Goal: Task Accomplishment & Management: Complete application form

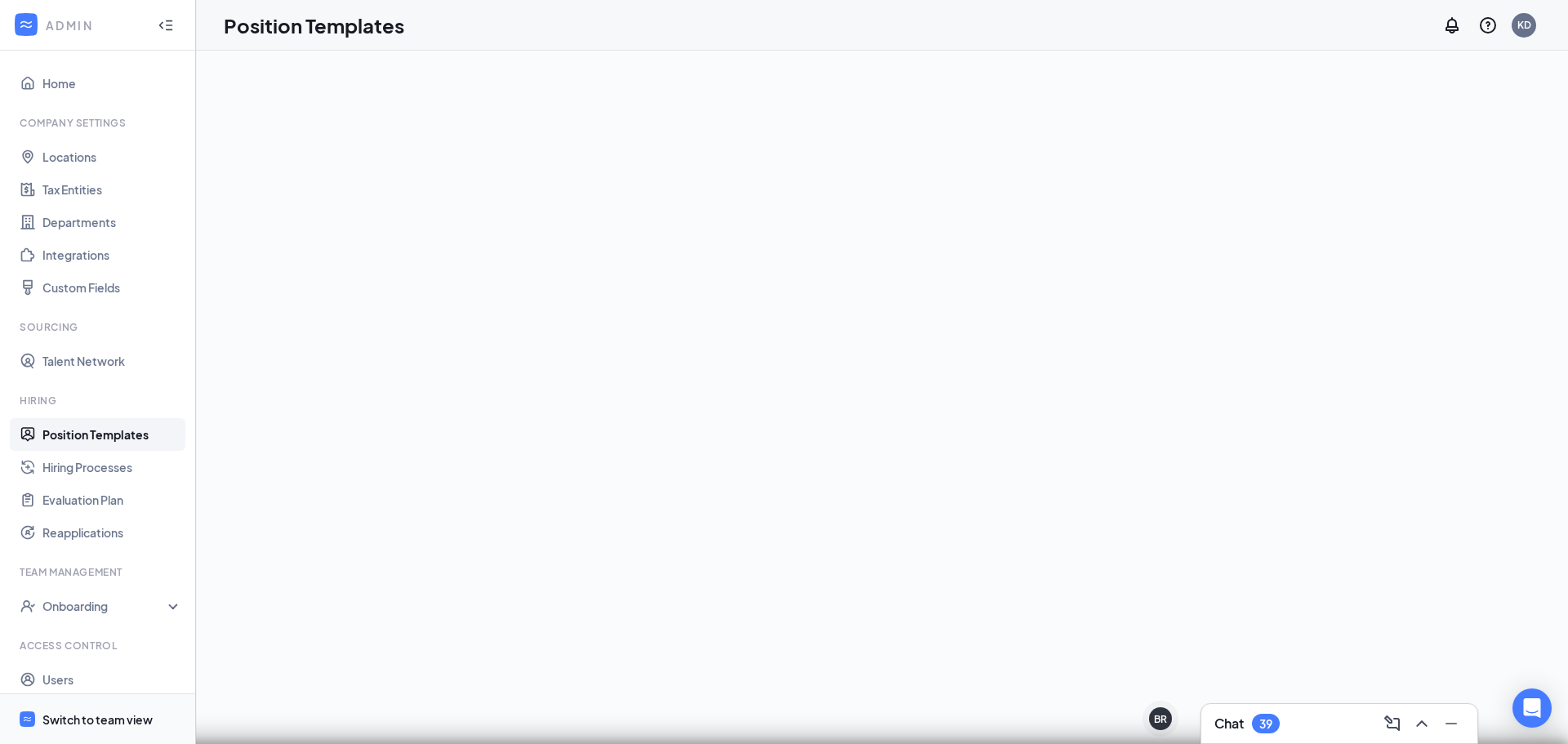
click at [90, 723] on div "Switch to team view" at bounding box center [97, 719] width 110 height 16
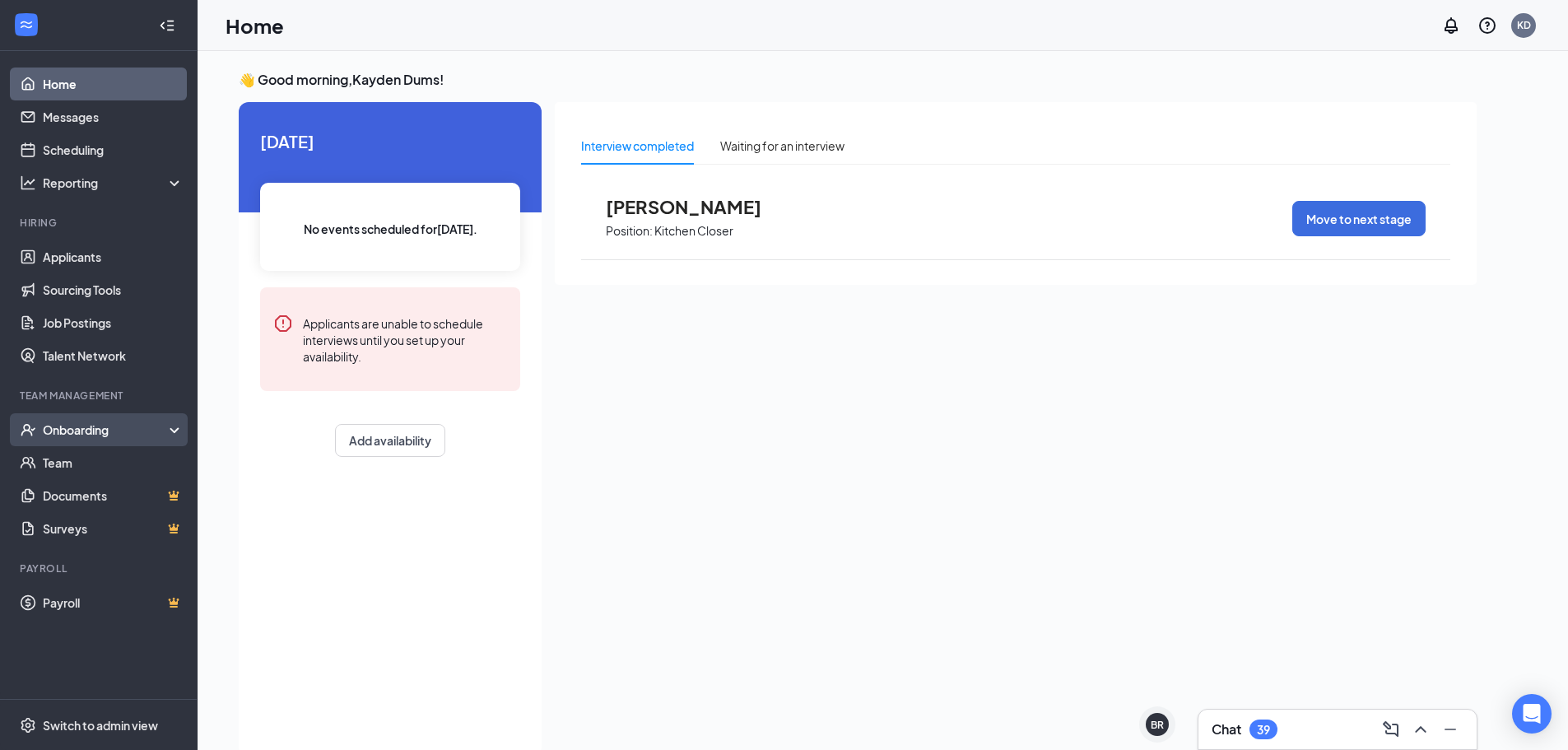
click at [104, 439] on div "Onboarding" at bounding box center [98, 429] width 198 height 33
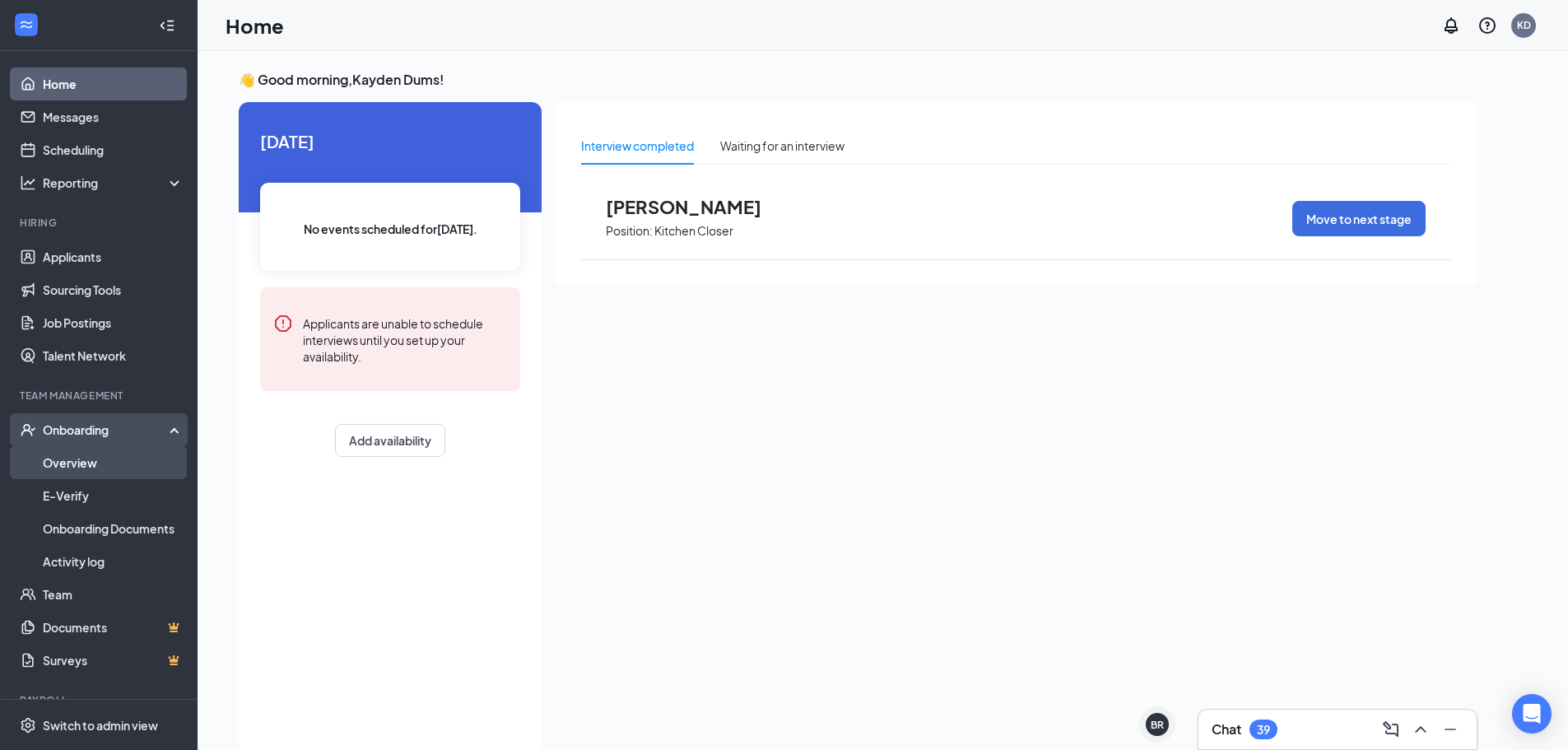
click at [83, 465] on link "Overview" at bounding box center [113, 462] width 141 height 33
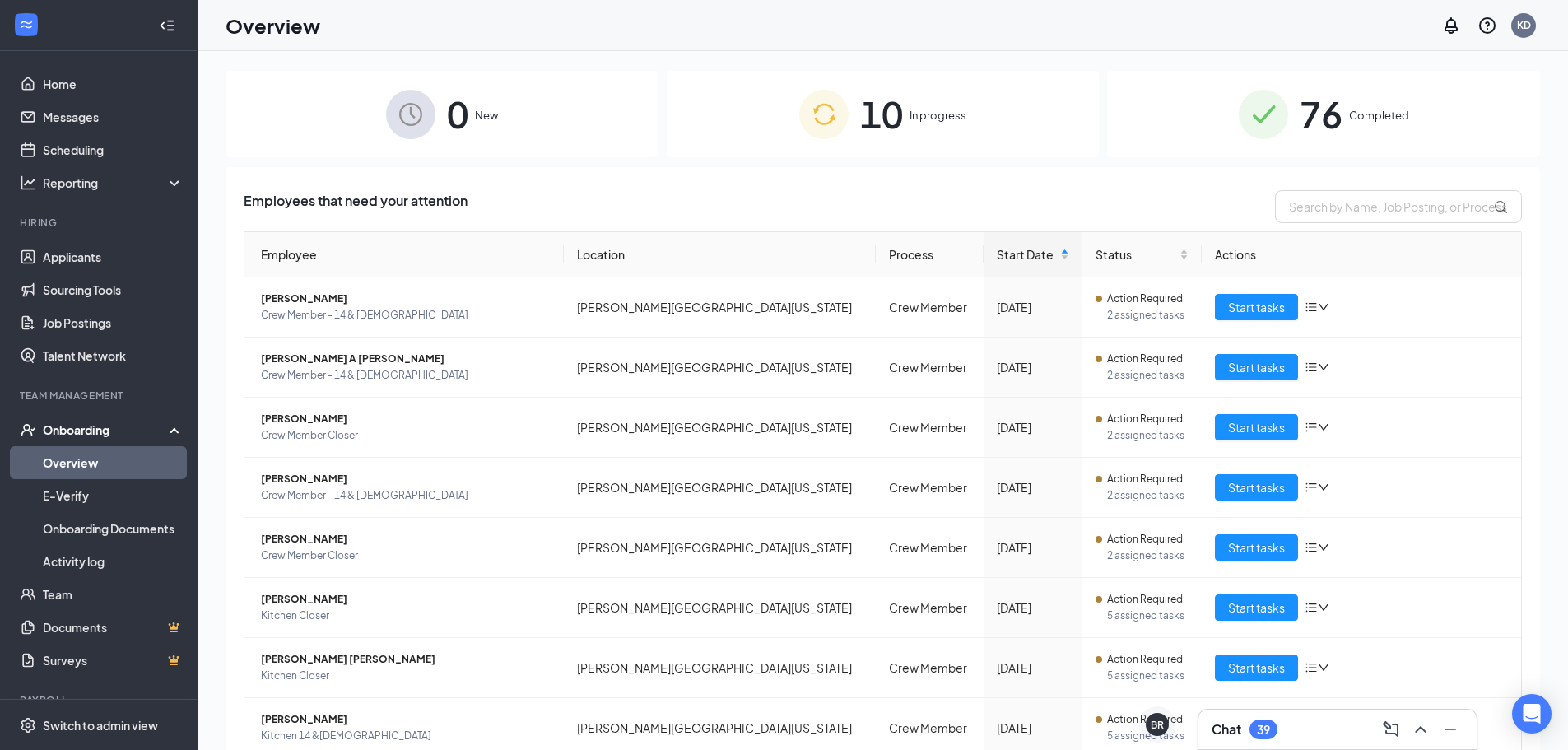
click at [739, 125] on div "10 In progress" at bounding box center [883, 114] width 433 height 87
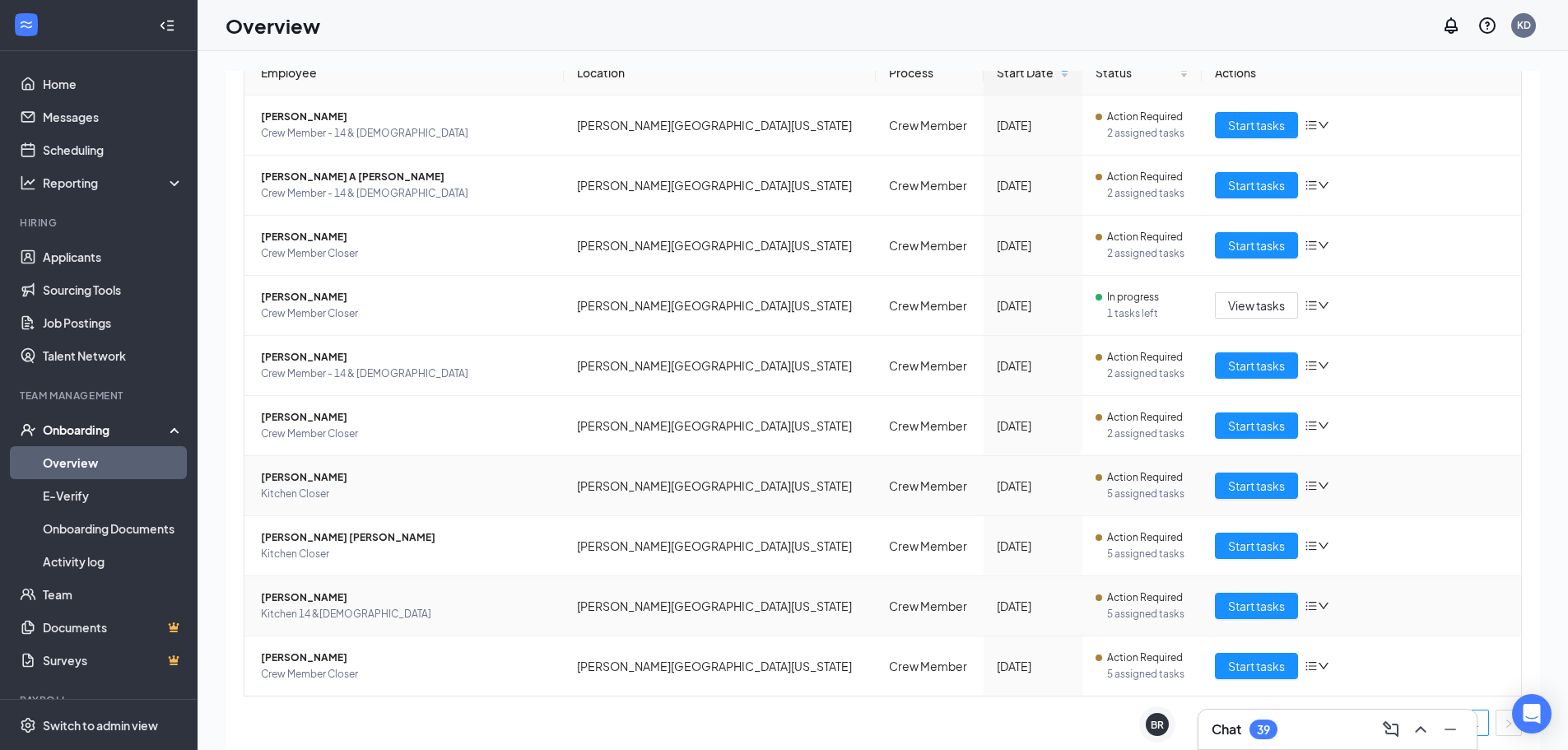
scroll to position [185, 0]
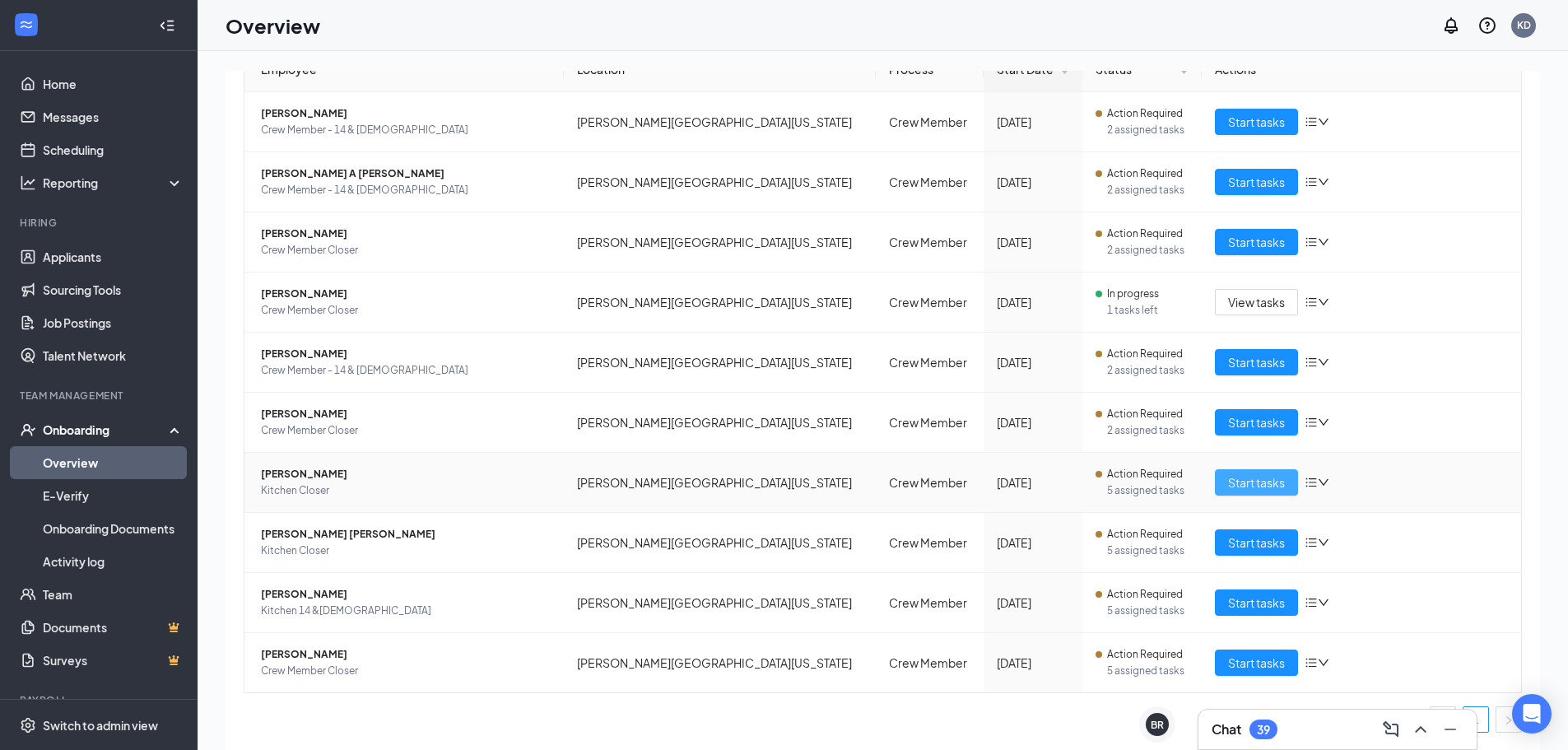
click at [1229, 491] on button "Start tasks" at bounding box center [1257, 482] width 83 height 26
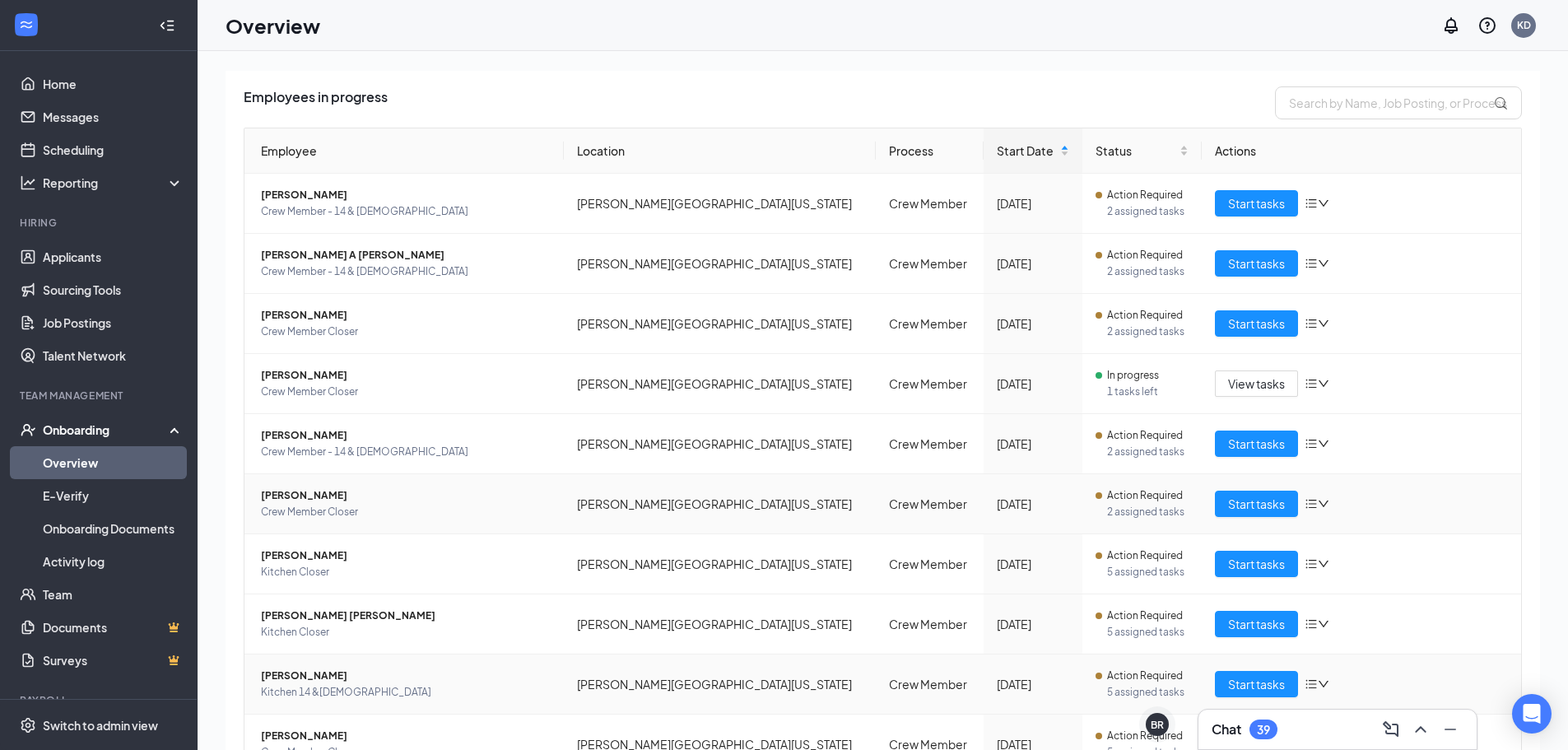
scroll to position [185, 0]
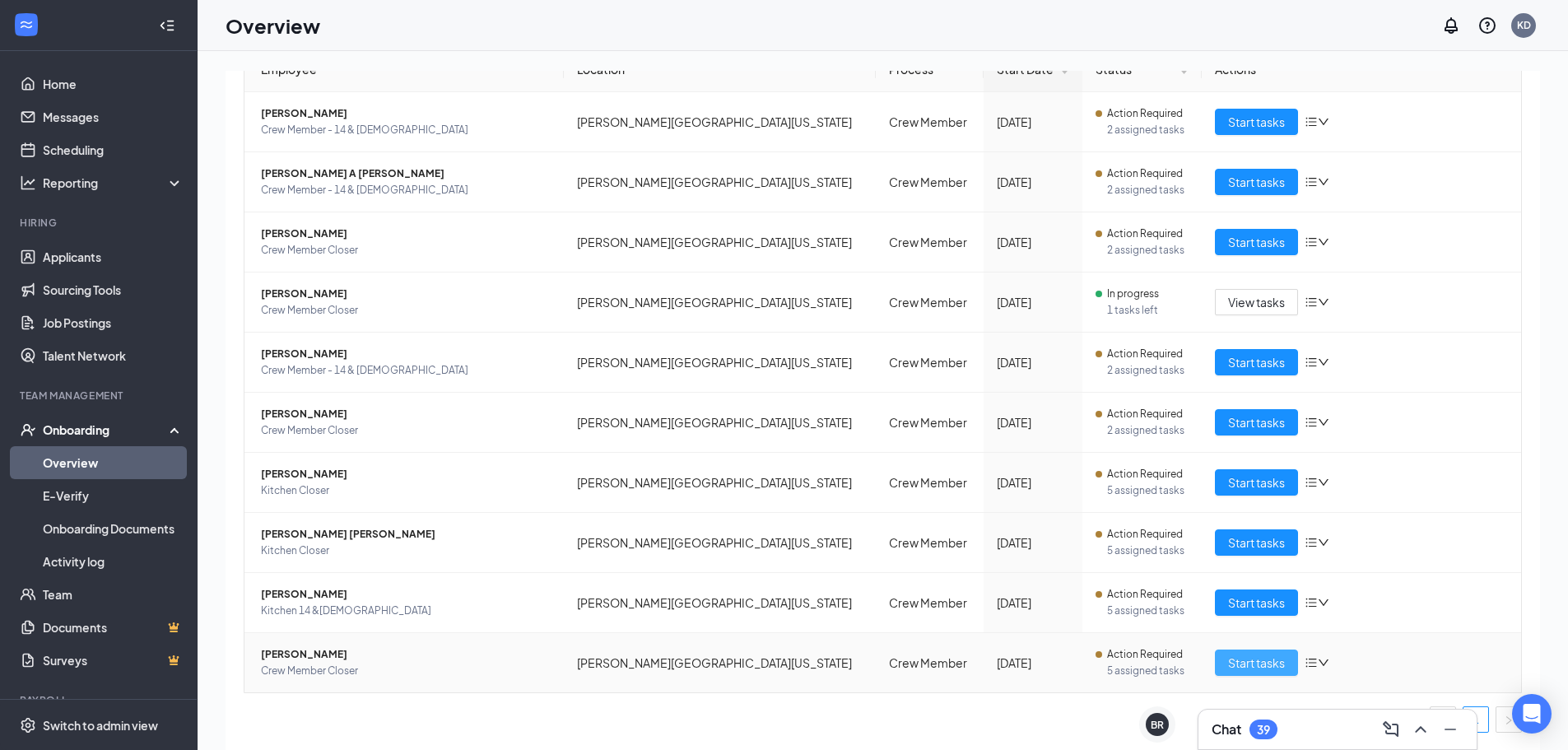
click at [1250, 674] on button "Start tasks" at bounding box center [1257, 662] width 83 height 26
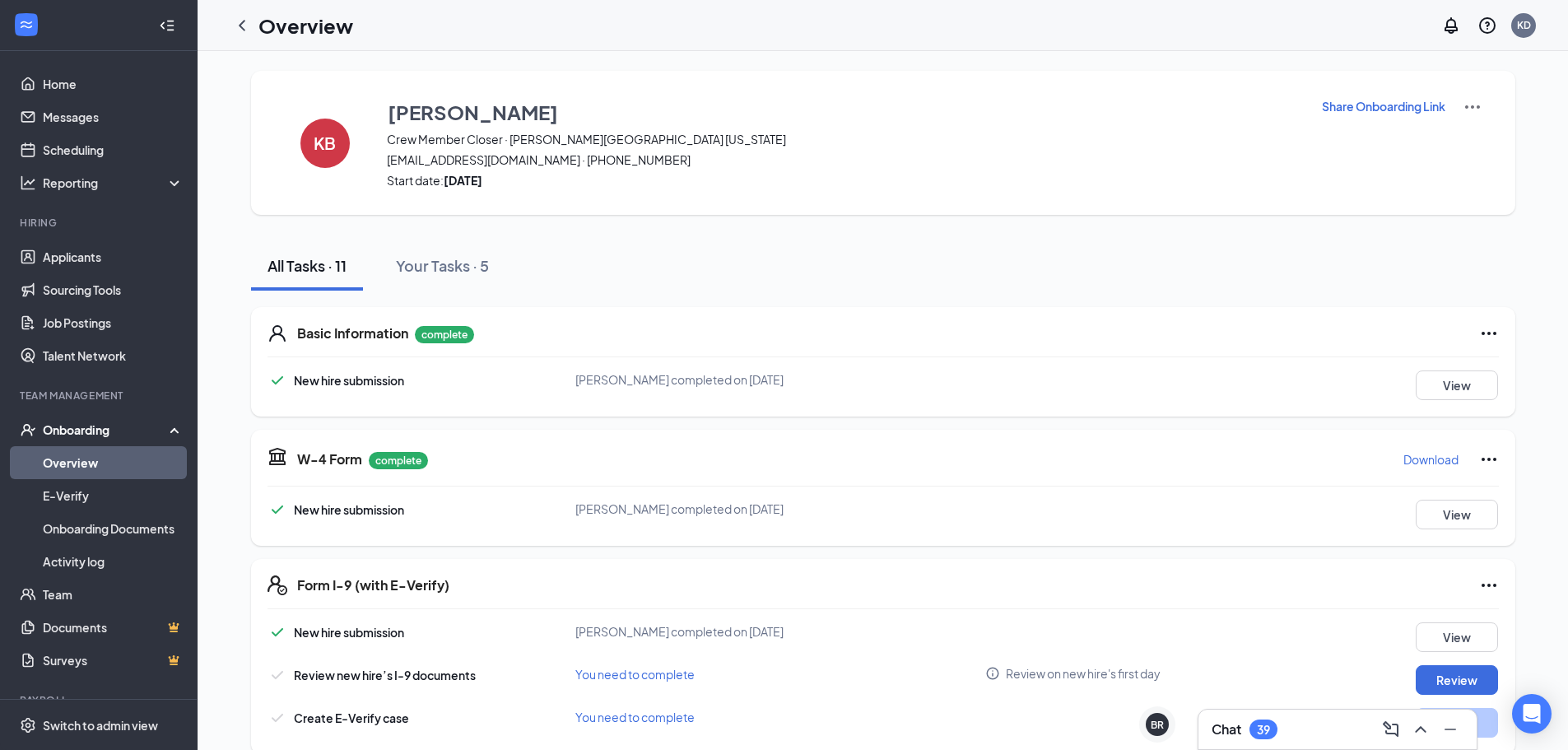
click at [59, 472] on link "Overview" at bounding box center [113, 462] width 141 height 33
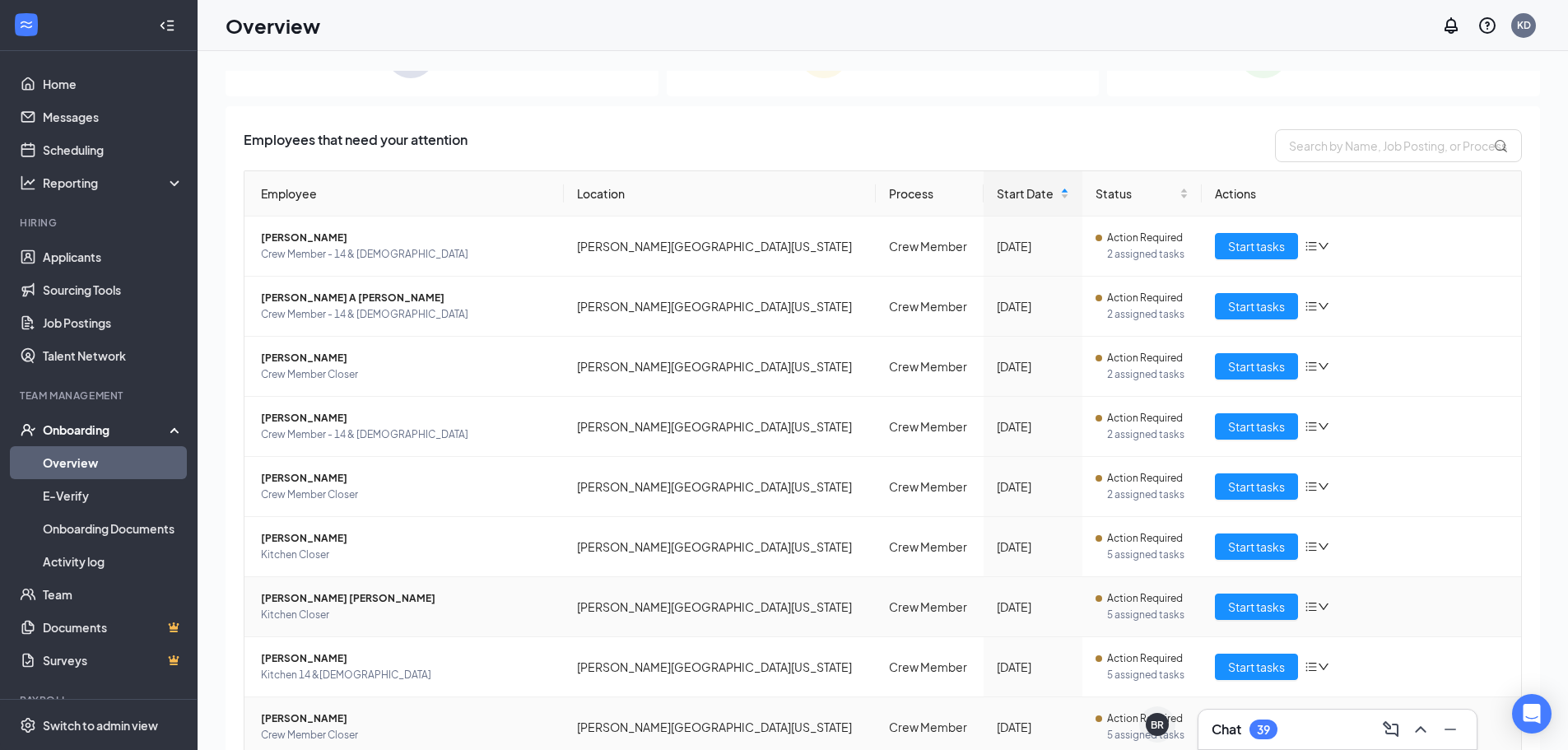
scroll to position [125, 0]
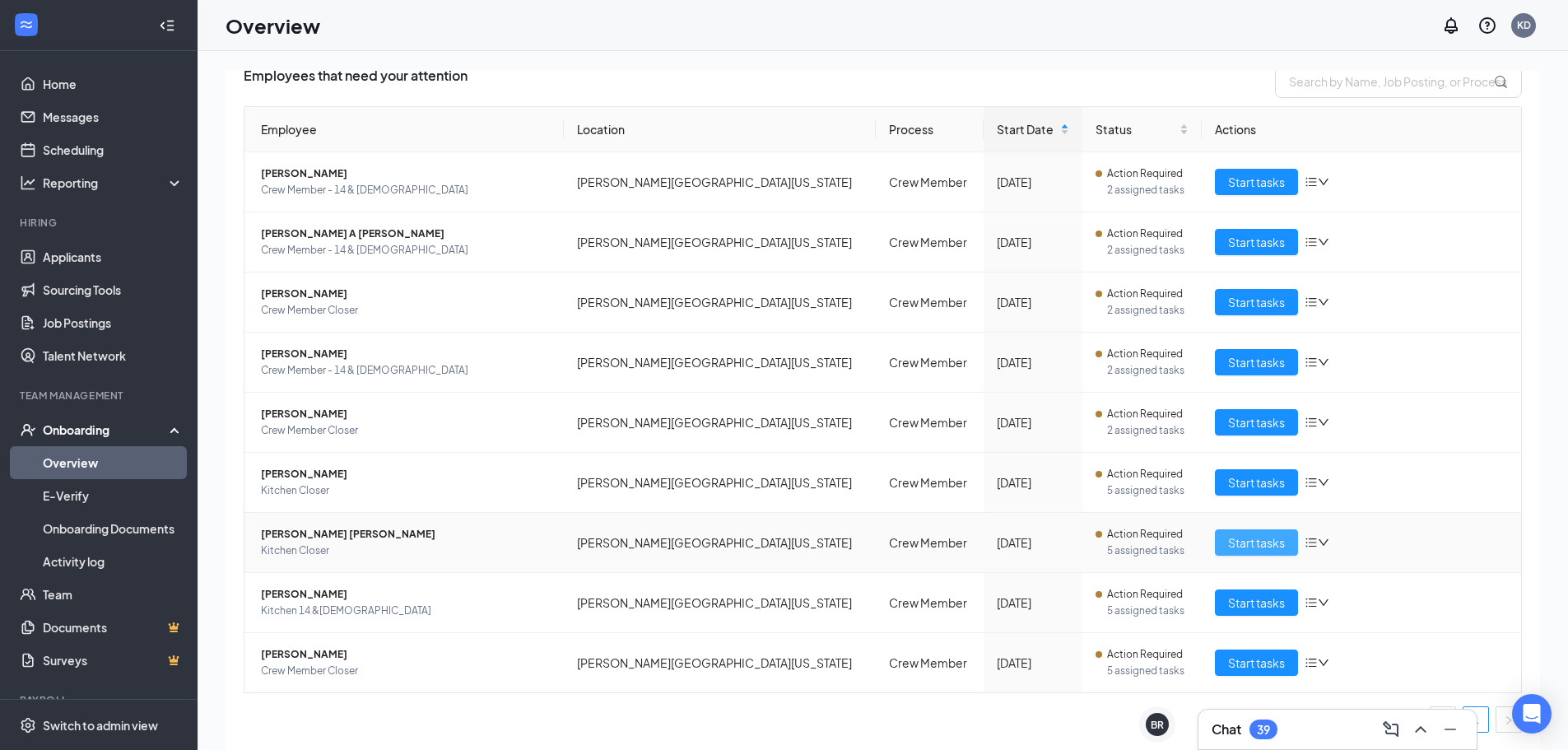
click at [1232, 541] on span "Start tasks" at bounding box center [1256, 542] width 57 height 18
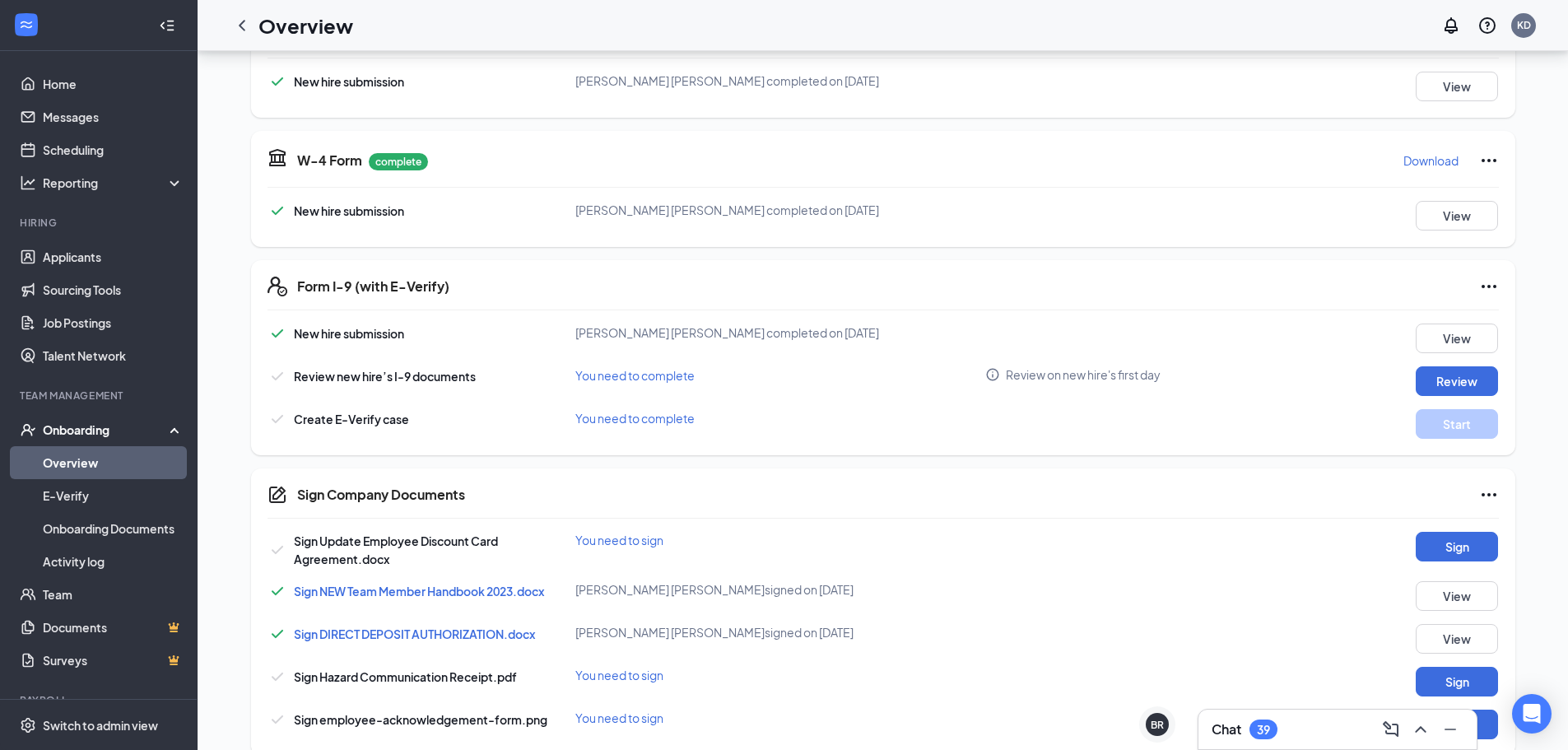
scroll to position [447, 0]
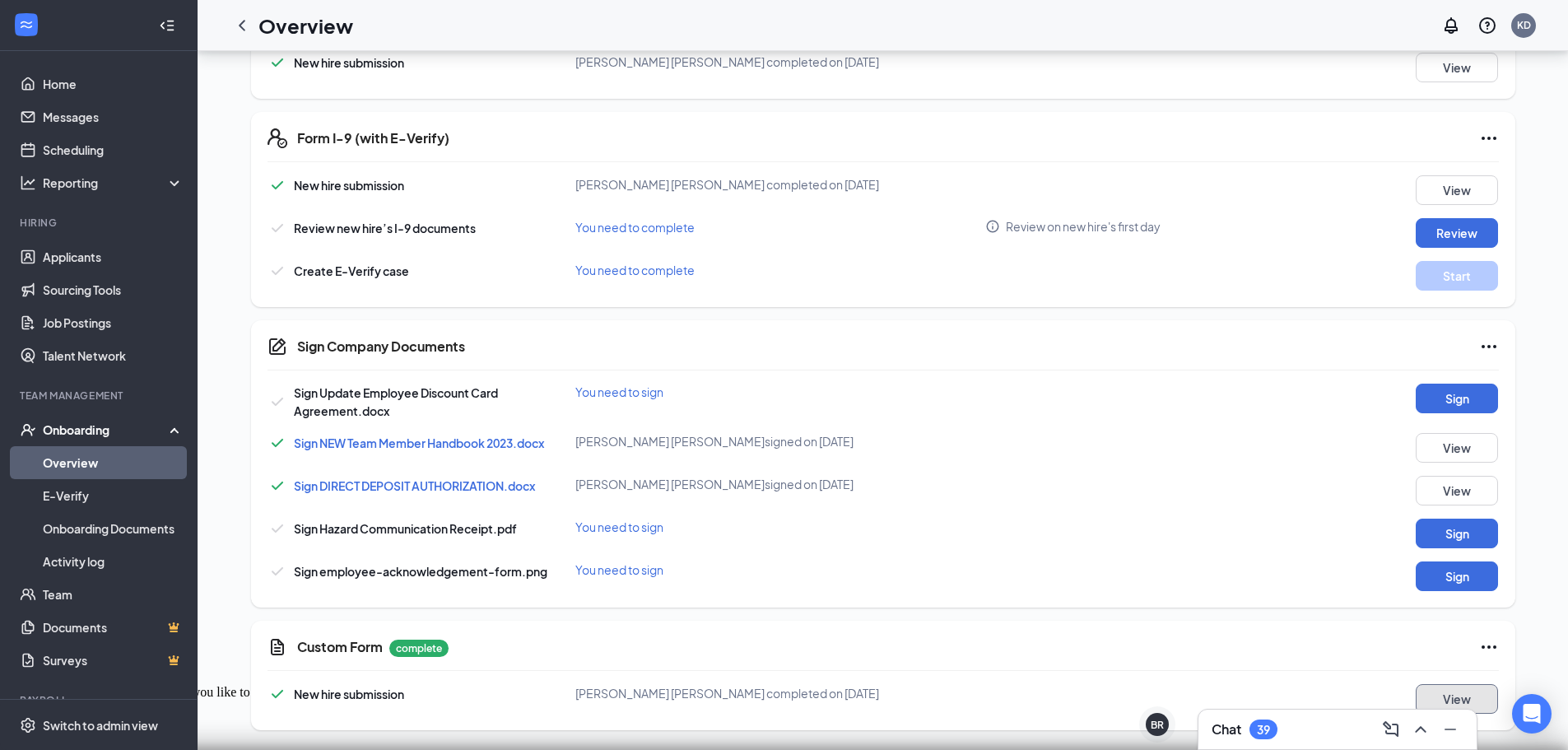
click at [1457, 693] on button "View" at bounding box center [1457, 698] width 82 height 30
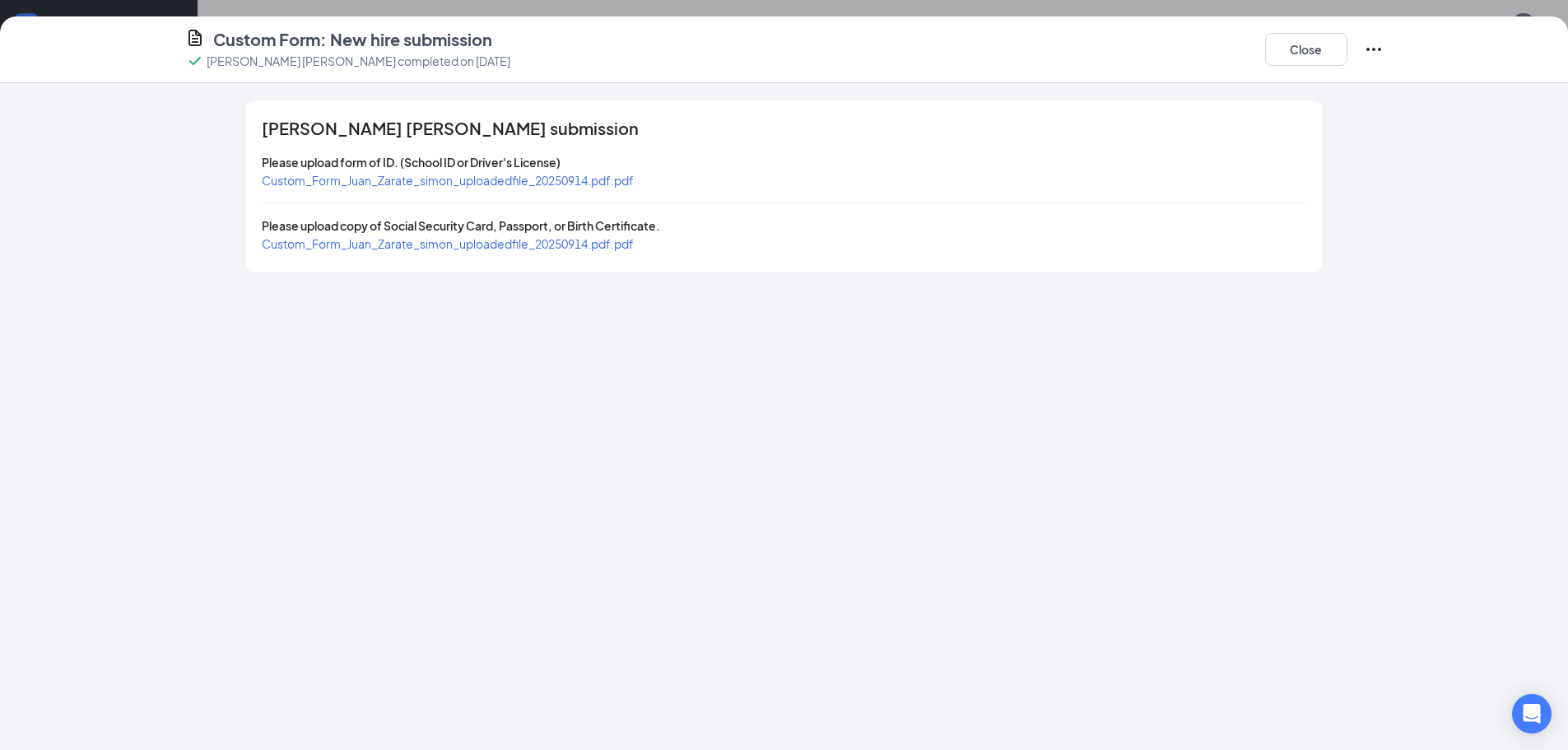
click at [404, 175] on span "Custom_Form_Juan_Zarate_simon_uploadedfile_20250914.pdf.pdf" at bounding box center [447, 180] width 372 height 14
click at [552, 245] on span "Custom_Form_Juan_Zarate_simon_uploadedfile_20250914.pdf.pdf" at bounding box center [447, 243] width 372 height 14
click at [1313, 51] on button "Close" at bounding box center [1306, 49] width 82 height 33
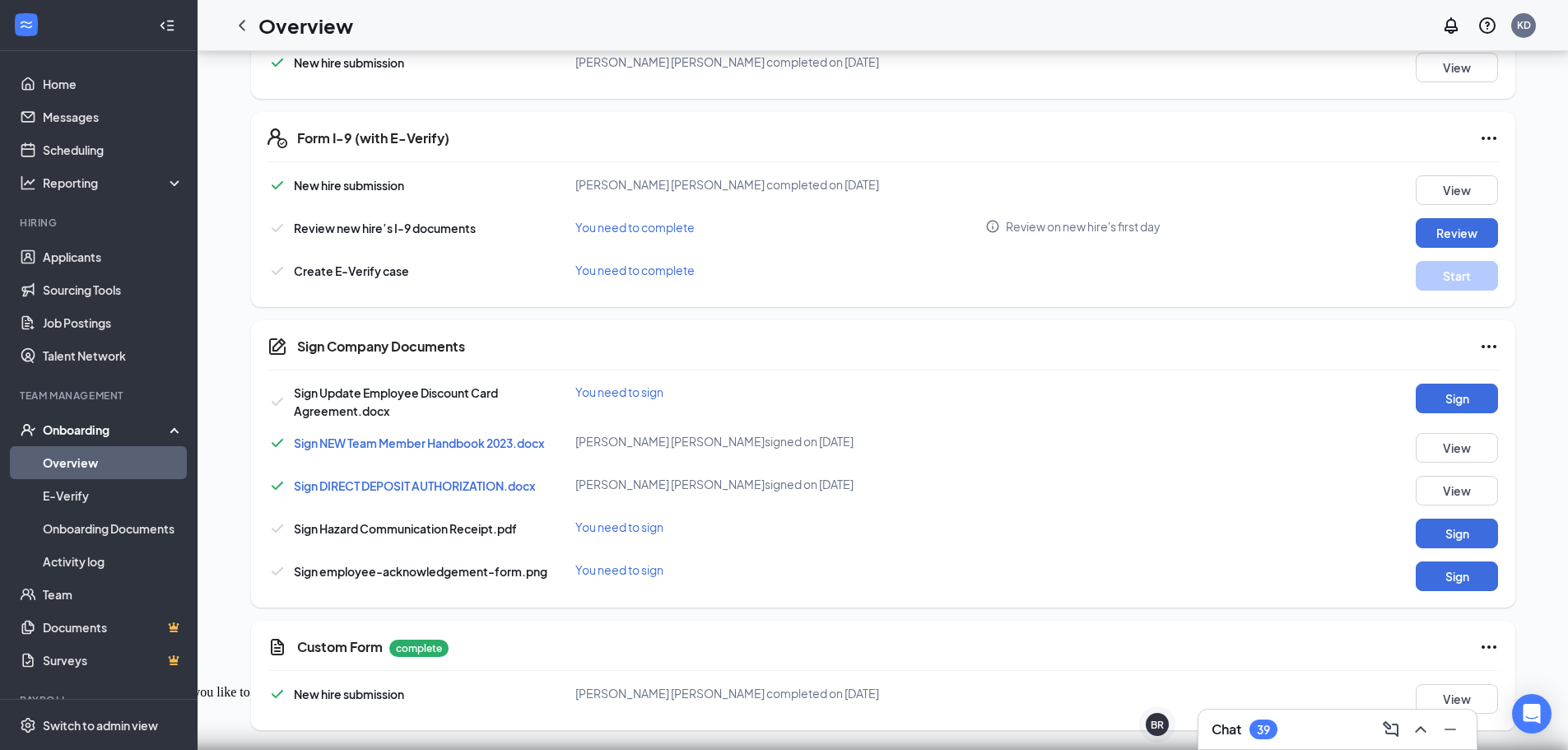
click at [424, 489] on span "Sign DIRECT DEPOSIT AUTHORIZATION.docx" at bounding box center [414, 485] width 241 height 14
click at [1487, 484] on button "View" at bounding box center [1457, 490] width 82 height 30
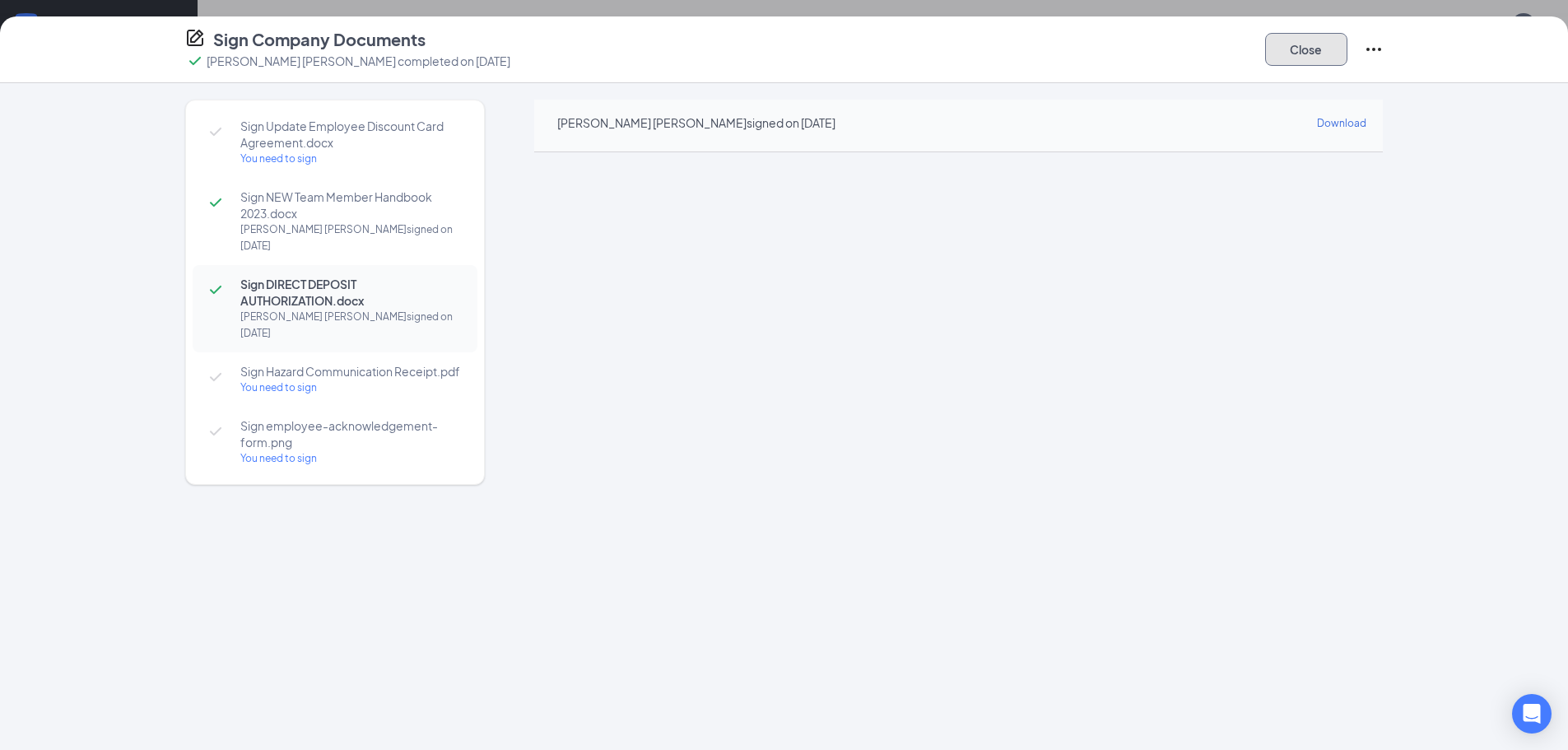
click at [1307, 59] on button "Close" at bounding box center [1306, 49] width 82 height 33
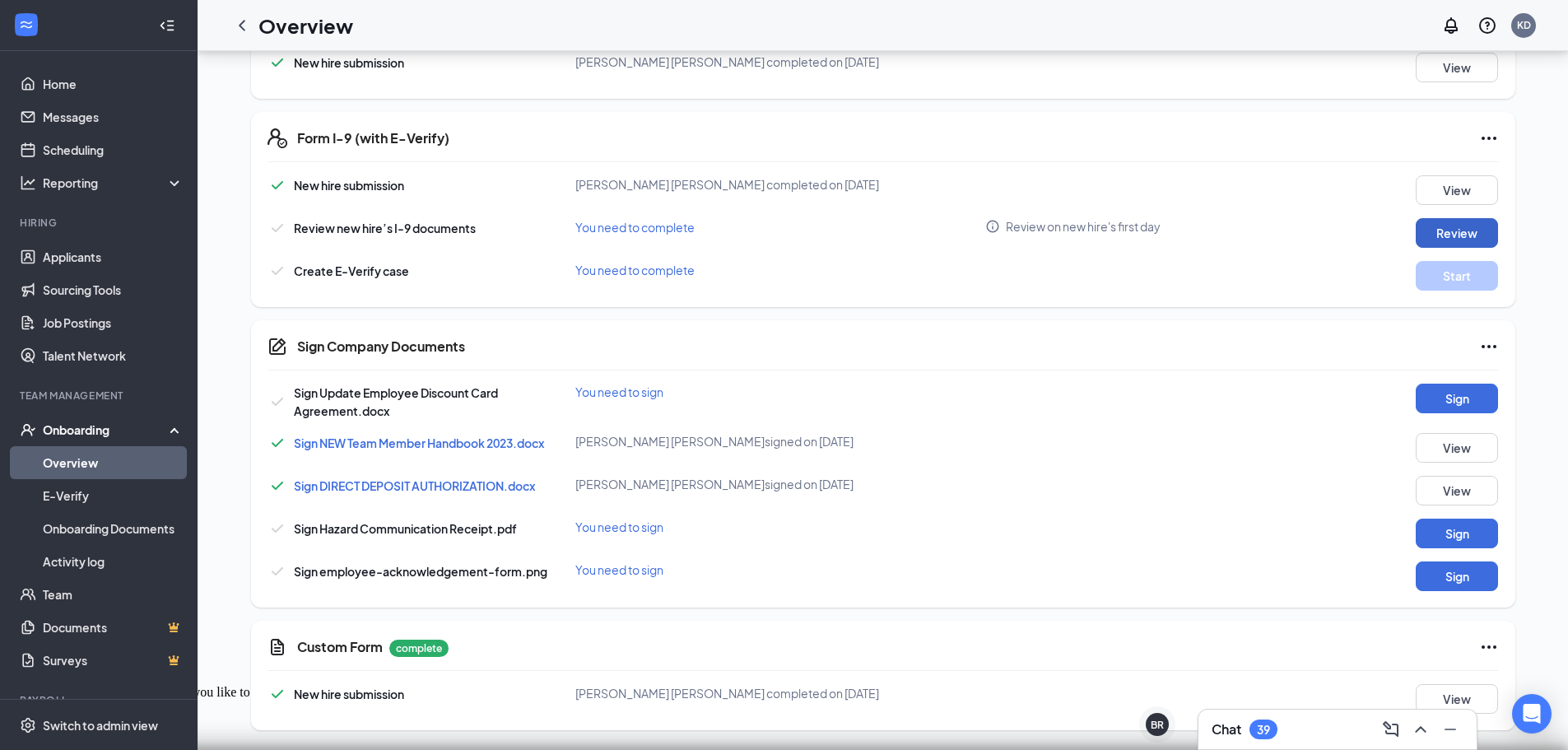
click at [1460, 237] on button "Review" at bounding box center [1457, 232] width 82 height 30
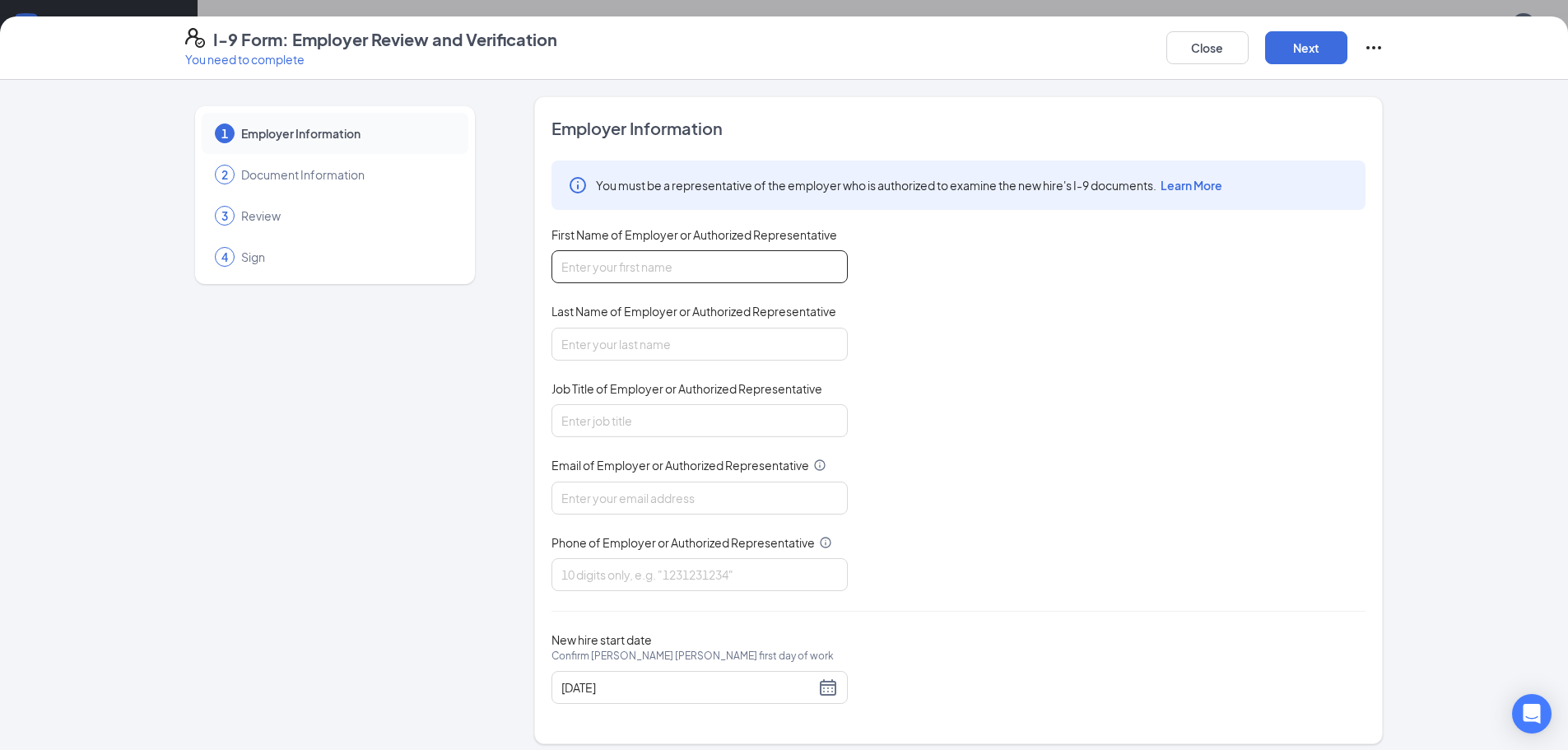
click at [653, 265] on input "First Name of Employer or Authorized Representative" at bounding box center [699, 266] width 296 height 33
type input "Ruby"
type input "[PERSON_NAME]"
type input "General Manager"
type input "[EMAIL_ADDRESS][DOMAIN_NAME]"
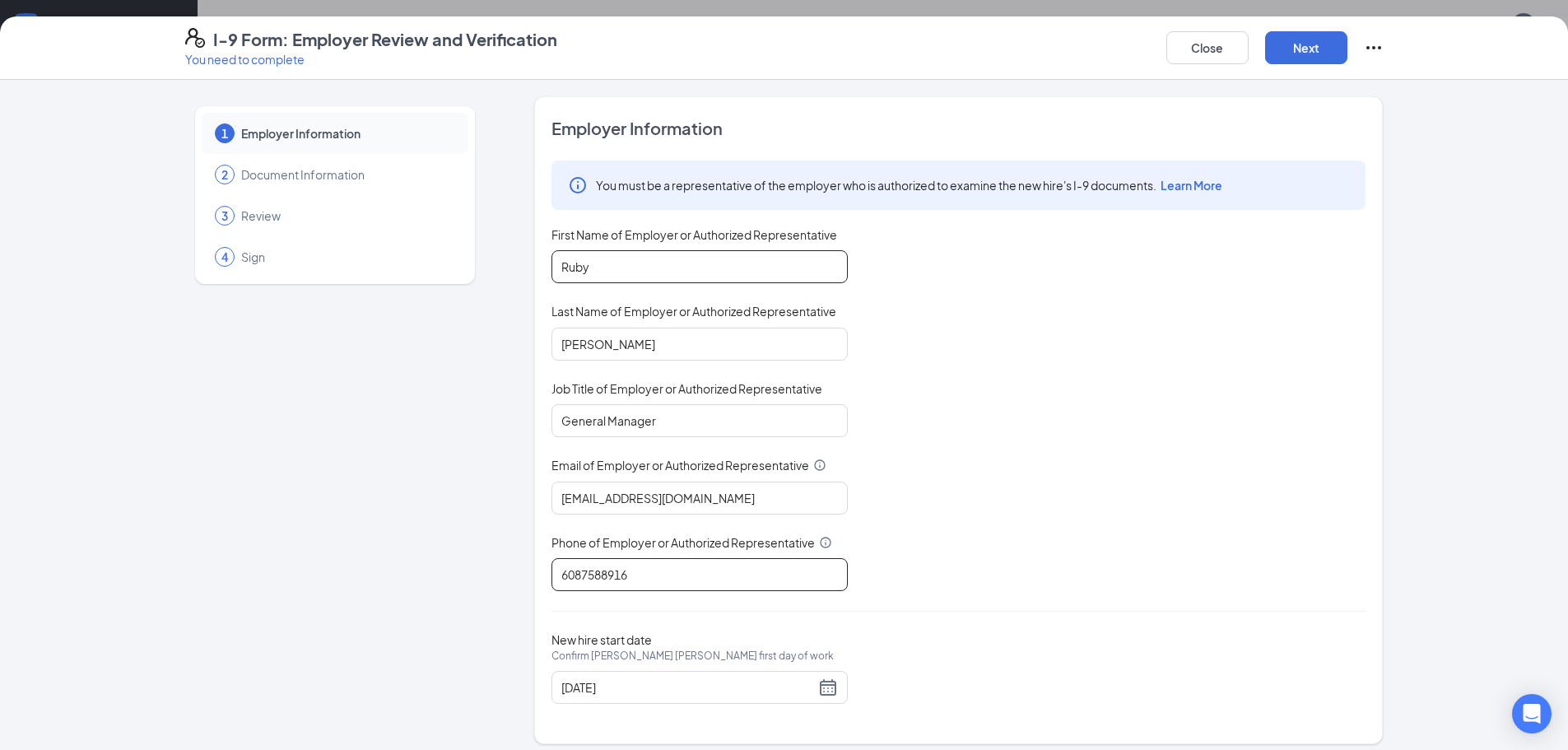
type input "6087588916"
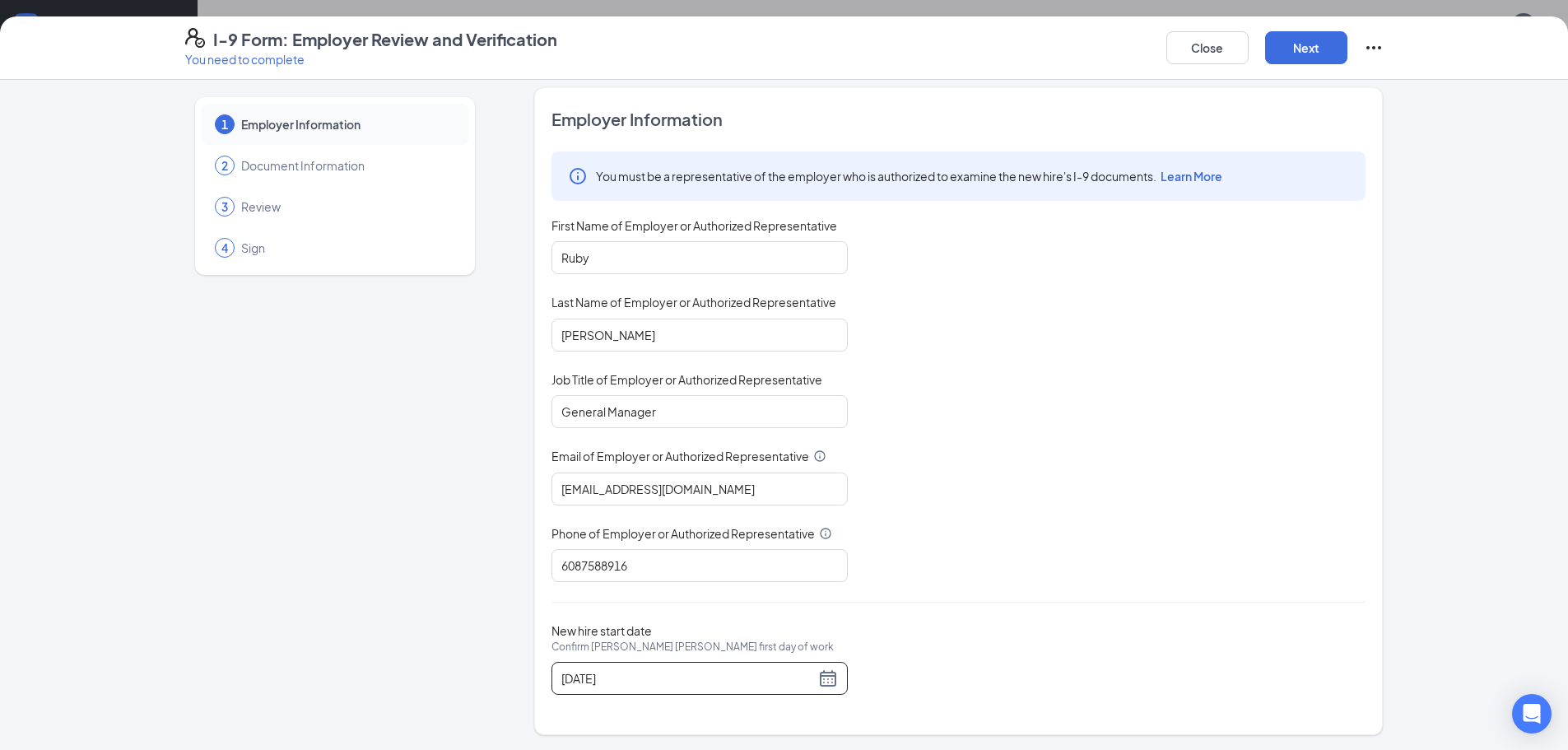
scroll to position [11, 0]
click at [1298, 45] on button "Next" at bounding box center [1306, 48] width 82 height 33
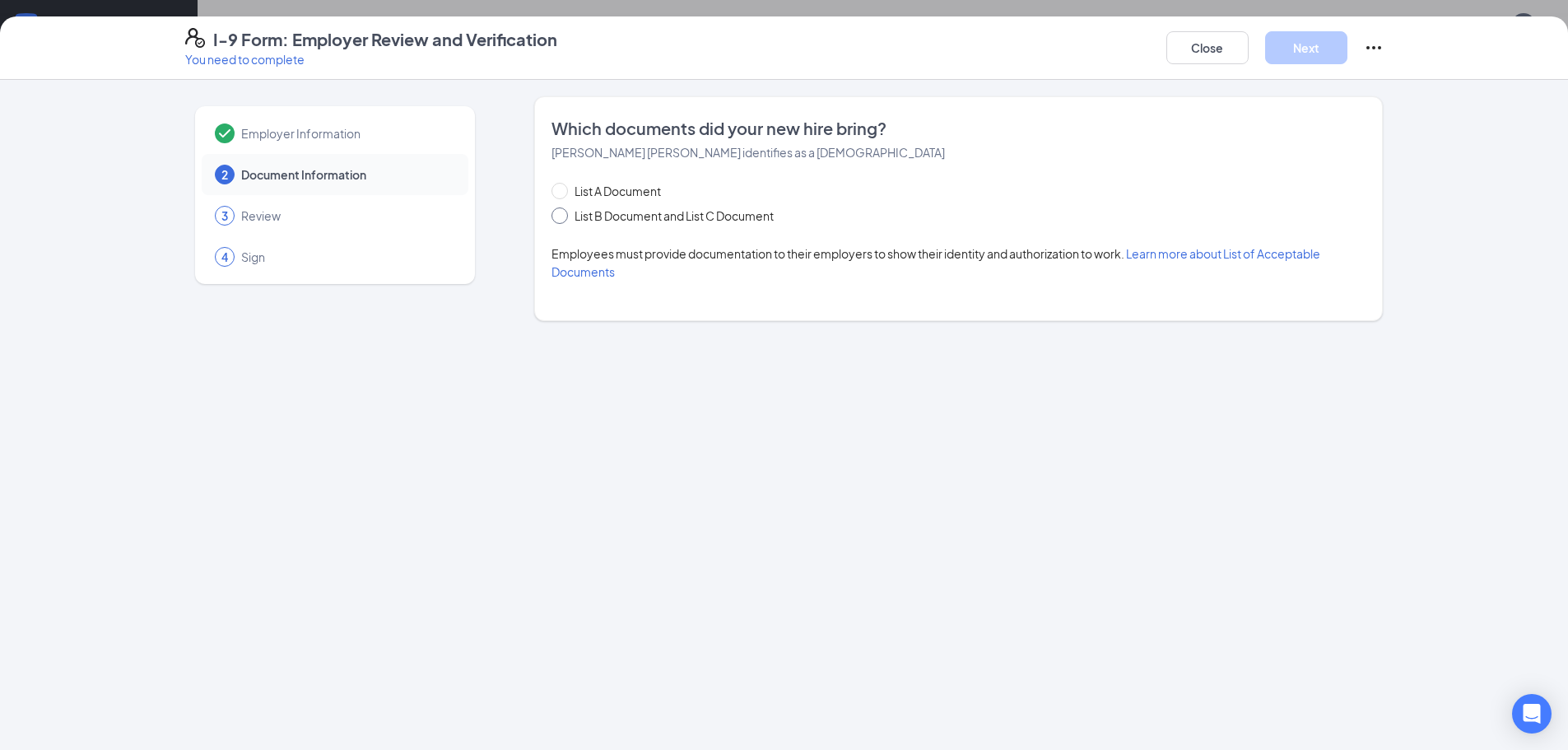
click at [574, 213] on span "List B Document and List C Document" at bounding box center [674, 215] width 212 height 18
click at [563, 213] on input "List B Document and List C Document" at bounding box center [557, 213] width 12 height 12
radio input "true"
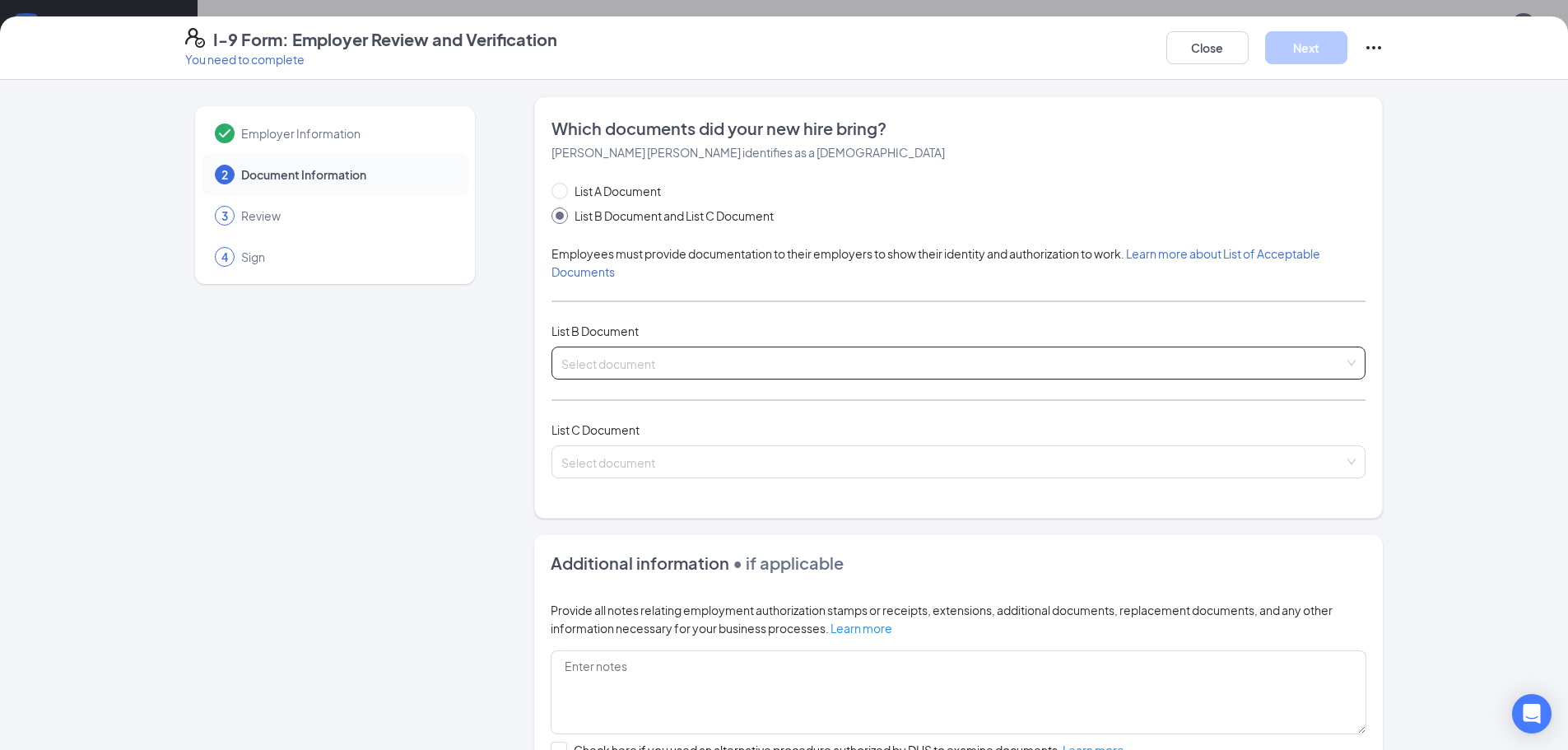
click at [848, 362] on input "search" at bounding box center [953, 359] width 783 height 25
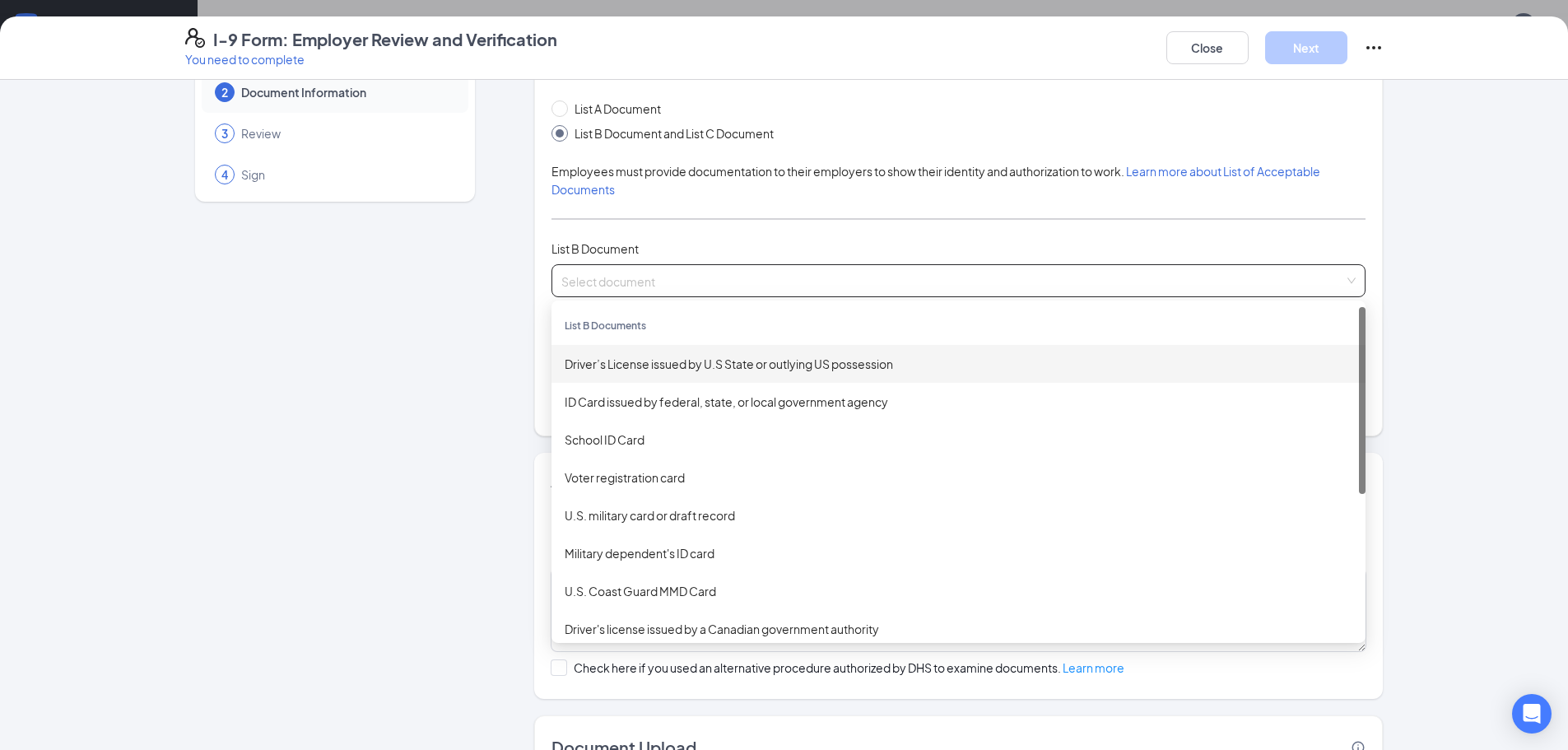
click at [667, 282] on input "search" at bounding box center [953, 277] width 783 height 25
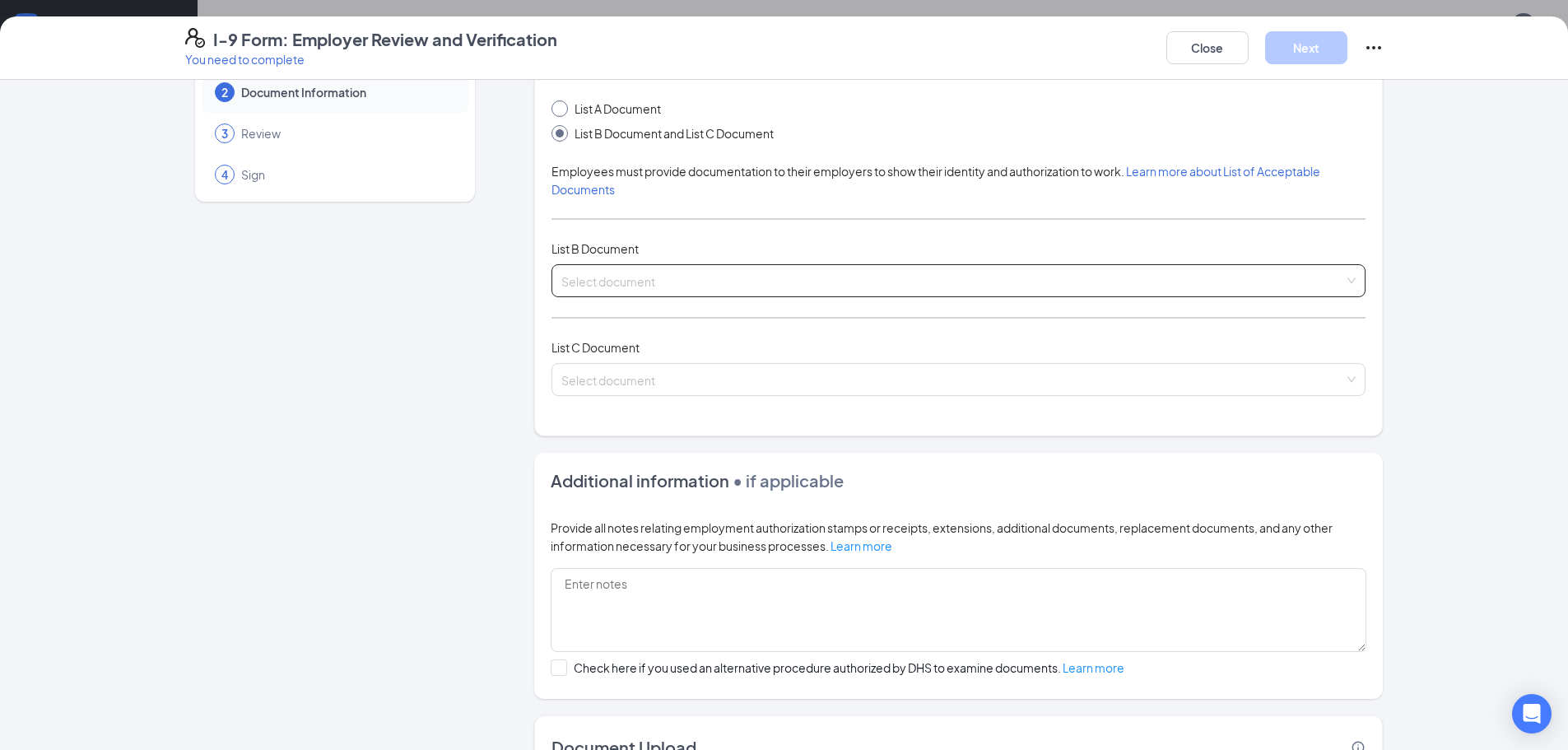
click at [561, 111] on span at bounding box center [559, 108] width 16 height 16
click at [561, 111] on input "List A Document" at bounding box center [557, 106] width 12 height 12
radio input "true"
radio input "false"
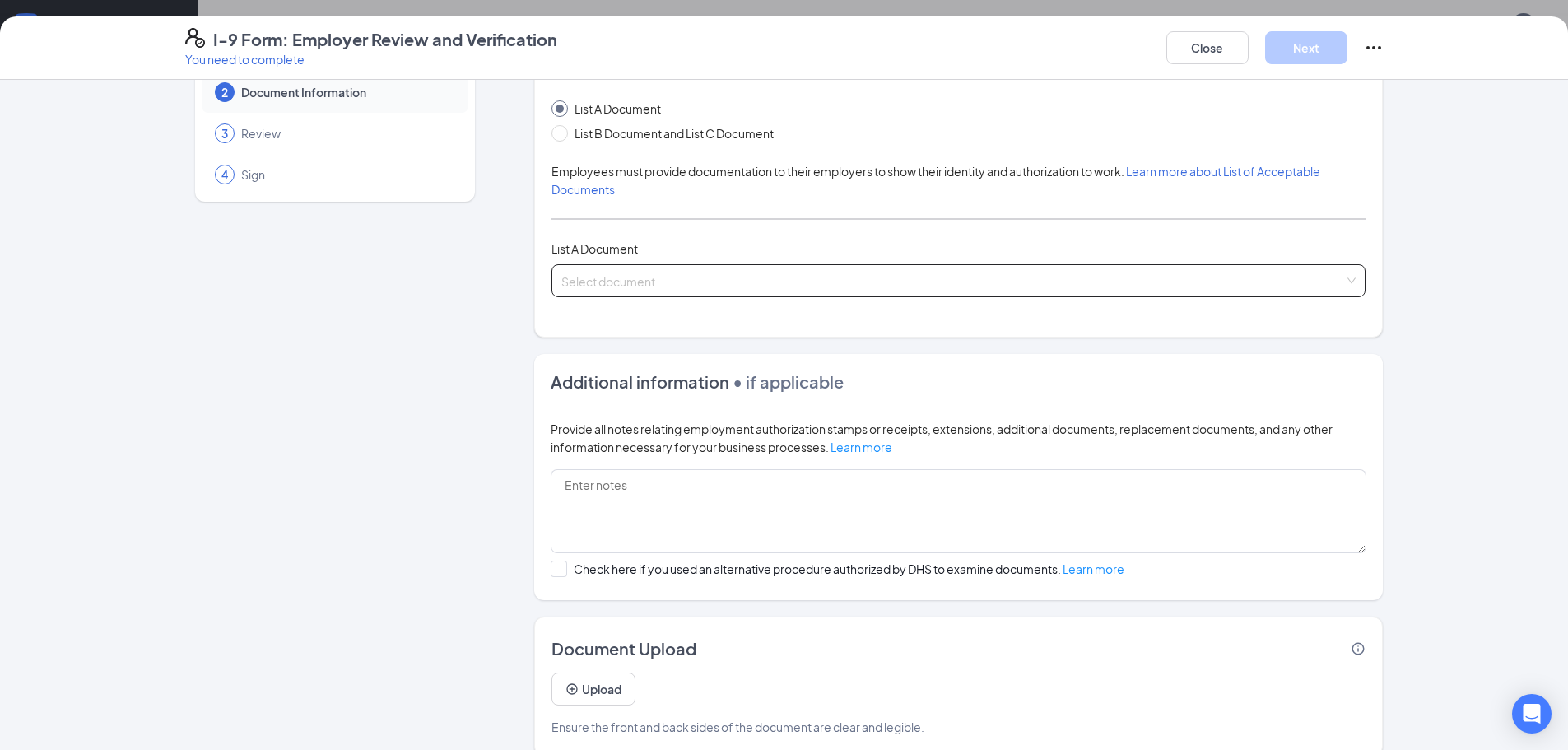
click at [626, 291] on span at bounding box center [953, 280] width 783 height 31
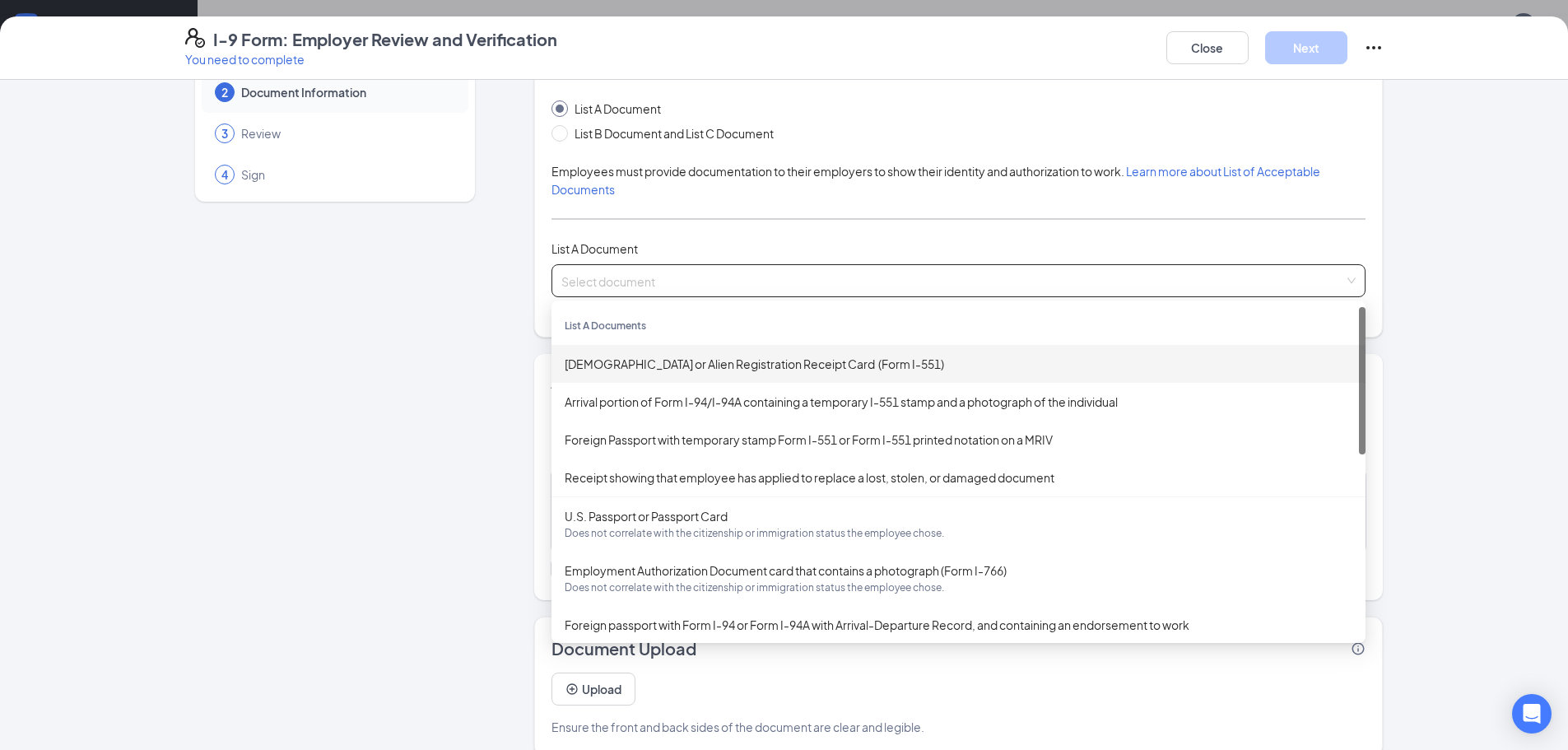
click at [658, 364] on div "Permanent Resident Card or Alien Registration Receipt Card (Form I-551)" at bounding box center [958, 363] width 787 height 18
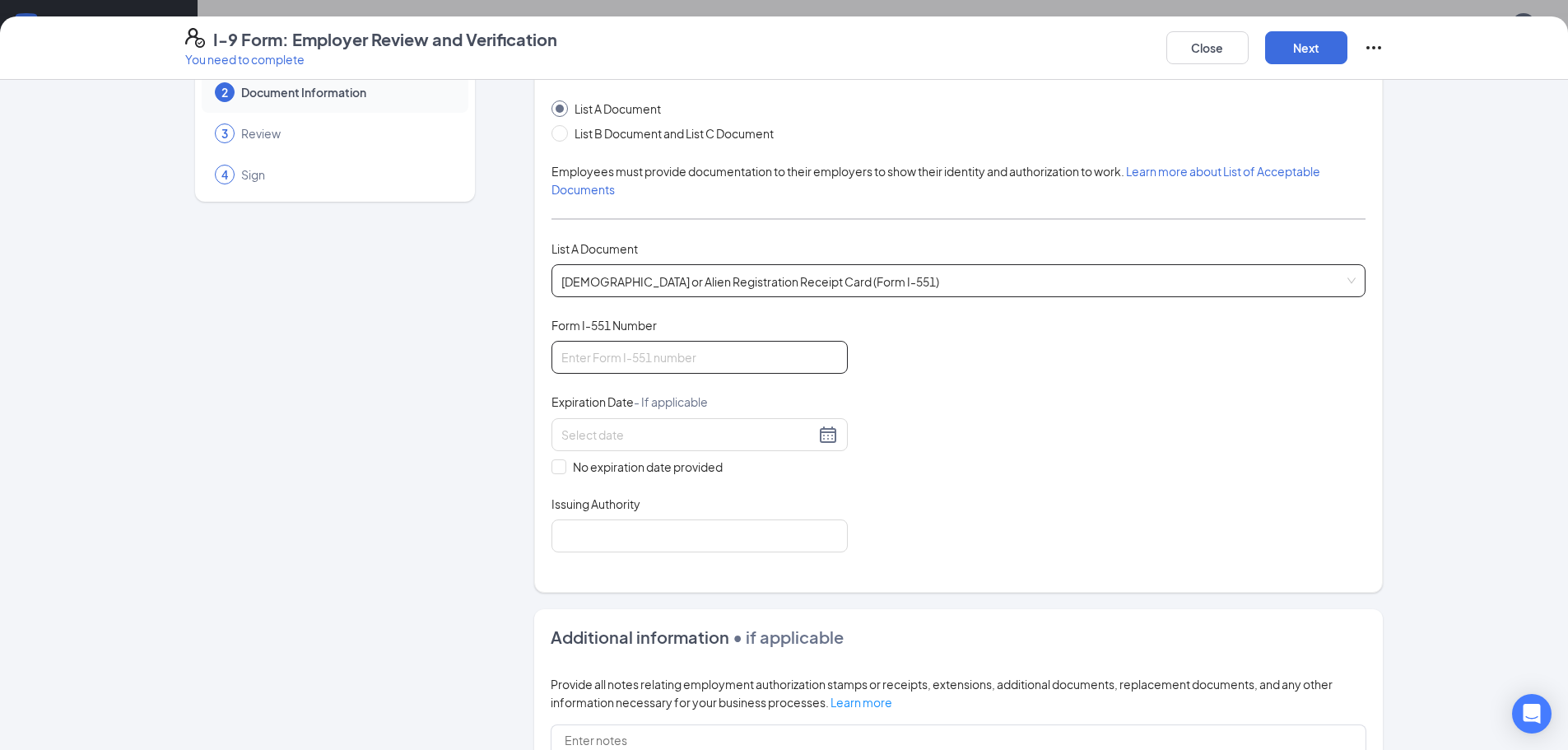
click at [588, 360] on input "Form I-551 Number" at bounding box center [699, 357] width 296 height 33
click at [927, 282] on span "Permanent Resident Card or Alien Registration Receipt Card (Form I-551)" at bounding box center [959, 280] width 794 height 31
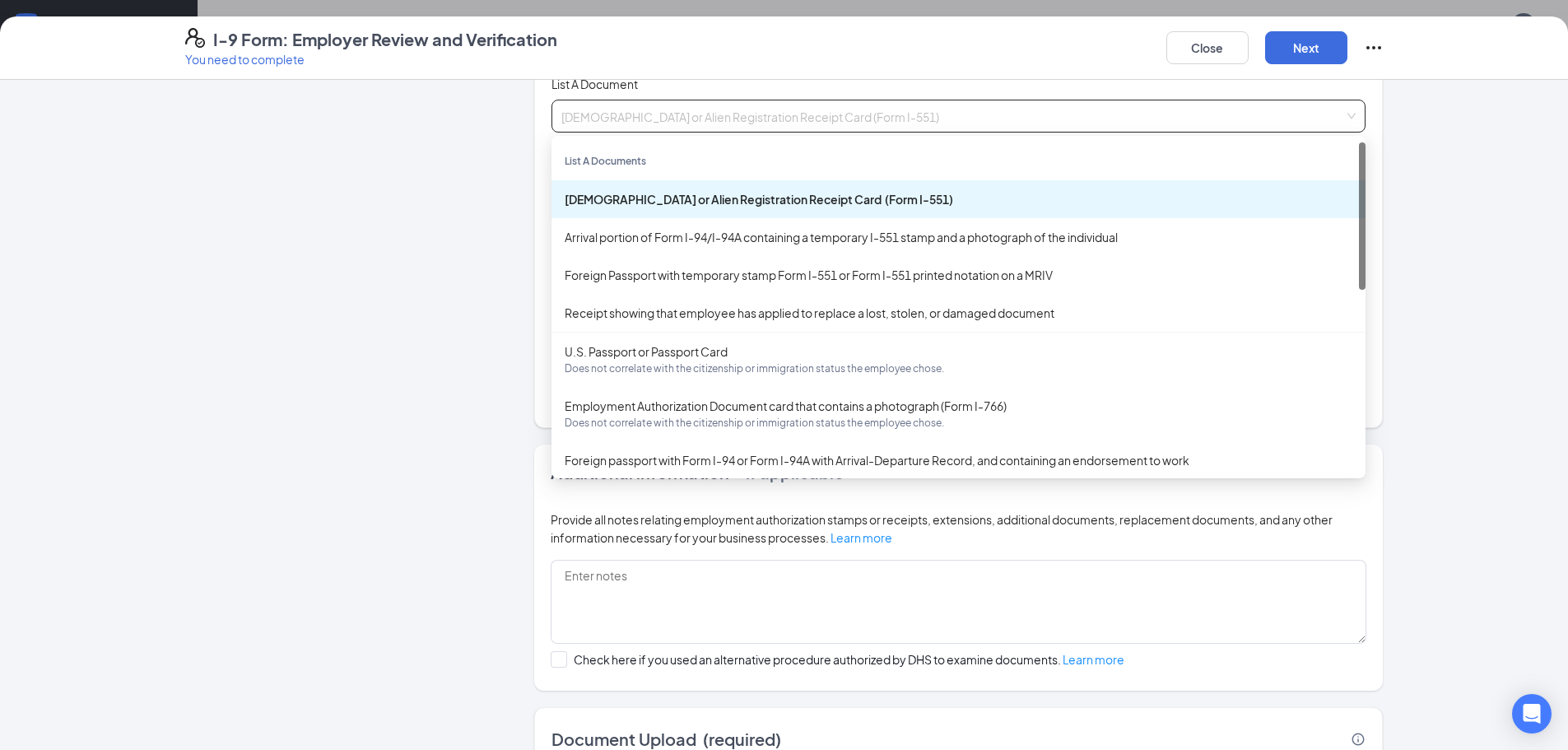
click at [665, 189] on div "Permanent Resident Card or Alien Registration Receipt Card (Form I-551)" at bounding box center [958, 199] width 814 height 38
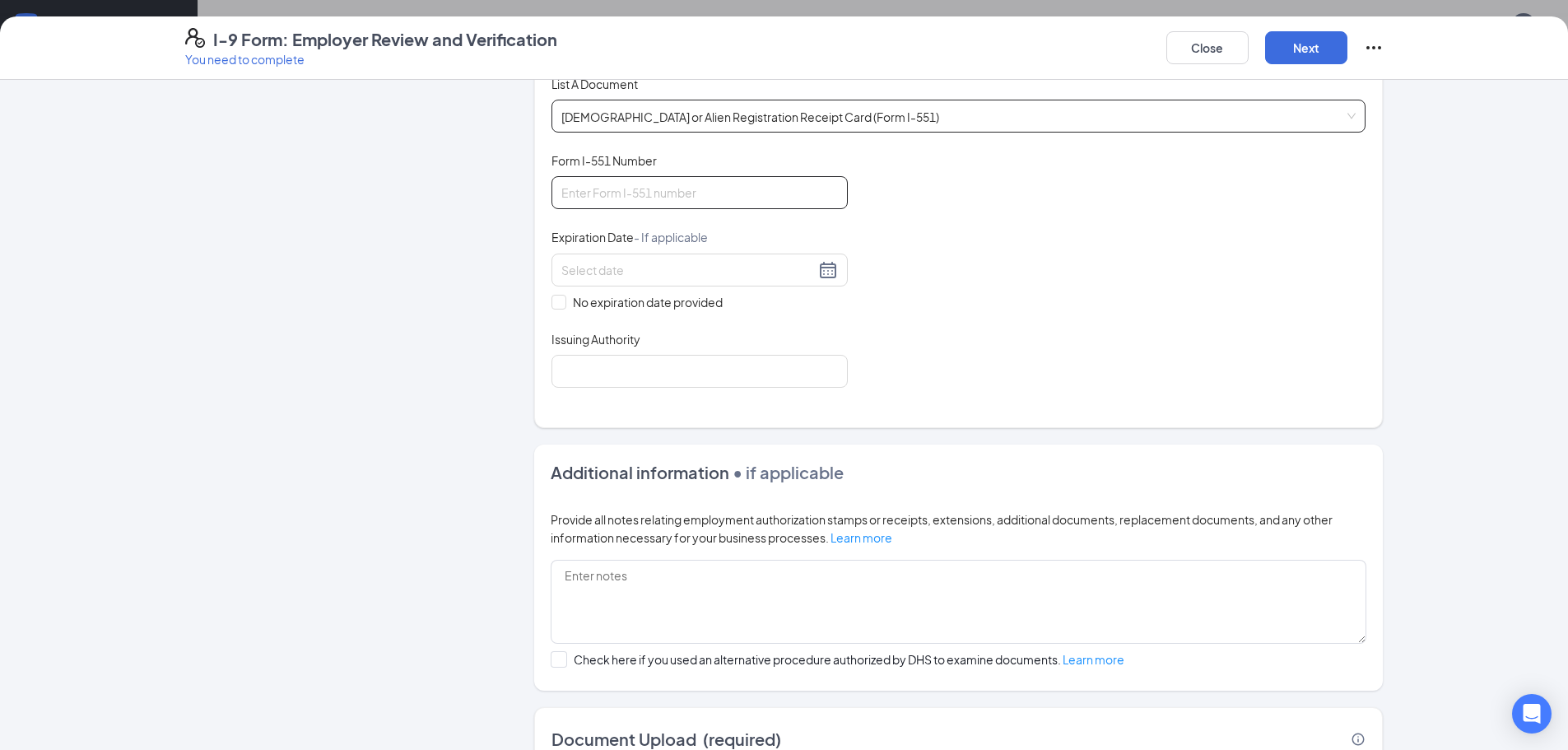
click at [665, 189] on input "Form I-551 Number" at bounding box center [699, 193] width 296 height 33
click at [493, 310] on div "Employer Information 2 Document Information 3 Review 4 Sign Which documents did…" at bounding box center [784, 358] width 1198 height 1019
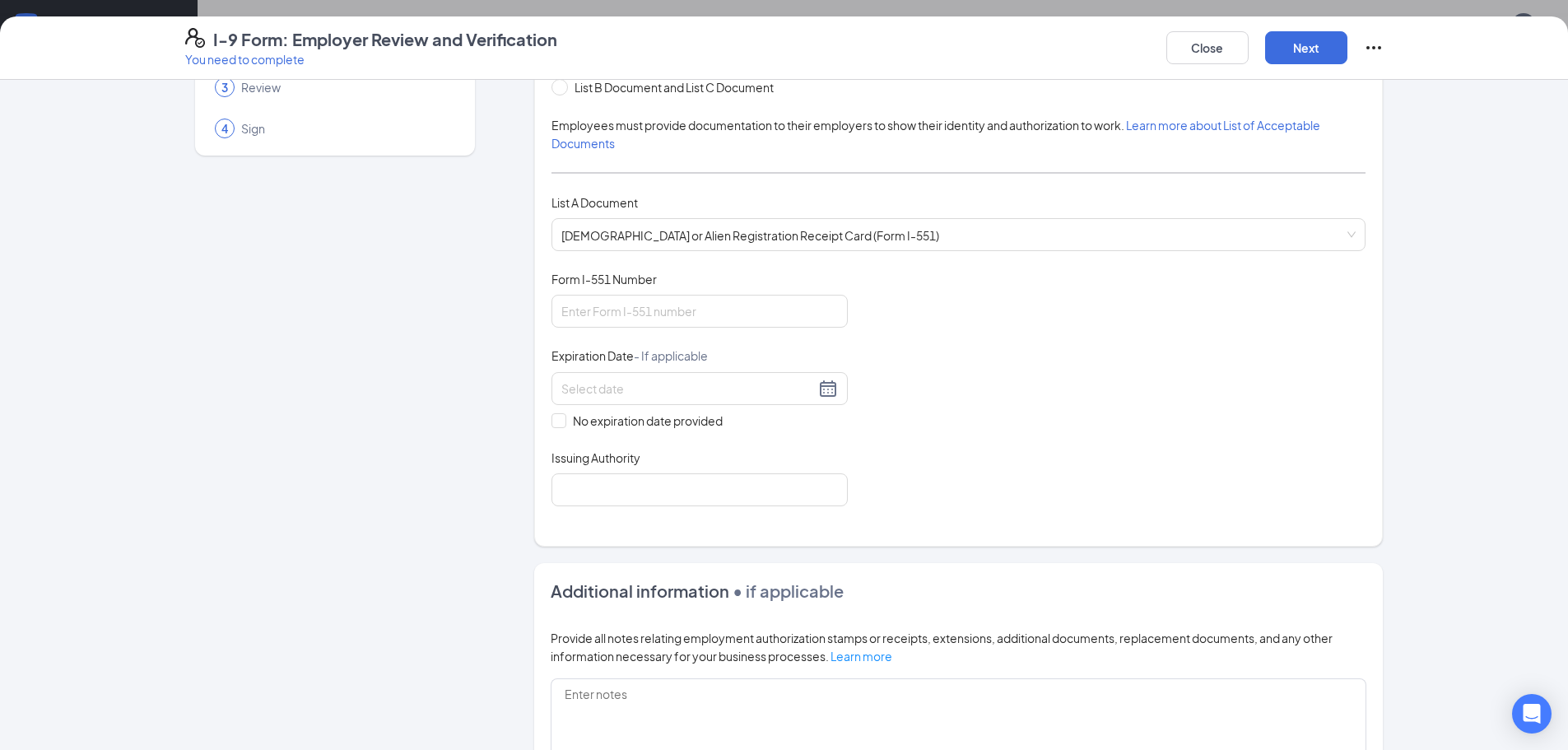
scroll to position [82, 0]
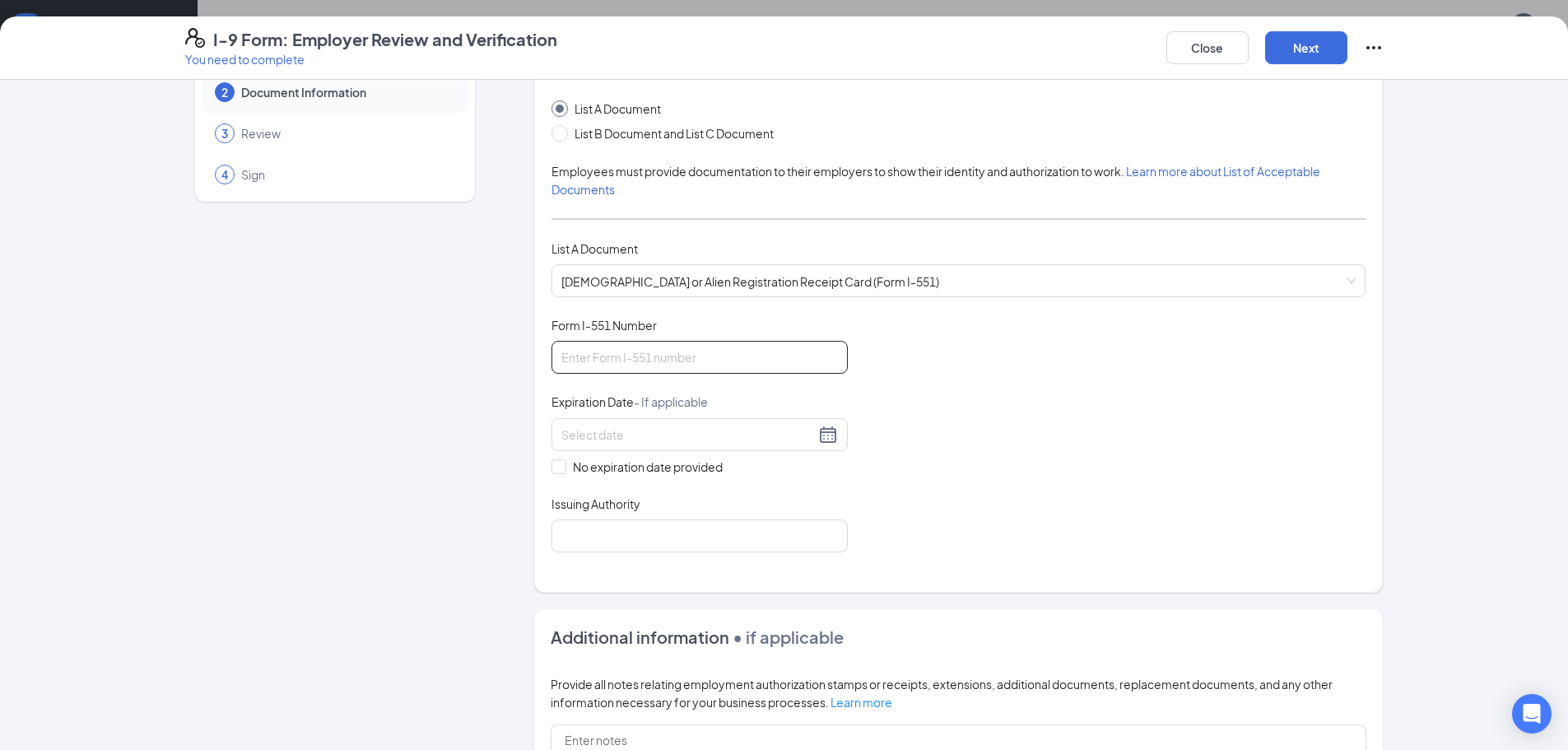
click at [569, 367] on input "Form I-551 Number" at bounding box center [699, 357] width 296 height 33
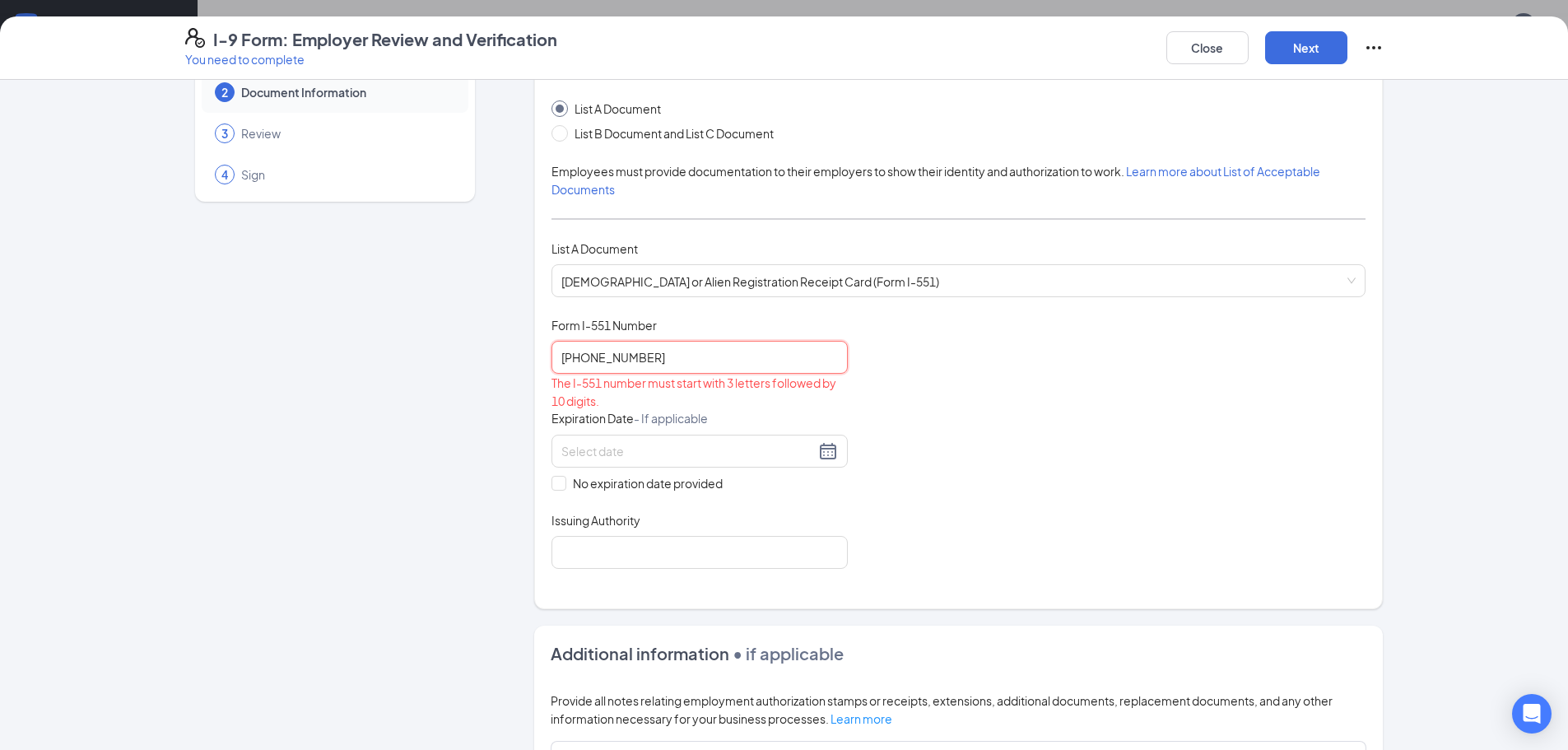
type input "096-459-273"
click at [878, 445] on div "Document Title Permanent Resident Card or Alien Registration Receipt Card (Form…" at bounding box center [958, 442] width 814 height 252
drag, startPoint x: 657, startPoint y: 362, endPoint x: 484, endPoint y: 344, distance: 173.9
click at [484, 344] on div "Employer Information 2 Document Information 3 Review 4 Sign Which documents did…" at bounding box center [784, 531] width 1198 height 1035
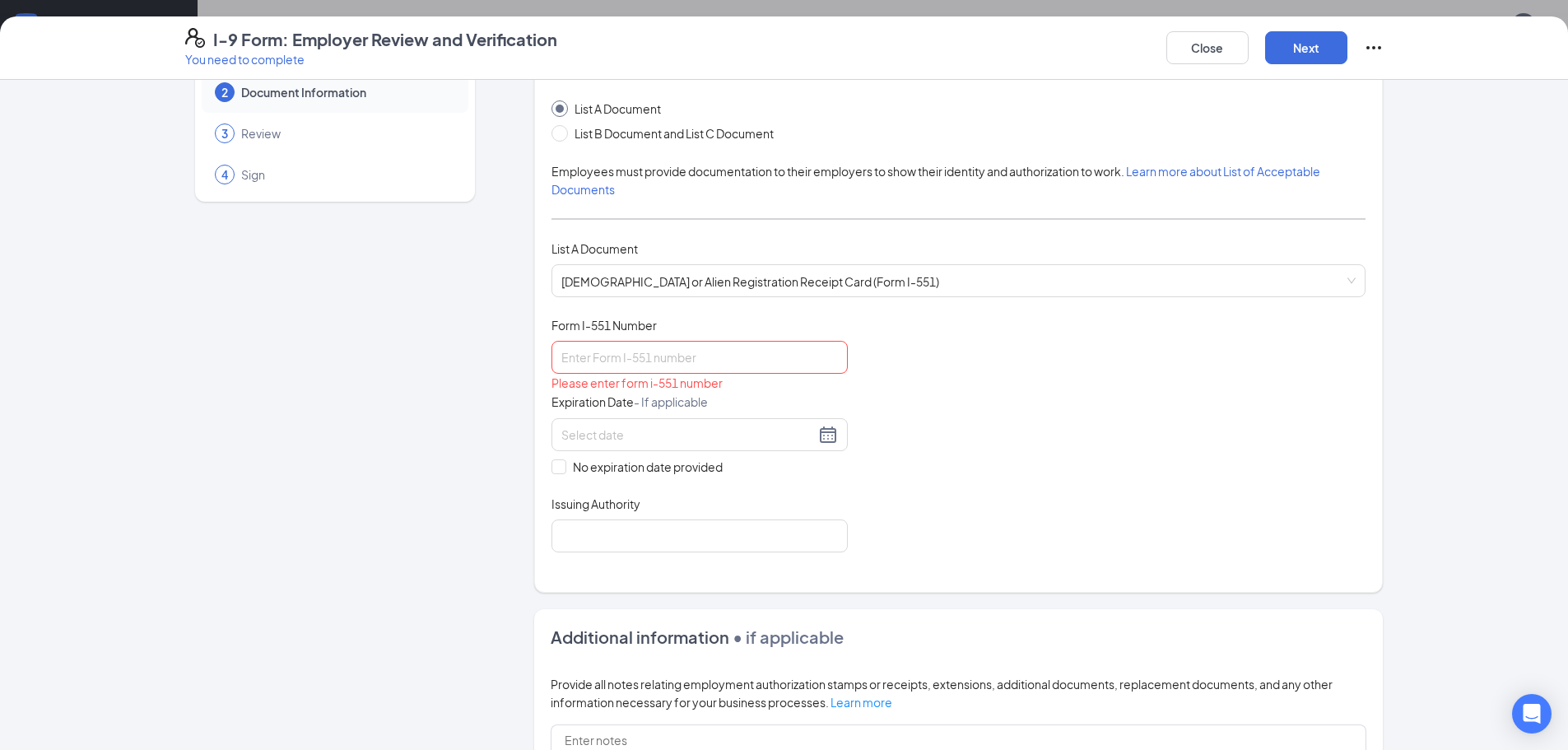
click at [1150, 411] on div "Document Title Permanent Resident Card or Alien Registration Receipt Card (Form…" at bounding box center [958, 434] width 814 height 235
click at [568, 134] on span "List B Document and List C Document" at bounding box center [674, 132] width 212 height 18
click at [563, 134] on input "List B Document and List C Document" at bounding box center [557, 131] width 12 height 12
radio input "true"
radio input "false"
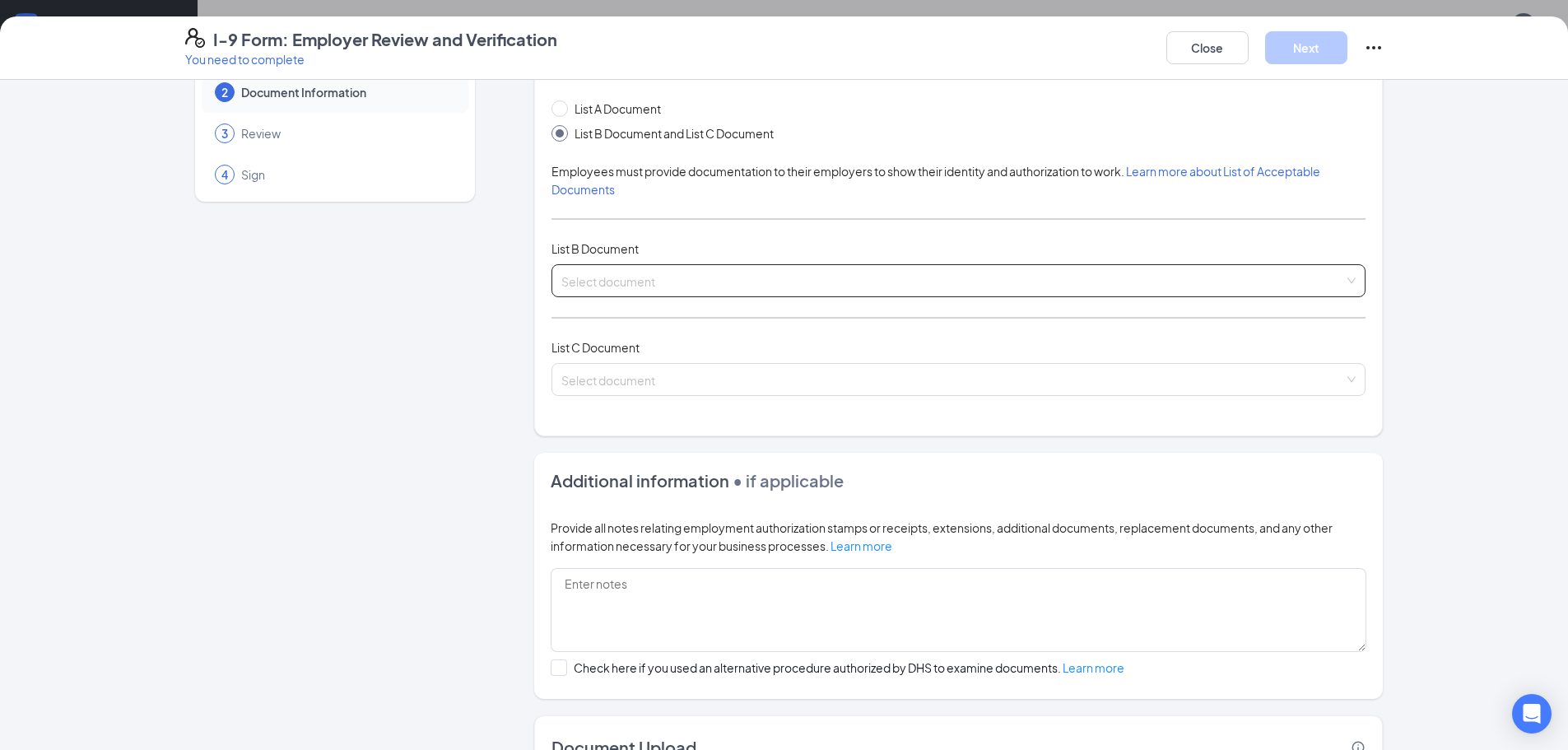
click at [653, 285] on input "search" at bounding box center [953, 277] width 783 height 25
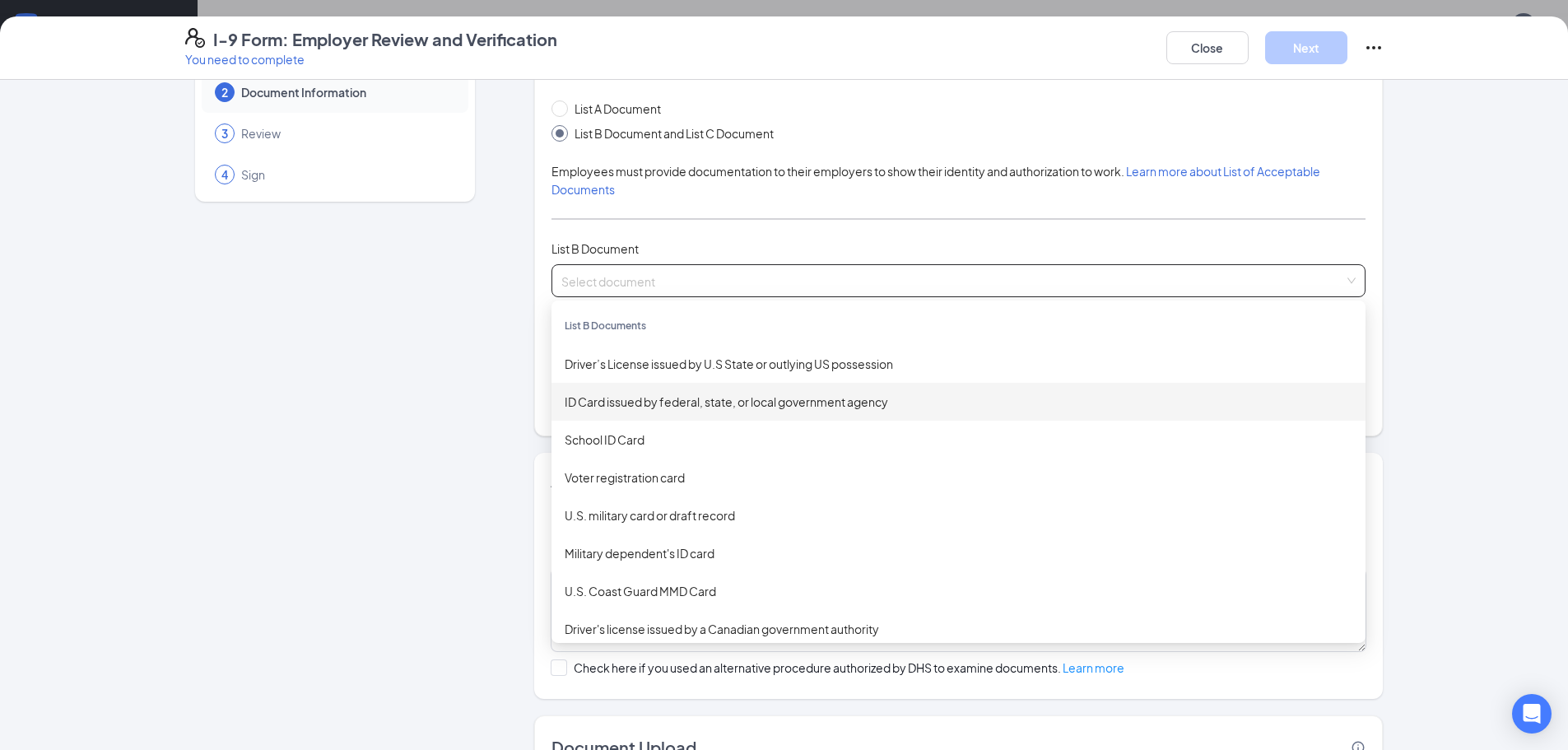
click at [646, 404] on div "ID Card issued by federal, state, or local government agency" at bounding box center [958, 401] width 787 height 18
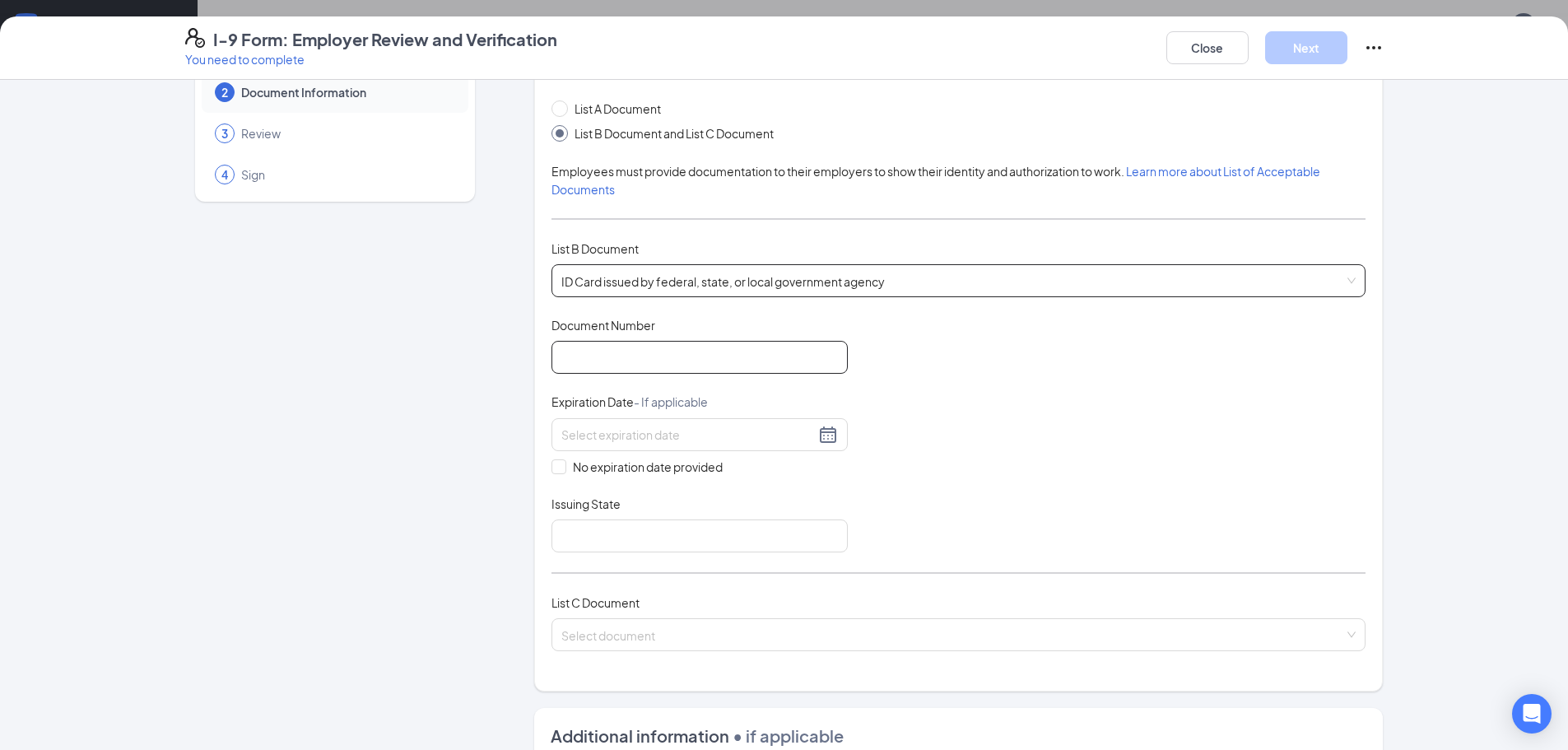
click at [594, 372] on input "Document Number" at bounding box center [699, 357] width 296 height 33
type input "096-459-273"
click at [592, 434] on input at bounding box center [688, 434] width 254 height 18
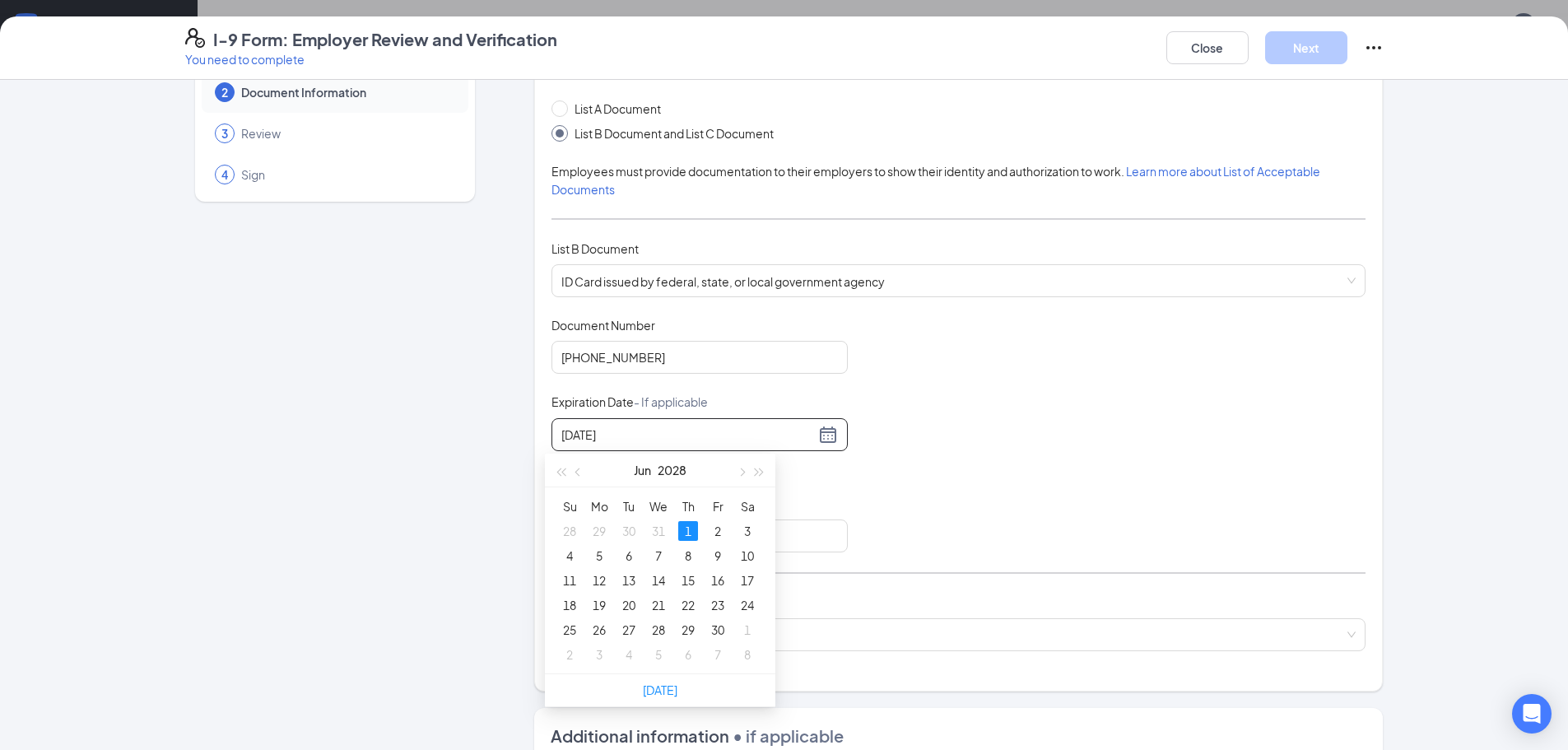
type input "06/01/2028"
click at [535, 417] on div "Which documents did your new hire bring? Juan Zarate simon identifies as a lawf…" at bounding box center [959, 352] width 848 height 677
click at [703, 434] on input at bounding box center [688, 434] width 254 height 18
type input "06/01/2028"
click at [680, 534] on div "1" at bounding box center [687, 530] width 20 height 20
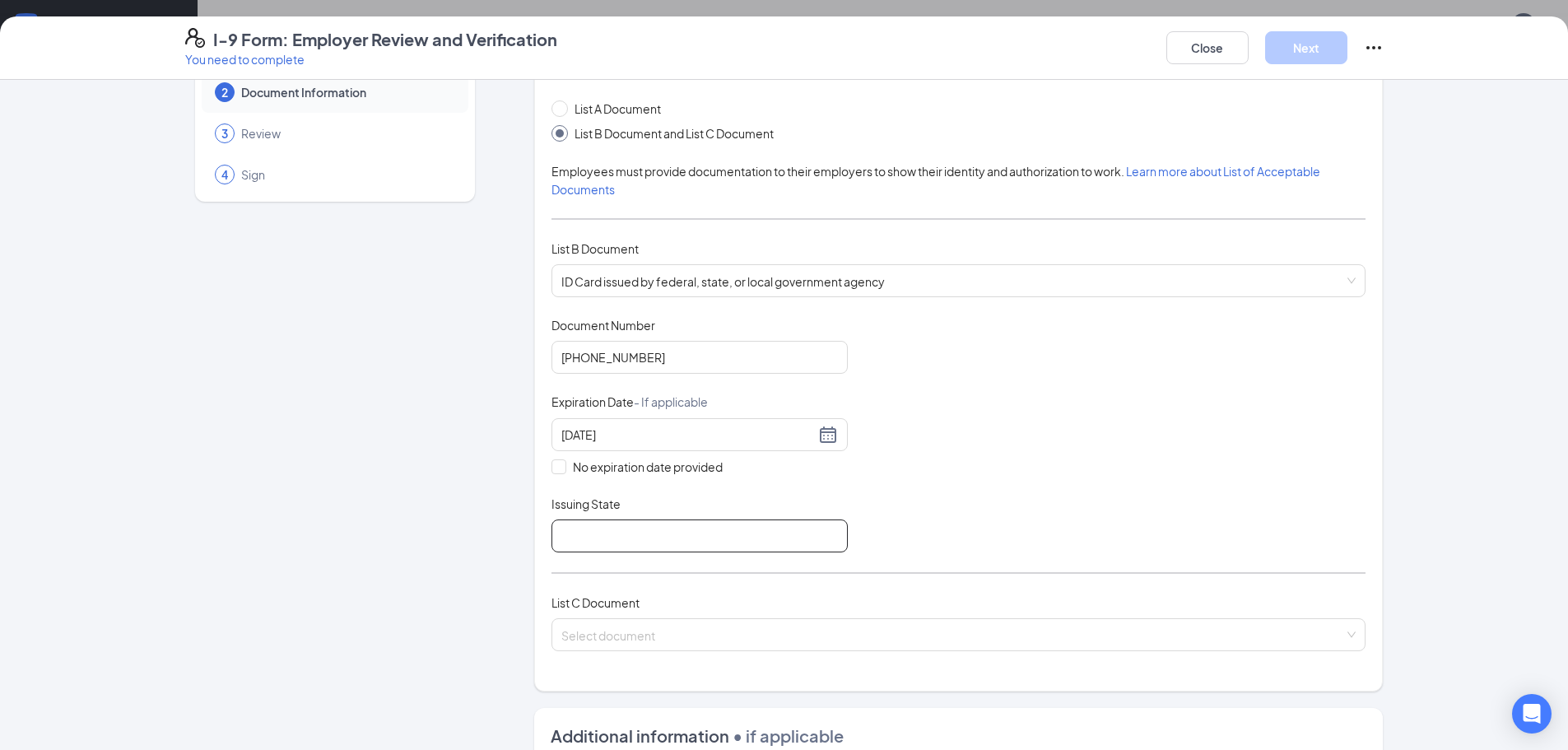
click at [585, 532] on input "Issuing State" at bounding box center [699, 535] width 296 height 33
type input "United States of America"
click at [614, 640] on input "search" at bounding box center [953, 630] width 783 height 25
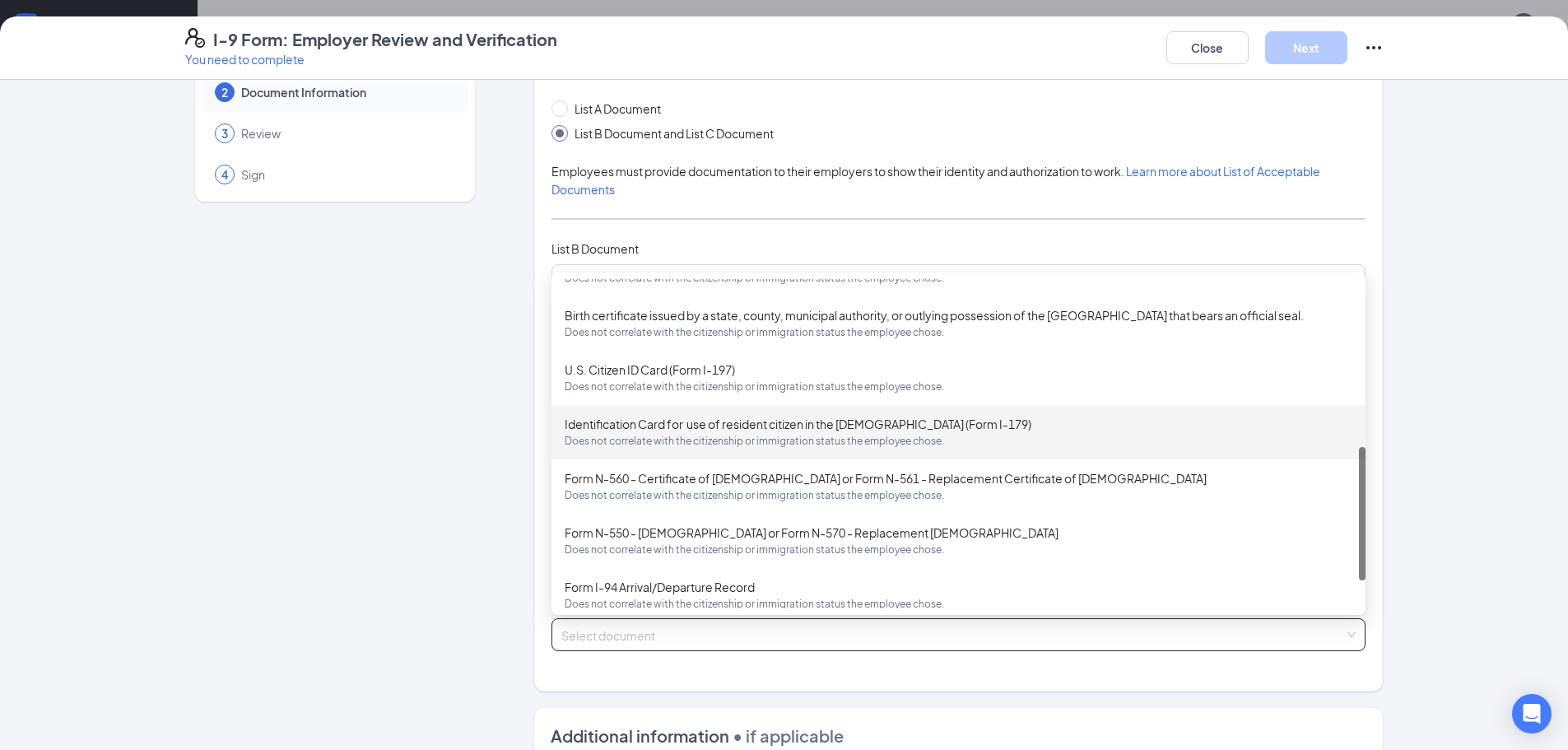
scroll to position [0, 0]
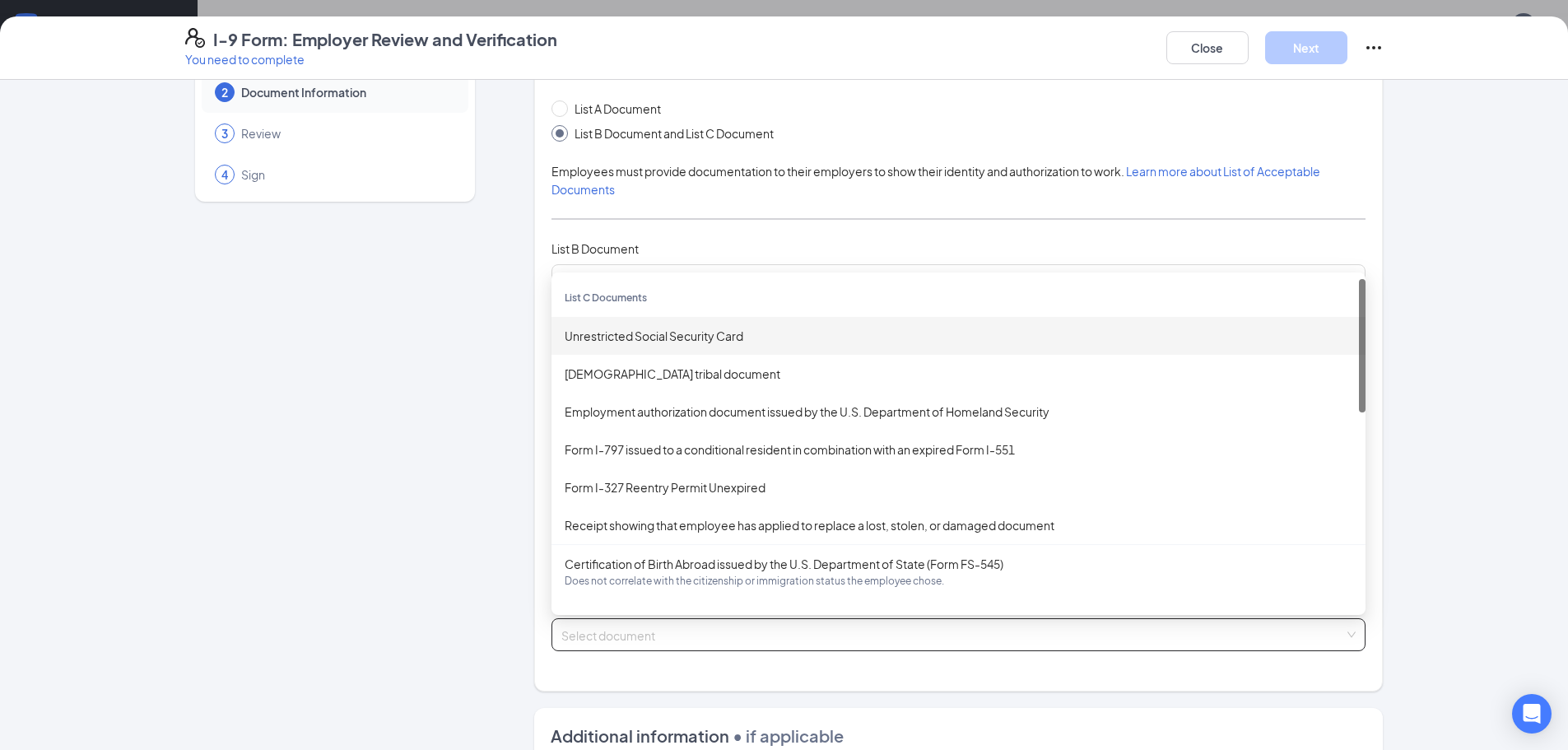
click at [638, 333] on div "Unrestricted Social Security Card" at bounding box center [958, 335] width 787 height 18
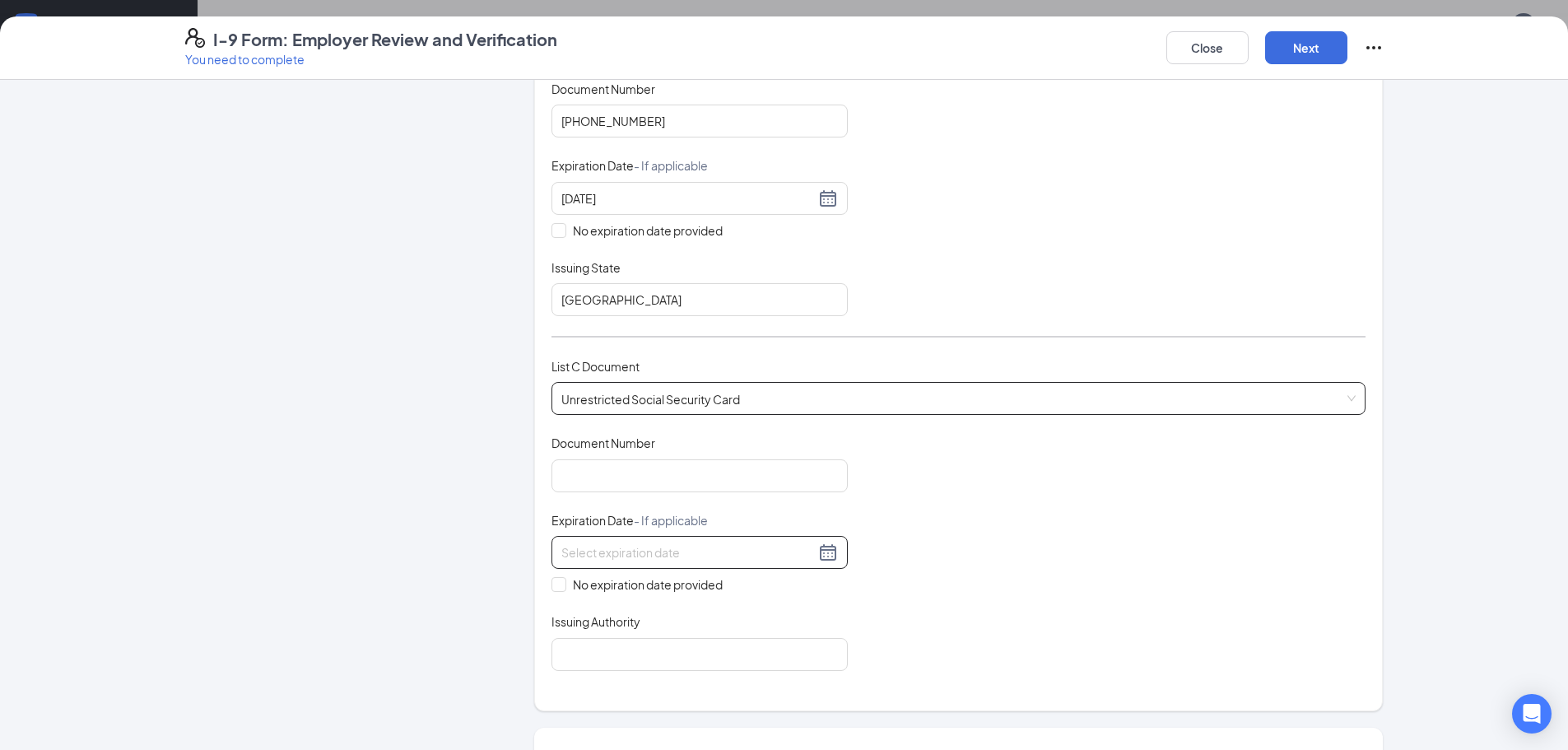
scroll to position [329, 0]
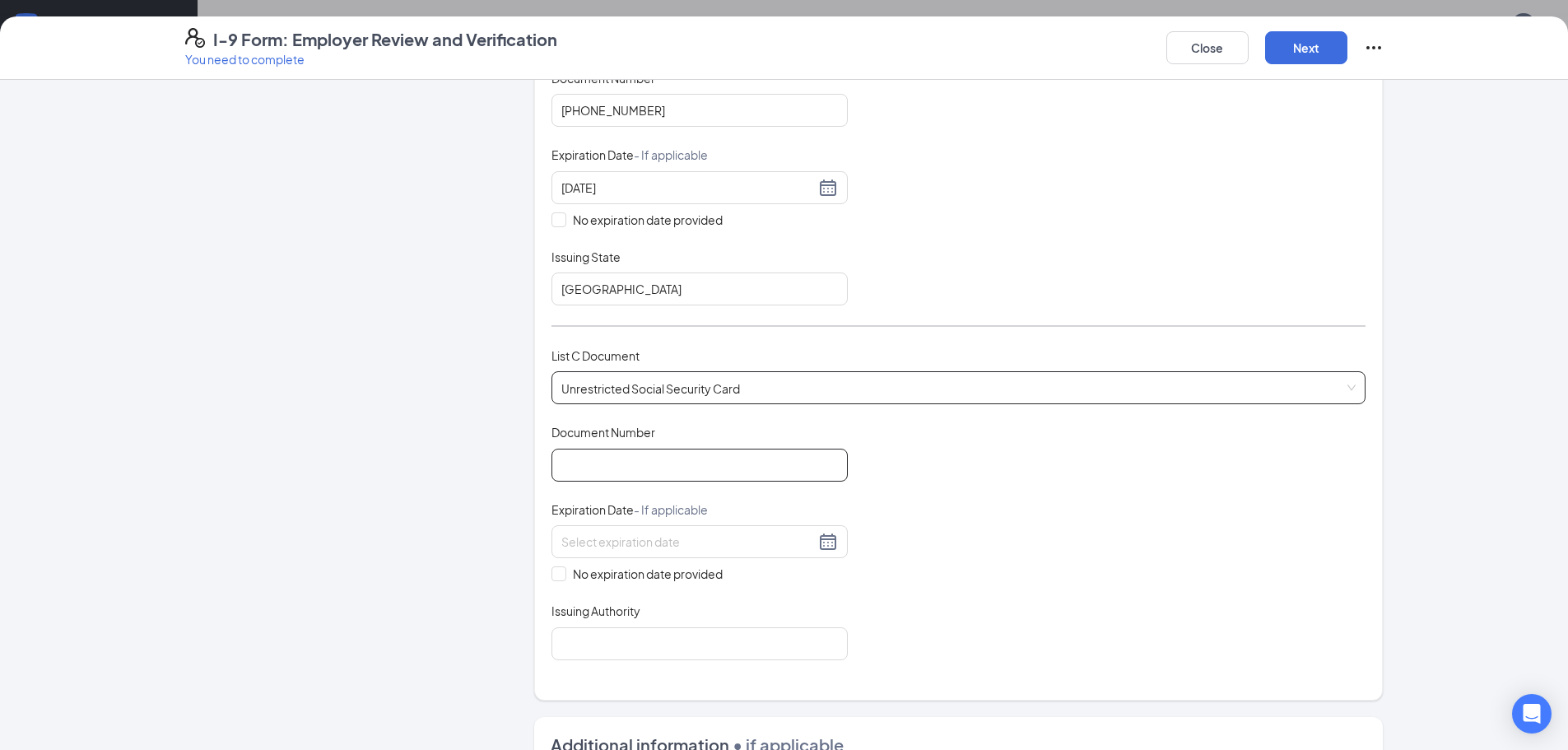
click at [591, 472] on input "Document Number" at bounding box center [699, 465] width 296 height 33
type input "621323871"
click at [392, 411] on div "Employer Information 2 Document Information 3 Review 4 Sign" at bounding box center [334, 443] width 300 height 1352
click at [592, 547] on input at bounding box center [688, 541] width 254 height 18
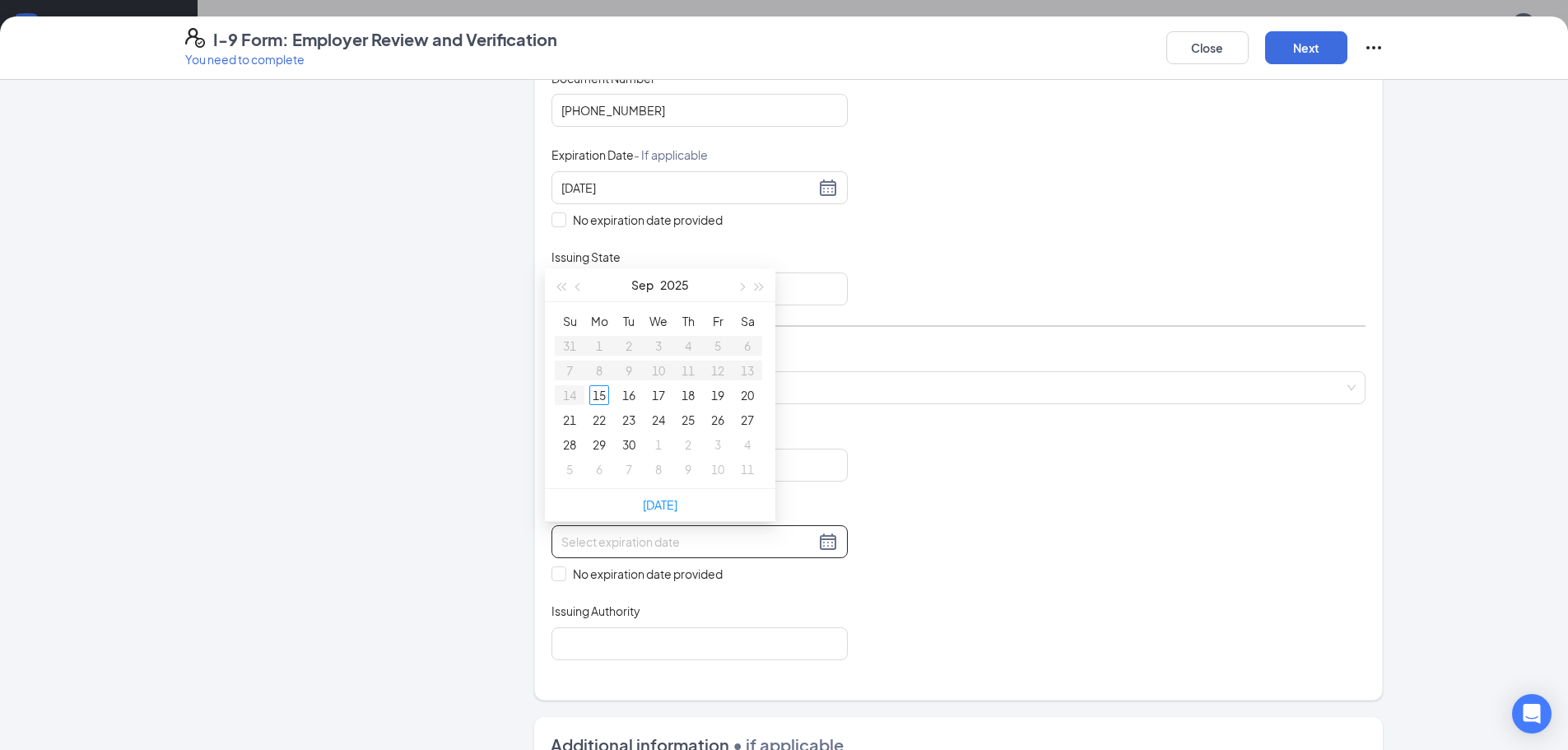
drag, startPoint x: 546, startPoint y: 579, endPoint x: 563, endPoint y: 616, distance: 40.7
click at [552, 578] on span at bounding box center [558, 573] width 14 height 14
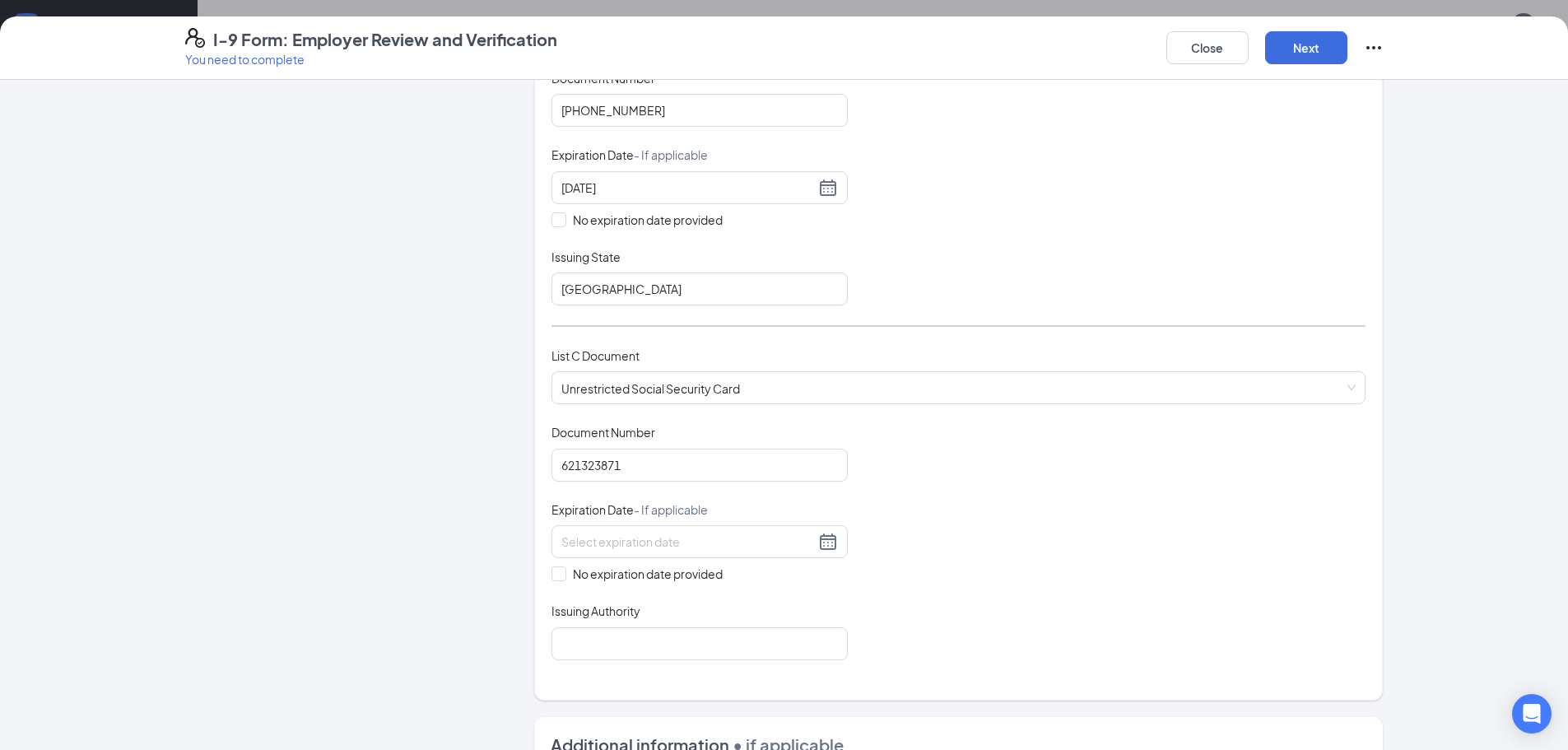
click at [577, 666] on div "Which documents did your new hire bring? Juan Zarate simon identifies as a lawf…" at bounding box center [958, 234] width 814 height 893
click at [568, 646] on input "Issuing Authority" at bounding box center [699, 643] width 296 height 33
type input "Social security administration"
click at [1029, 593] on div "Document Title Unrestricted Social Security Card Document Number 621323871 Expi…" at bounding box center [958, 541] width 814 height 235
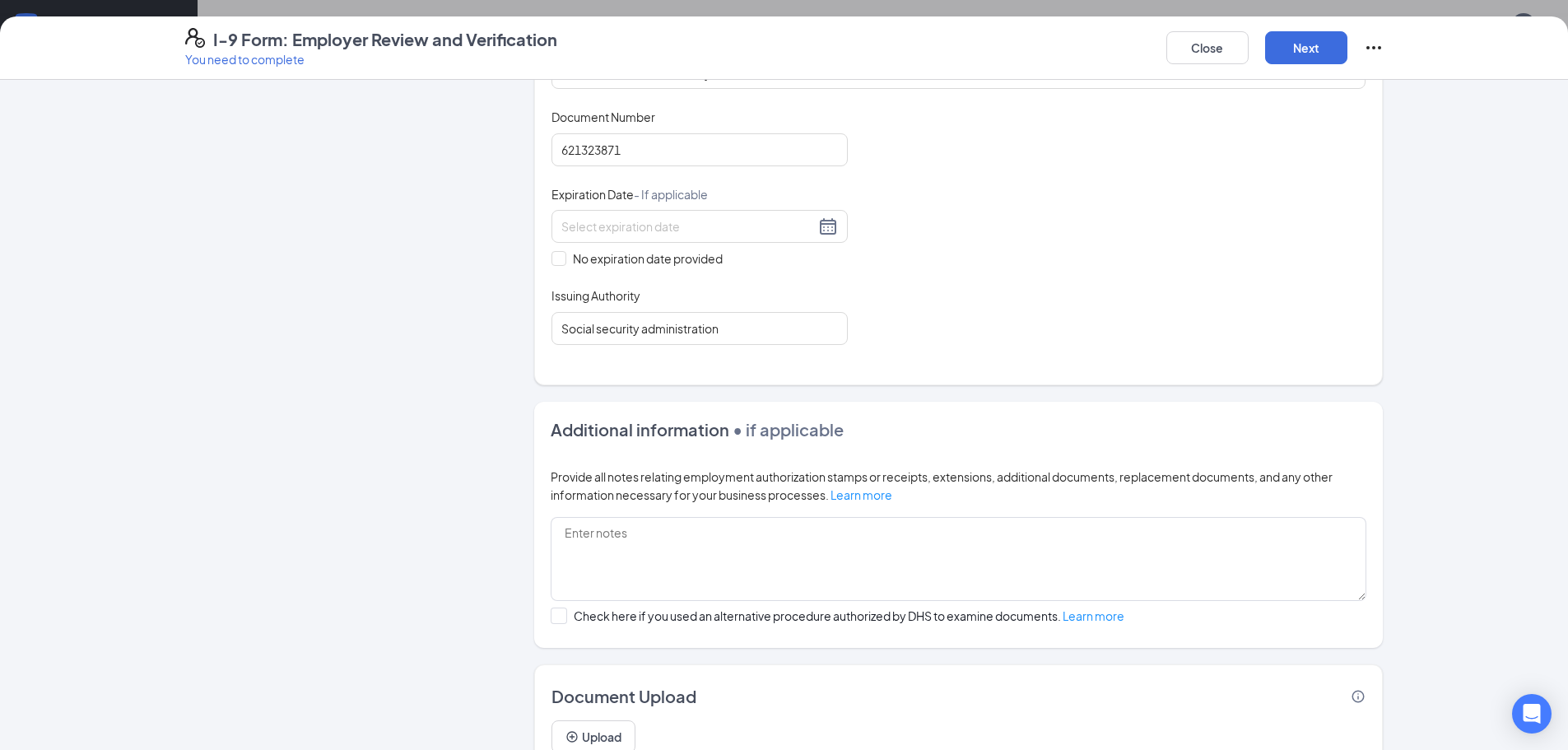
scroll to position [715, 0]
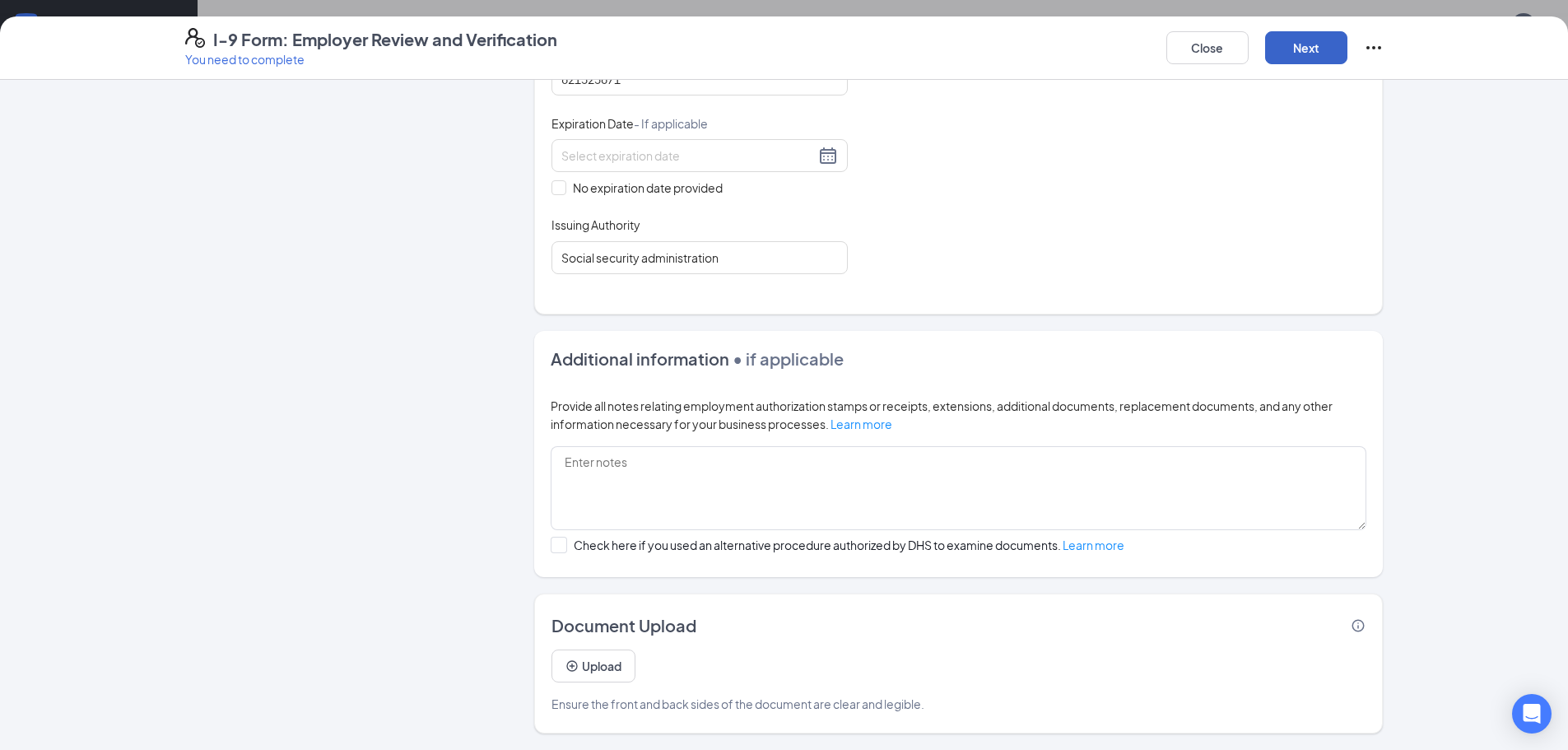
click at [1320, 42] on button "Next" at bounding box center [1306, 48] width 82 height 33
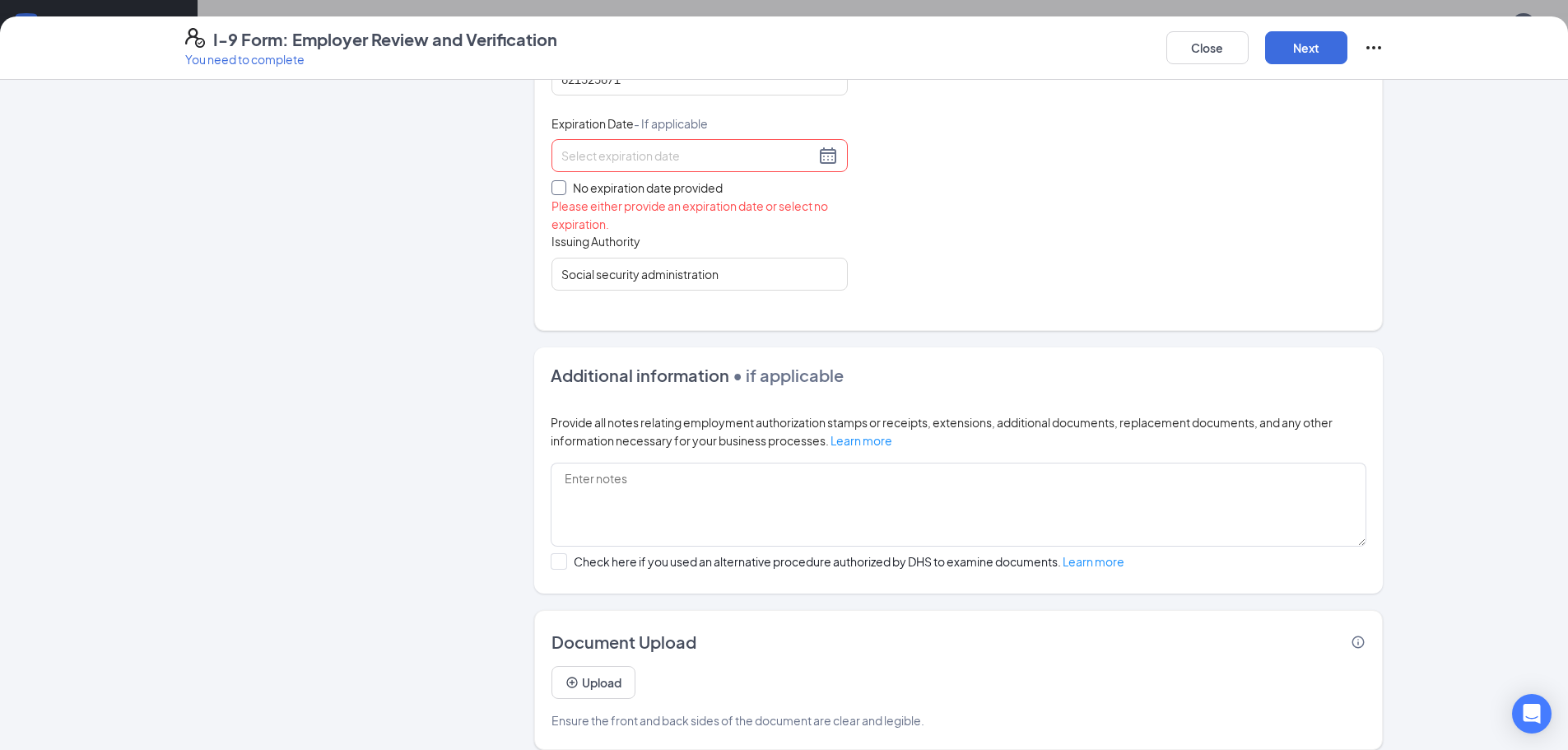
click at [560, 188] on span at bounding box center [558, 187] width 14 height 14
click at [560, 188] on input "No expiration date provided" at bounding box center [557, 186] width 12 height 12
checkbox input "true"
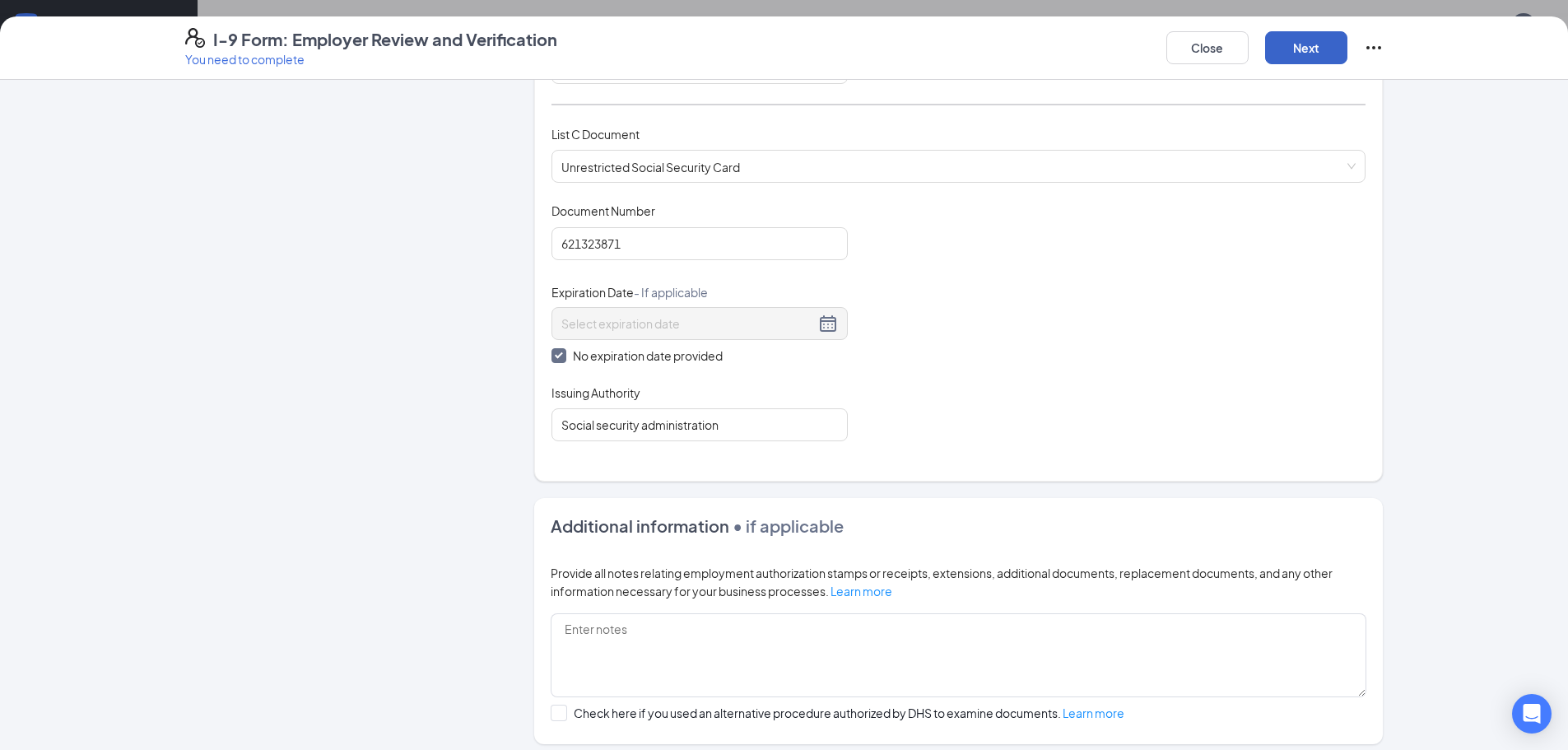
click at [1285, 46] on button "Next" at bounding box center [1306, 48] width 82 height 33
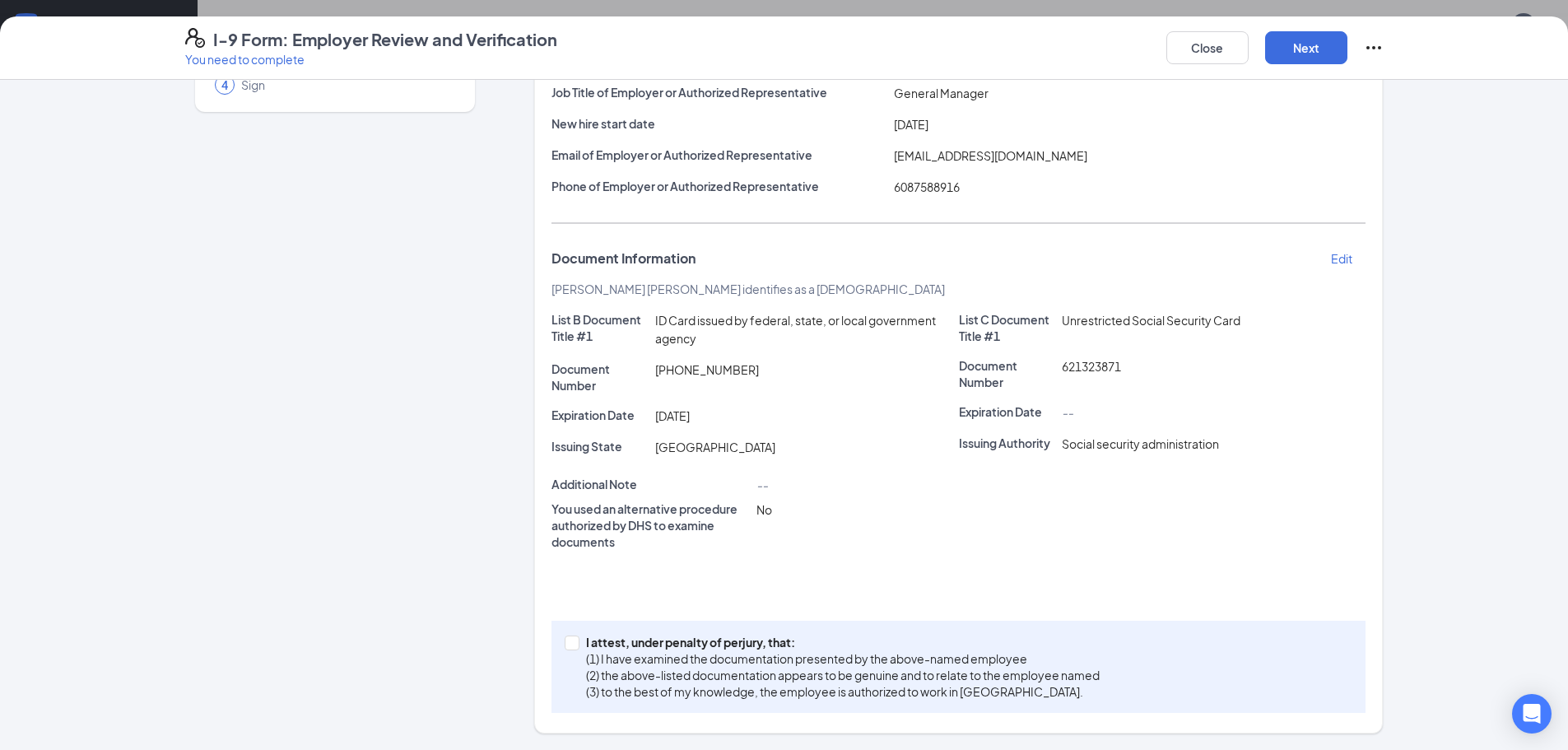
drag, startPoint x: 569, startPoint y: 646, endPoint x: 624, endPoint y: 596, distance: 74.3
click at [568, 647] on span at bounding box center [571, 642] width 14 height 14
click at [568, 646] on input "I attest, under penalty of [PERSON_NAME], that: (1) I have examined the documen…" at bounding box center [570, 641] width 12 height 12
checkbox input "true"
click at [1306, 44] on button "Next" at bounding box center [1306, 48] width 82 height 33
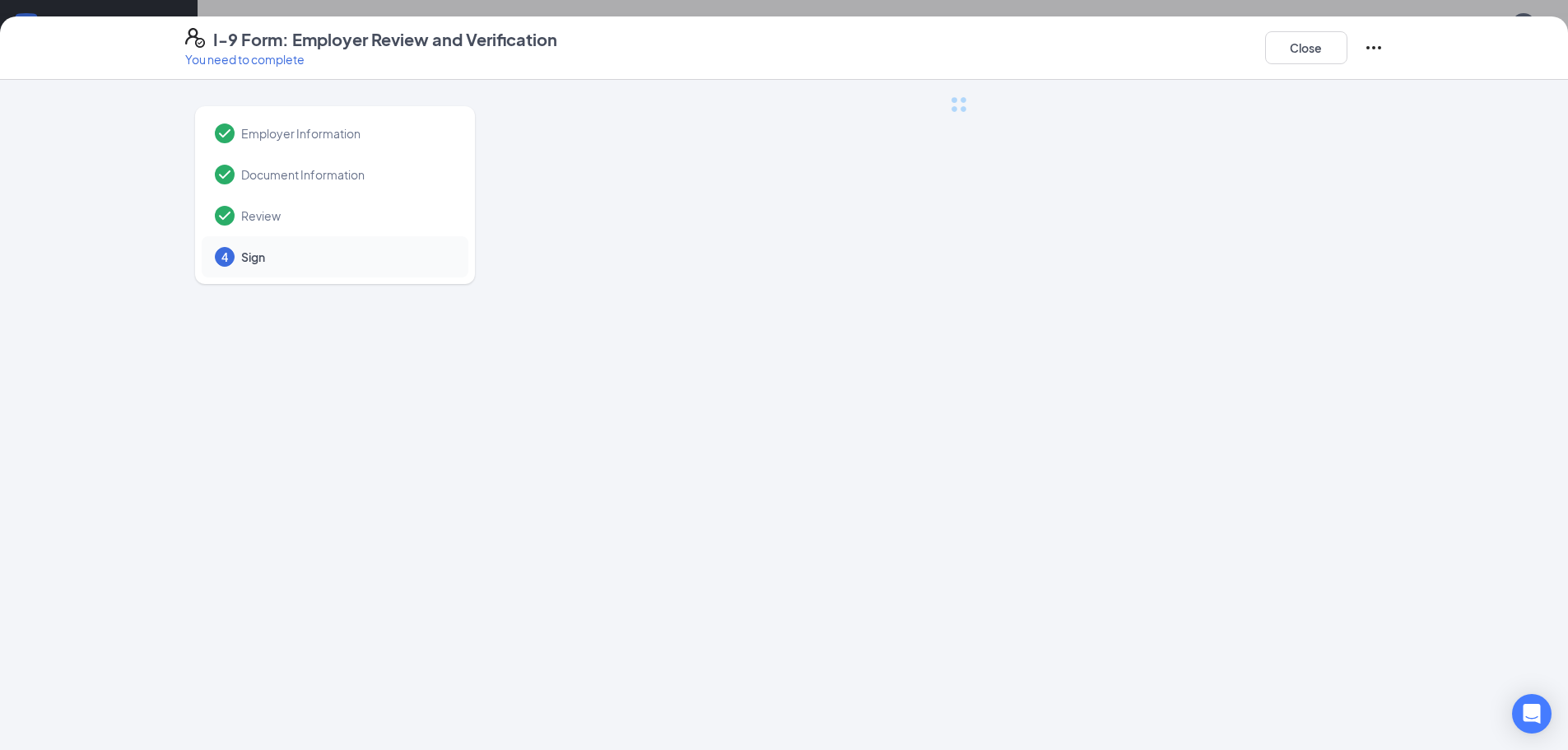
scroll to position [0, 0]
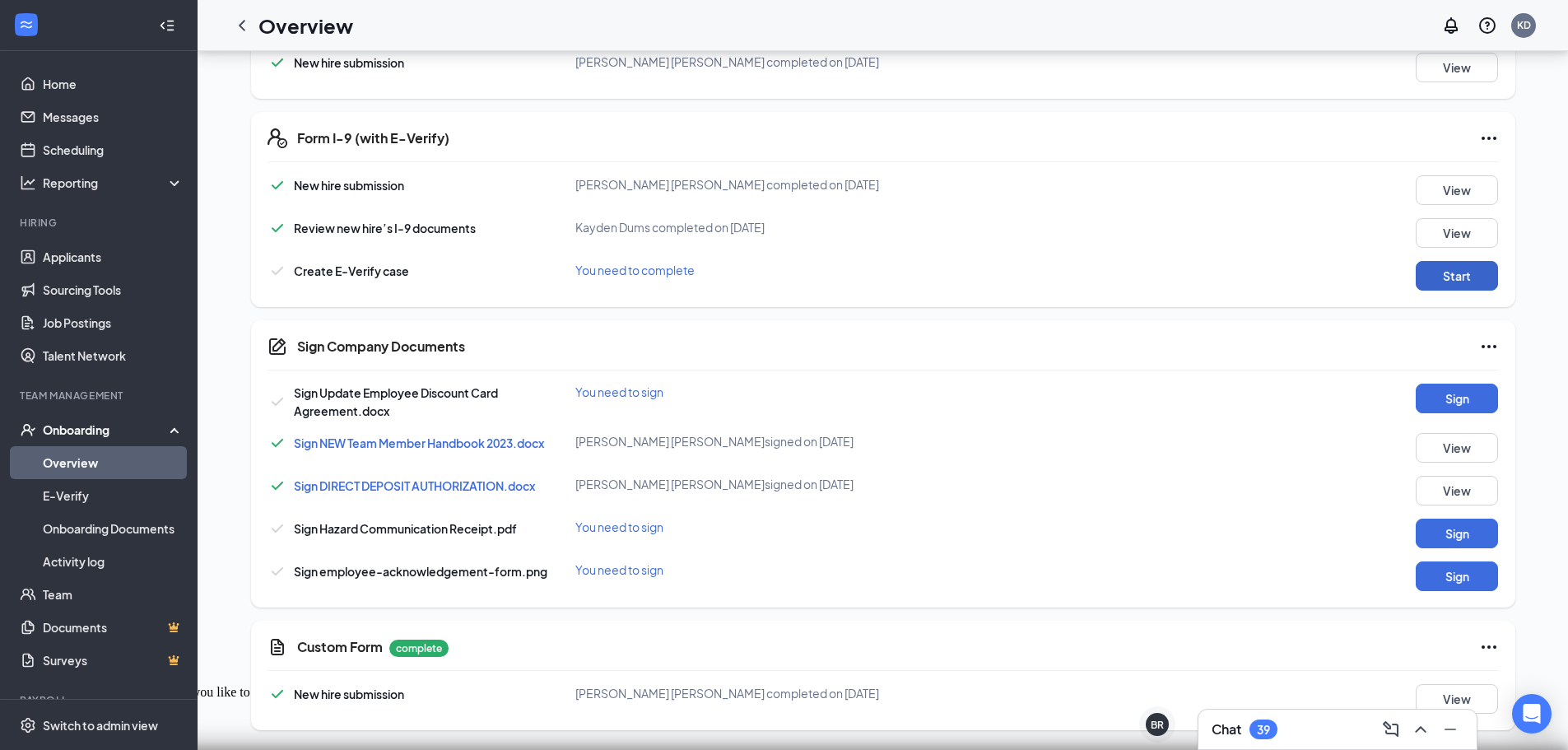
click at [1456, 274] on button "Start" at bounding box center [1457, 276] width 82 height 30
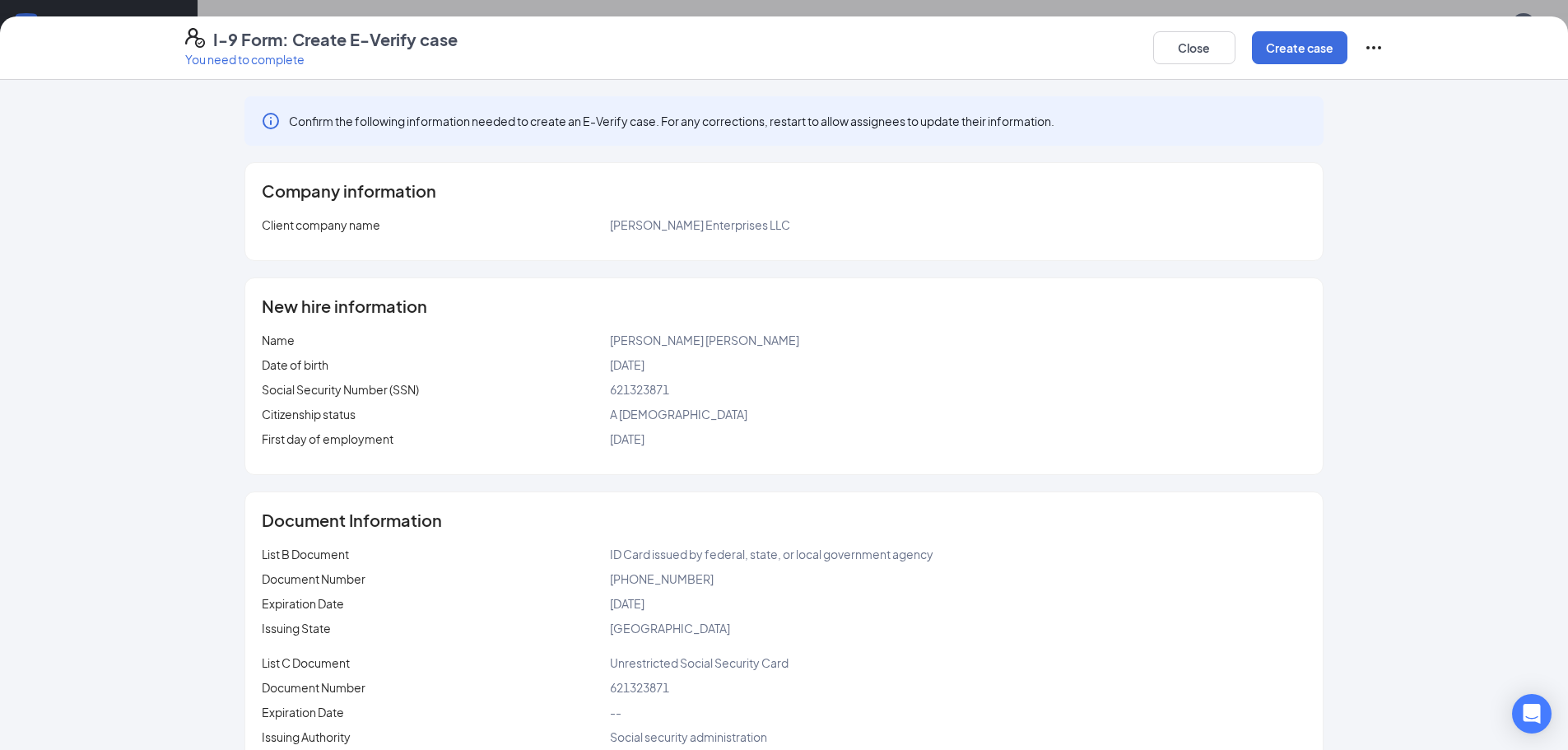
scroll to position [40, 0]
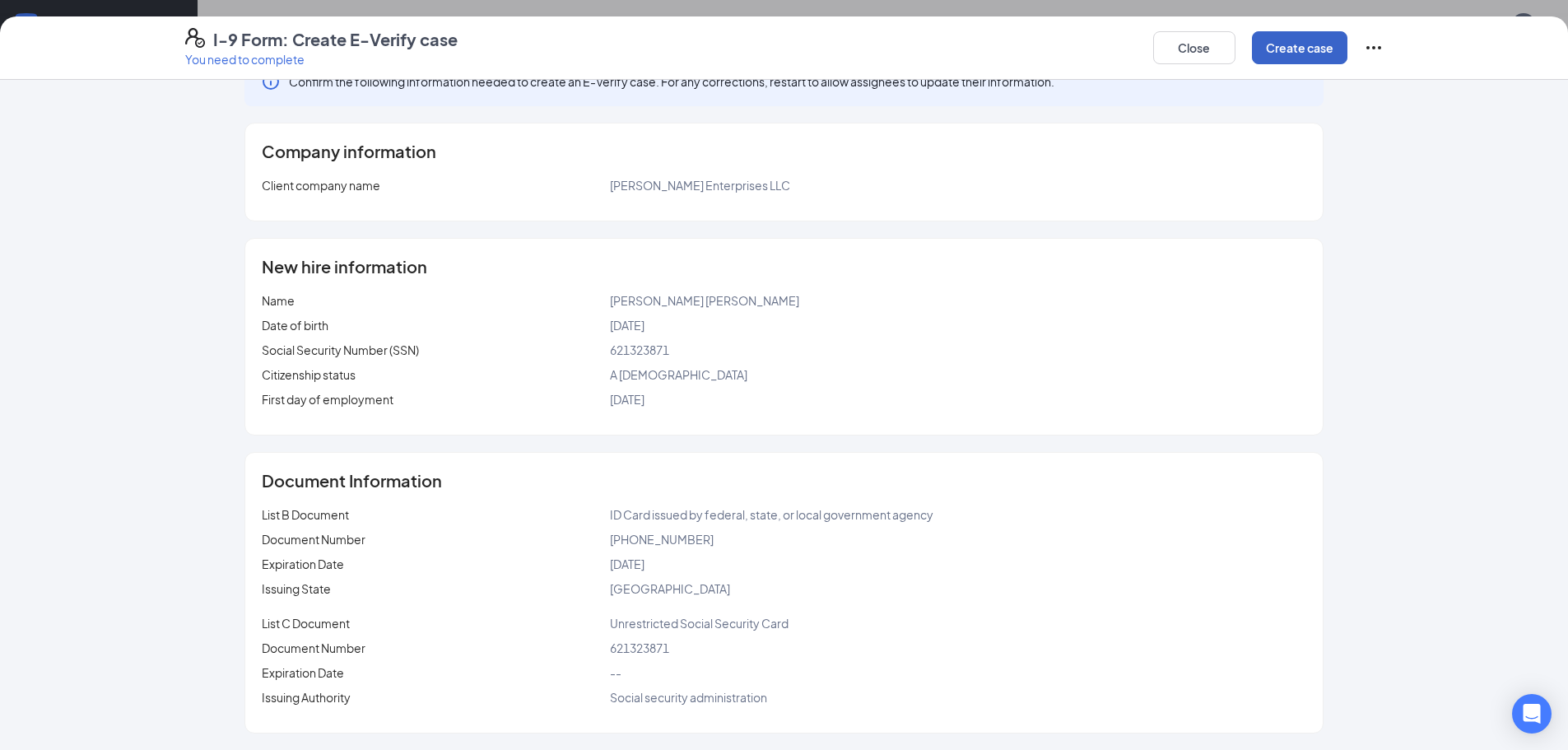
click at [1295, 49] on button "Create case" at bounding box center [1299, 48] width 96 height 33
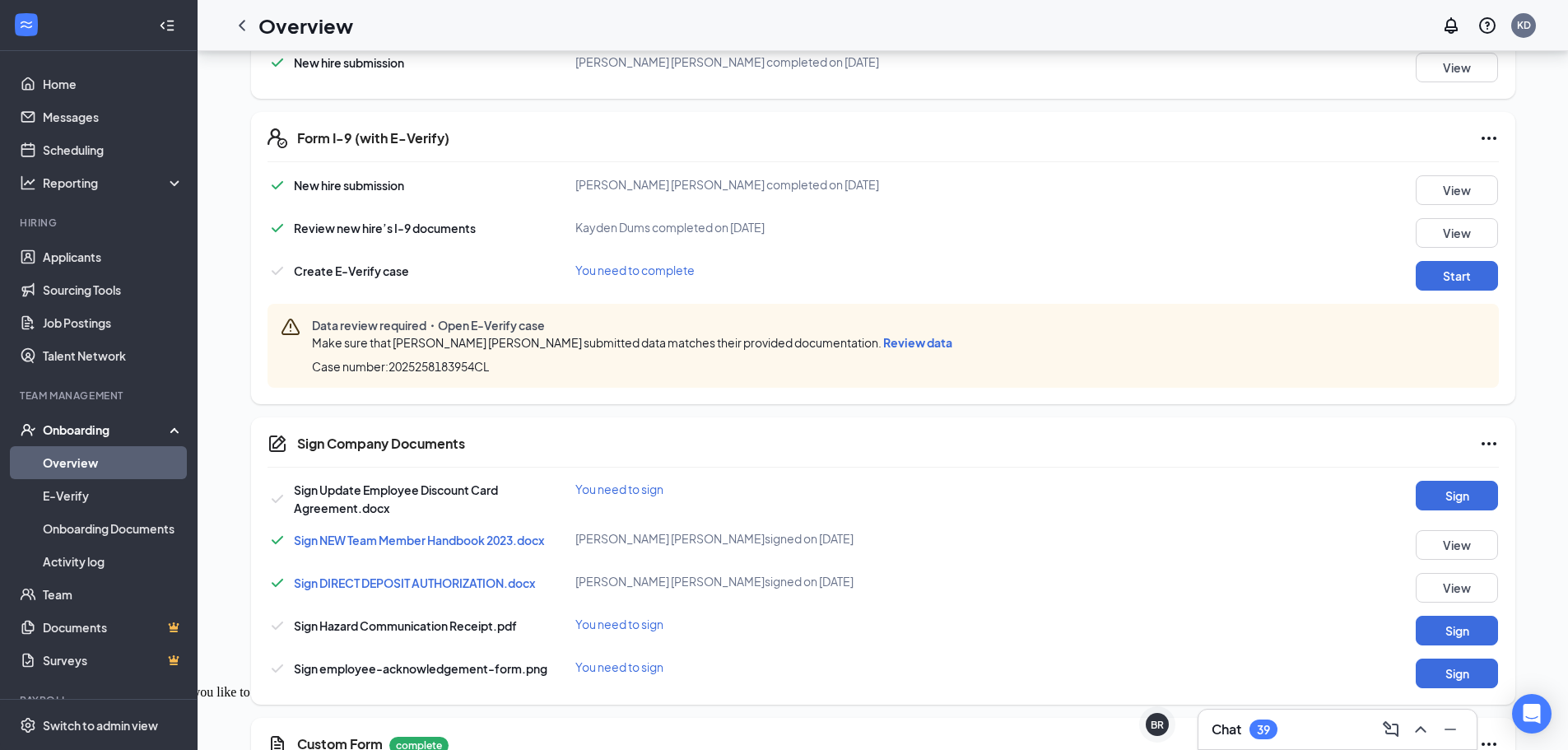
click at [883, 339] on span "Review data" at bounding box center [917, 342] width 69 height 14
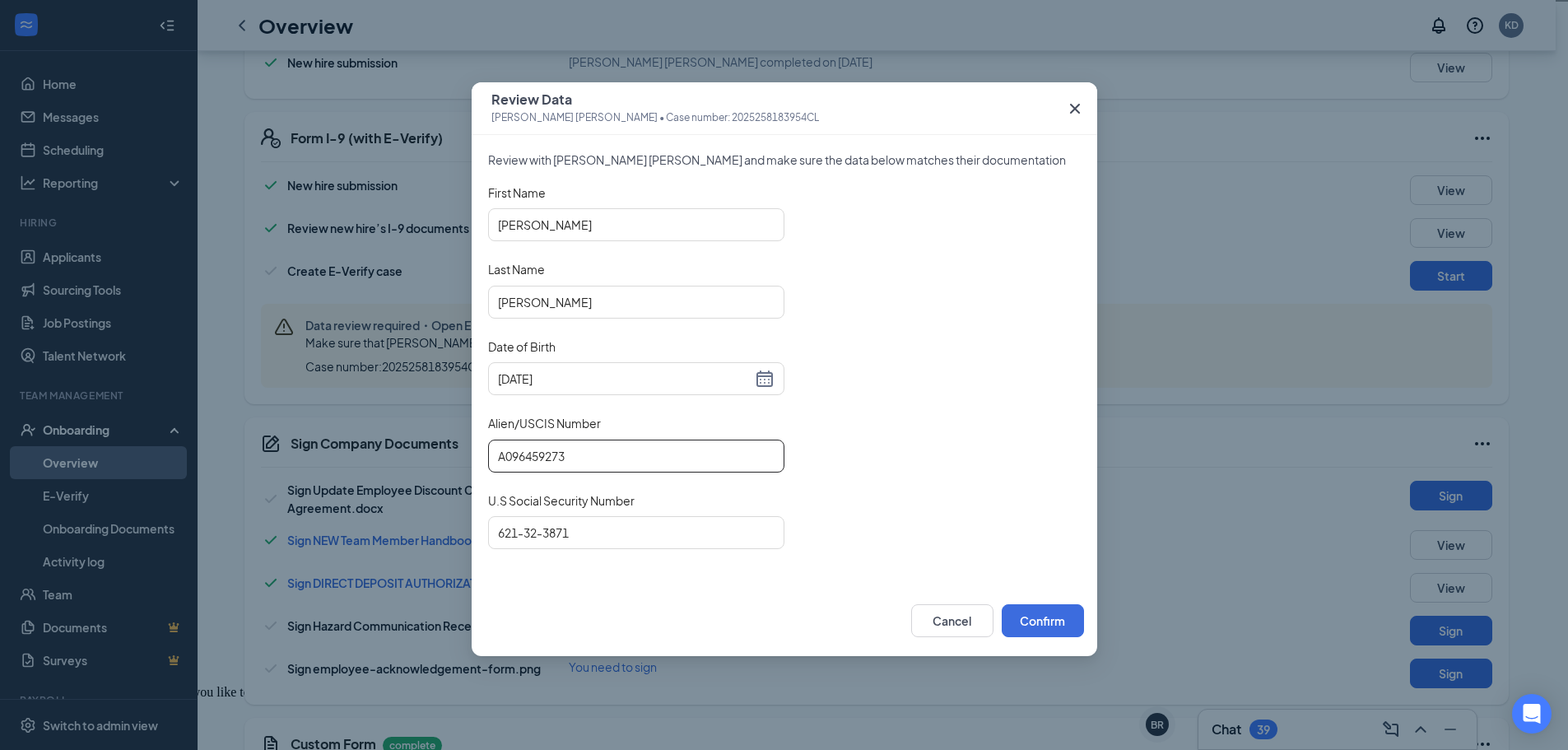
drag, startPoint x: 591, startPoint y: 461, endPoint x: 420, endPoint y: 456, distance: 171.1
click at [420, 456] on div "Review Data Juan Zarate simon • Case number: 2025258183954CL Review with Juan Z…" at bounding box center [784, 375] width 1568 height 750
click at [898, 486] on div "First Name Juan Last Name Zarate simon Date of Birth 1996-07-09 Alien/USCIS Num…" at bounding box center [784, 376] width 592 height 384
click at [1061, 618] on button "Confirm" at bounding box center [1043, 620] width 82 height 33
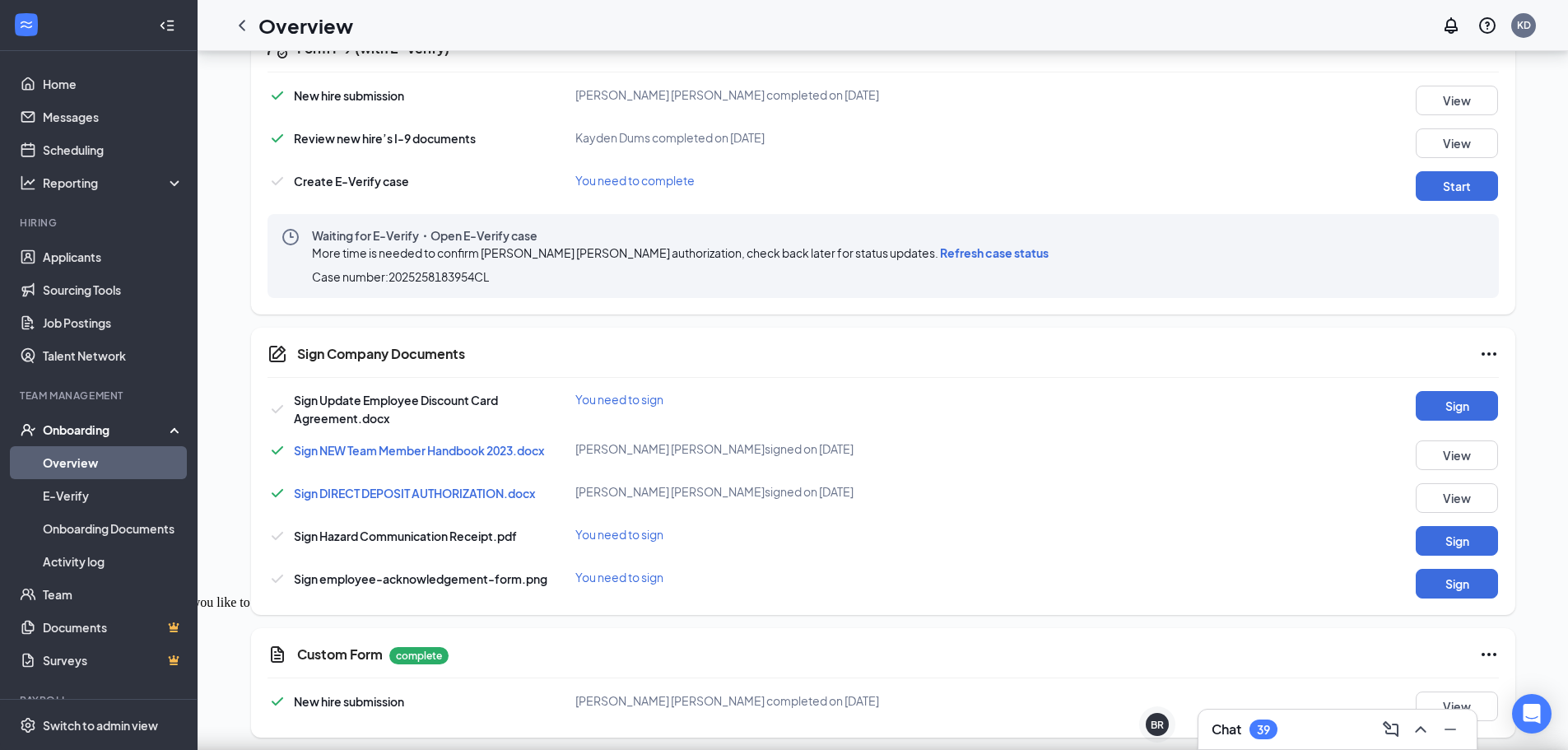
scroll to position [544, 0]
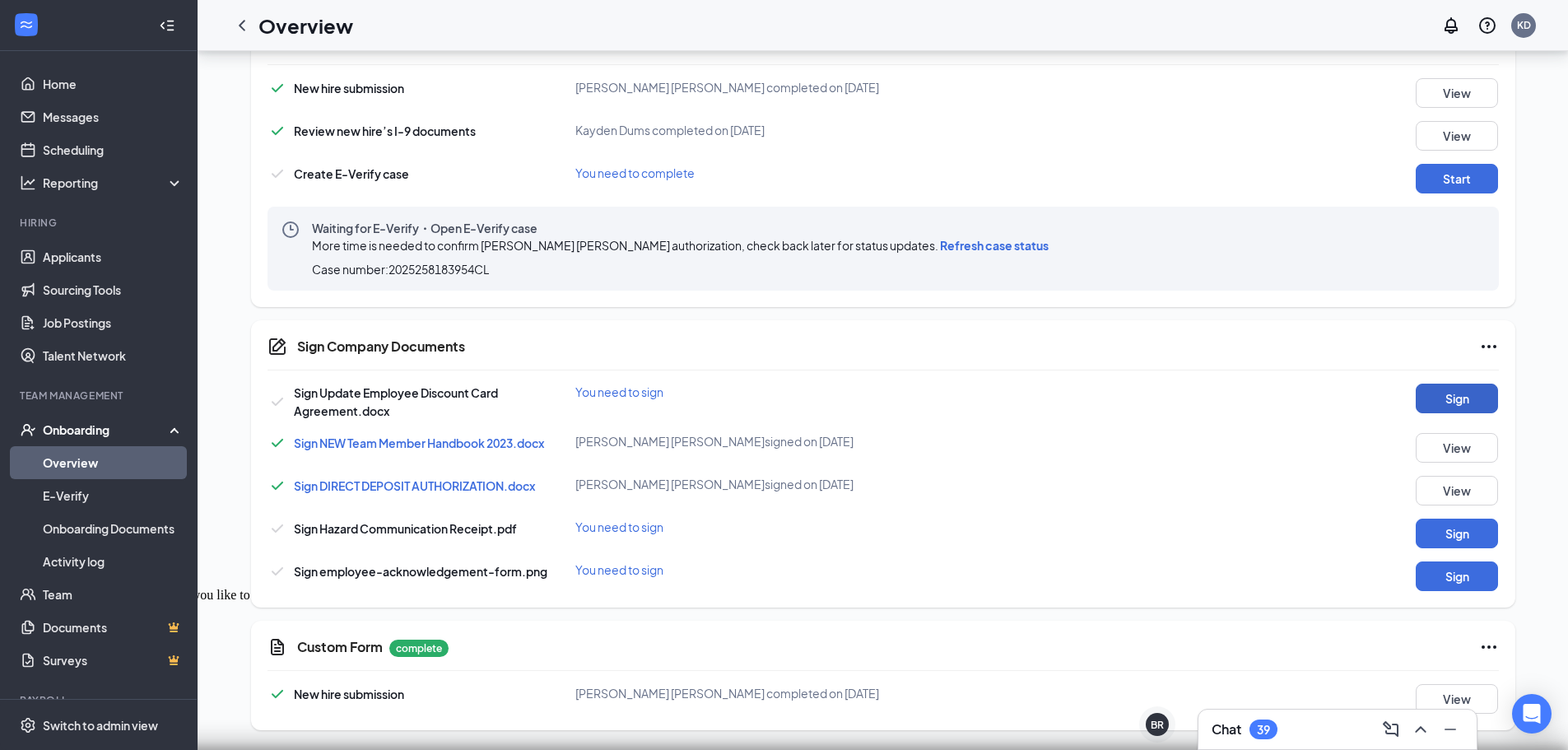
click at [1443, 396] on button "Sign" at bounding box center [1457, 398] width 82 height 30
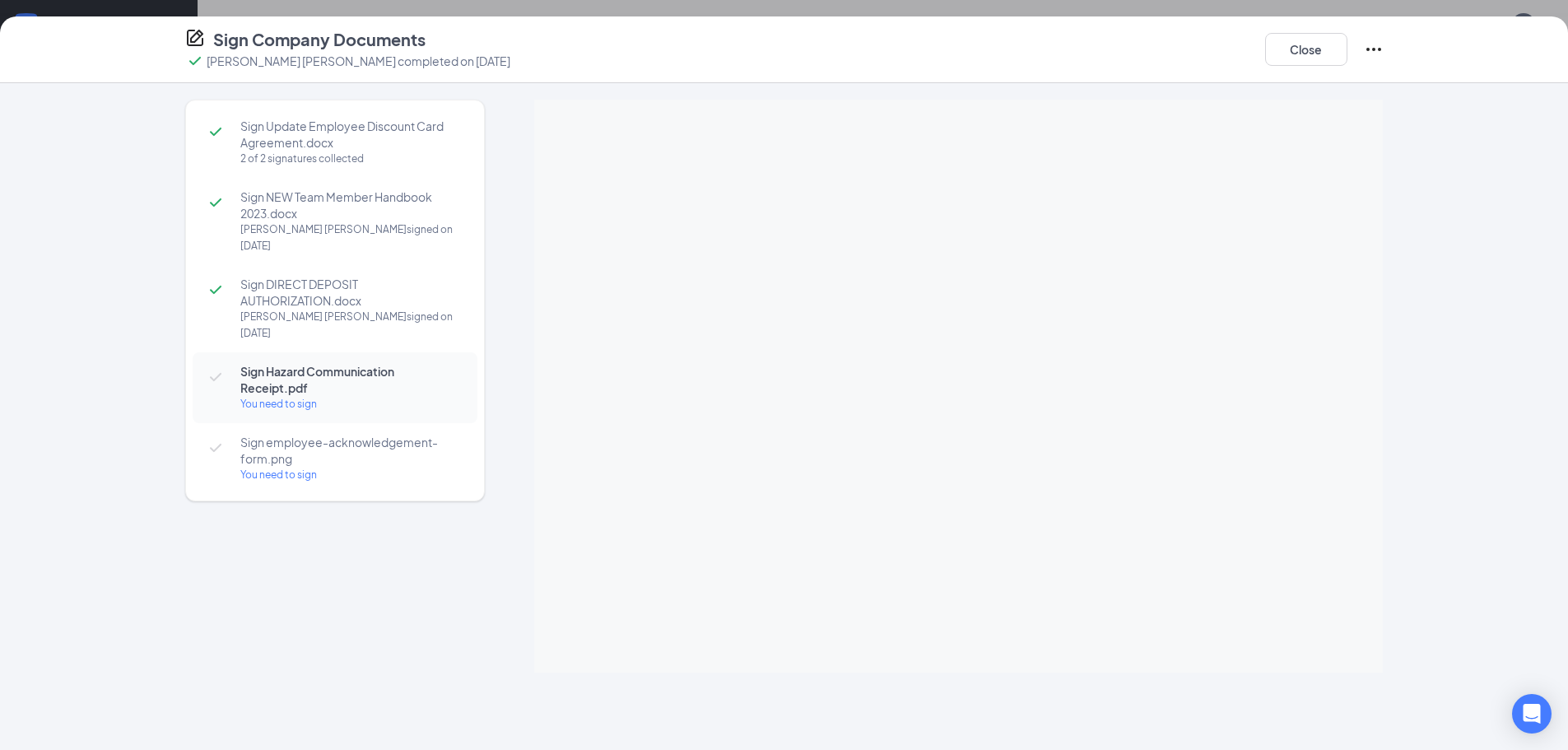
click at [269, 467] on div "You need to sign" at bounding box center [350, 474] width 221 height 16
click at [302, 363] on span "Sign Hazard Communication Receipt.pdf" at bounding box center [350, 371] width 221 height 16
drag, startPoint x: 291, startPoint y: 363, endPoint x: 295, endPoint y: 375, distance: 12.6
click at [290, 379] on div "You need to sign" at bounding box center [350, 387] width 221 height 16
click at [295, 379] on div "You need to sign" at bounding box center [350, 387] width 221 height 16
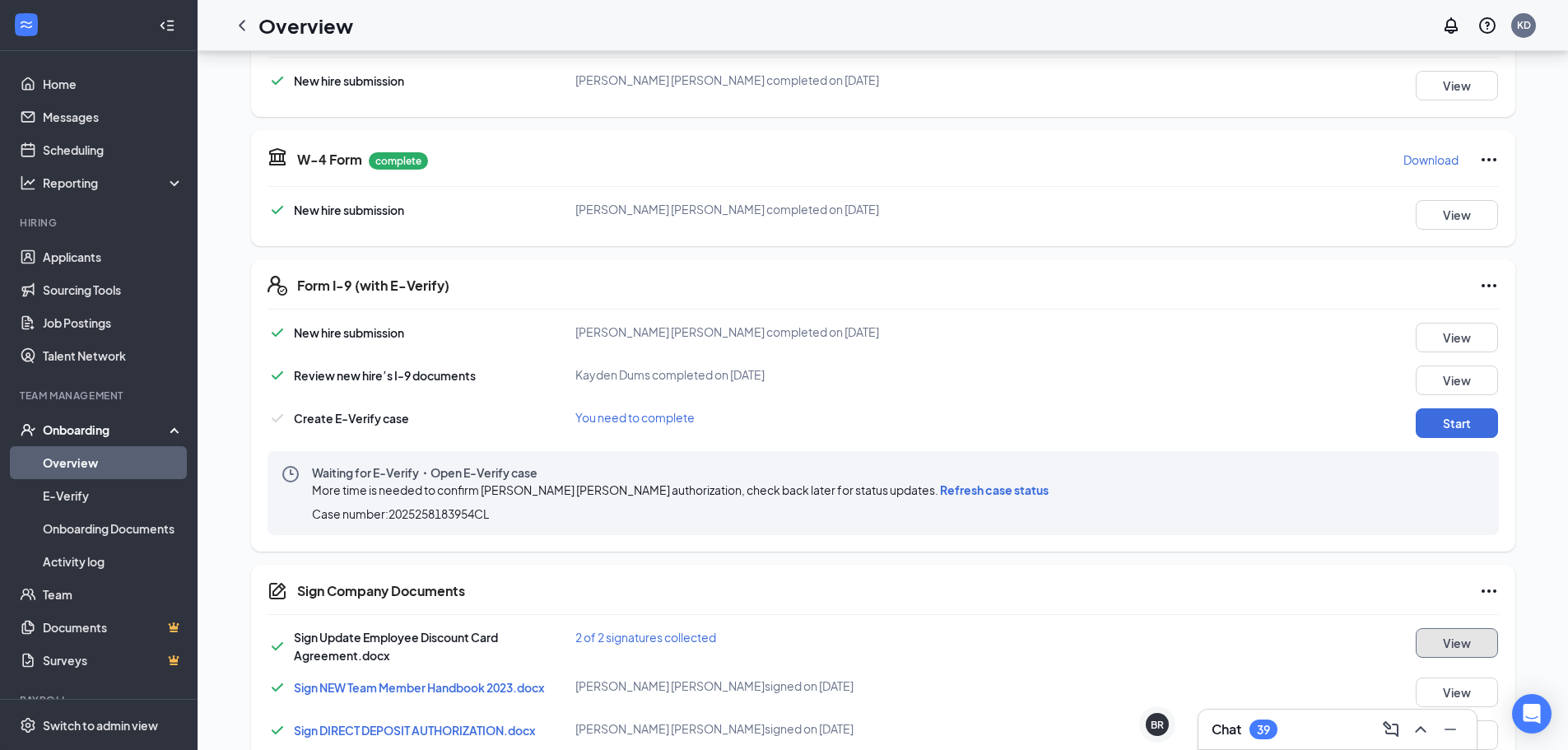
scroll to position [297, 0]
click at [940, 490] on span "Refresh case status" at bounding box center [994, 491] width 109 height 14
click at [1429, 421] on button "Start" at bounding box center [1457, 425] width 82 height 30
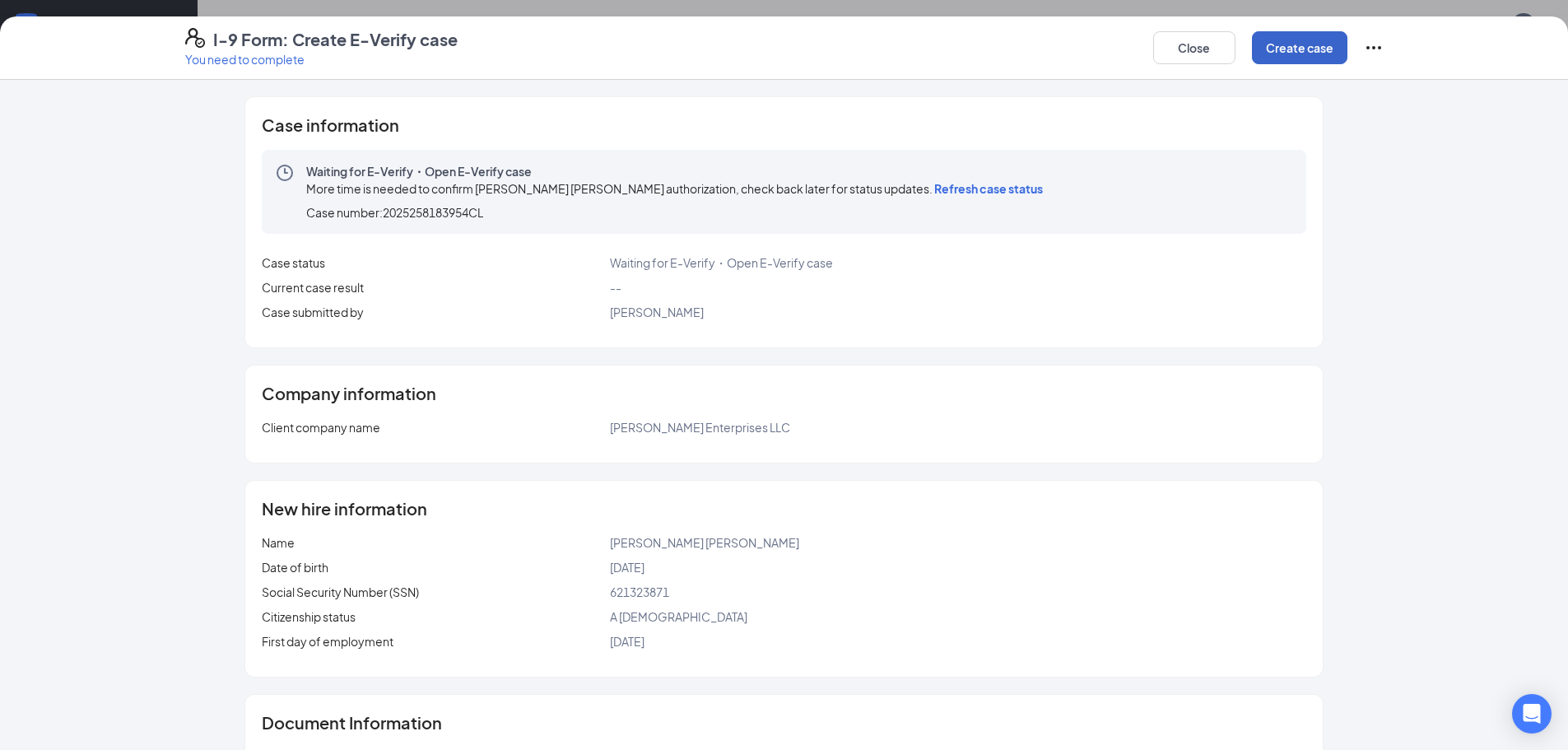
click at [1280, 44] on button "Create case" at bounding box center [1299, 48] width 96 height 33
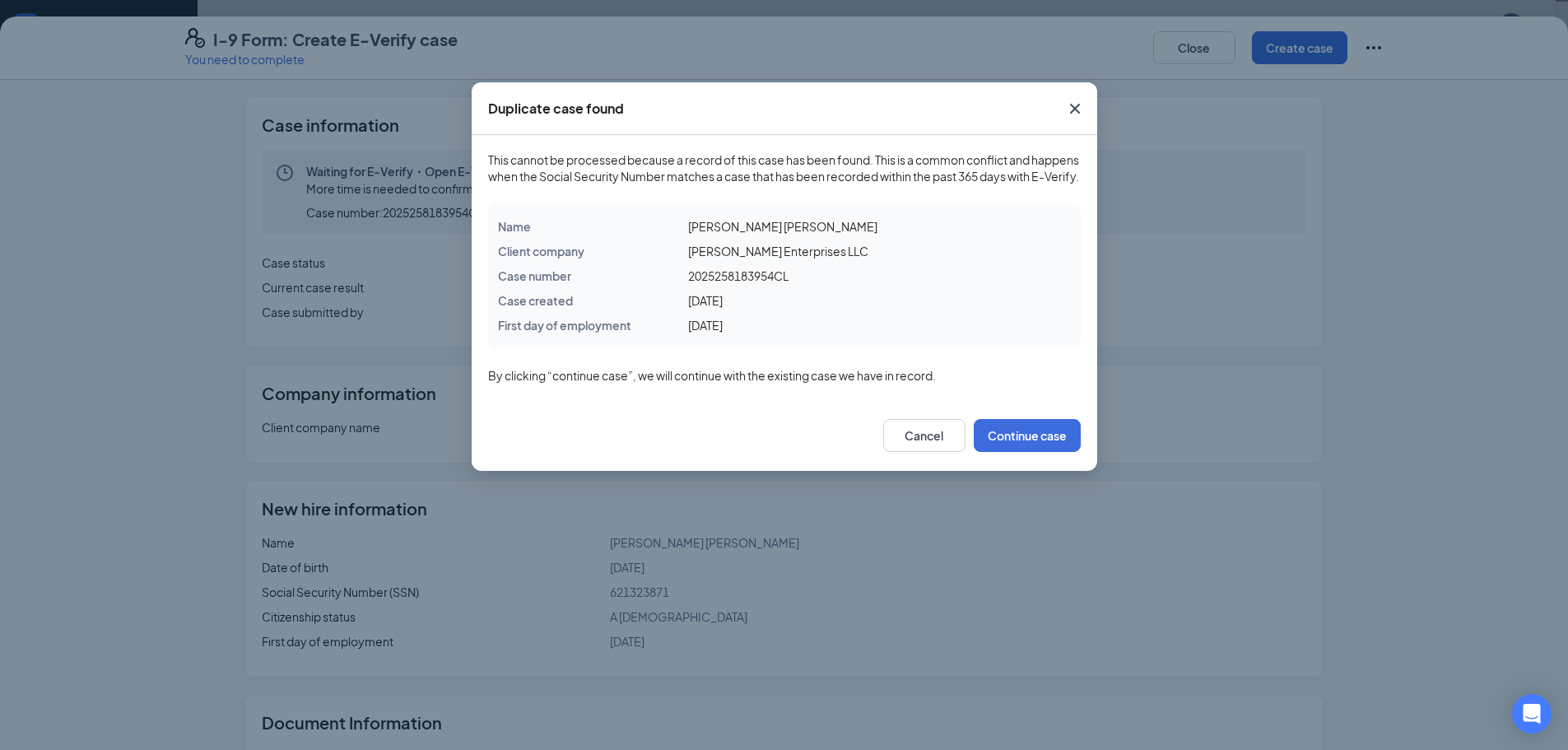
click at [1069, 98] on span "Close" at bounding box center [1075, 109] width 44 height 44
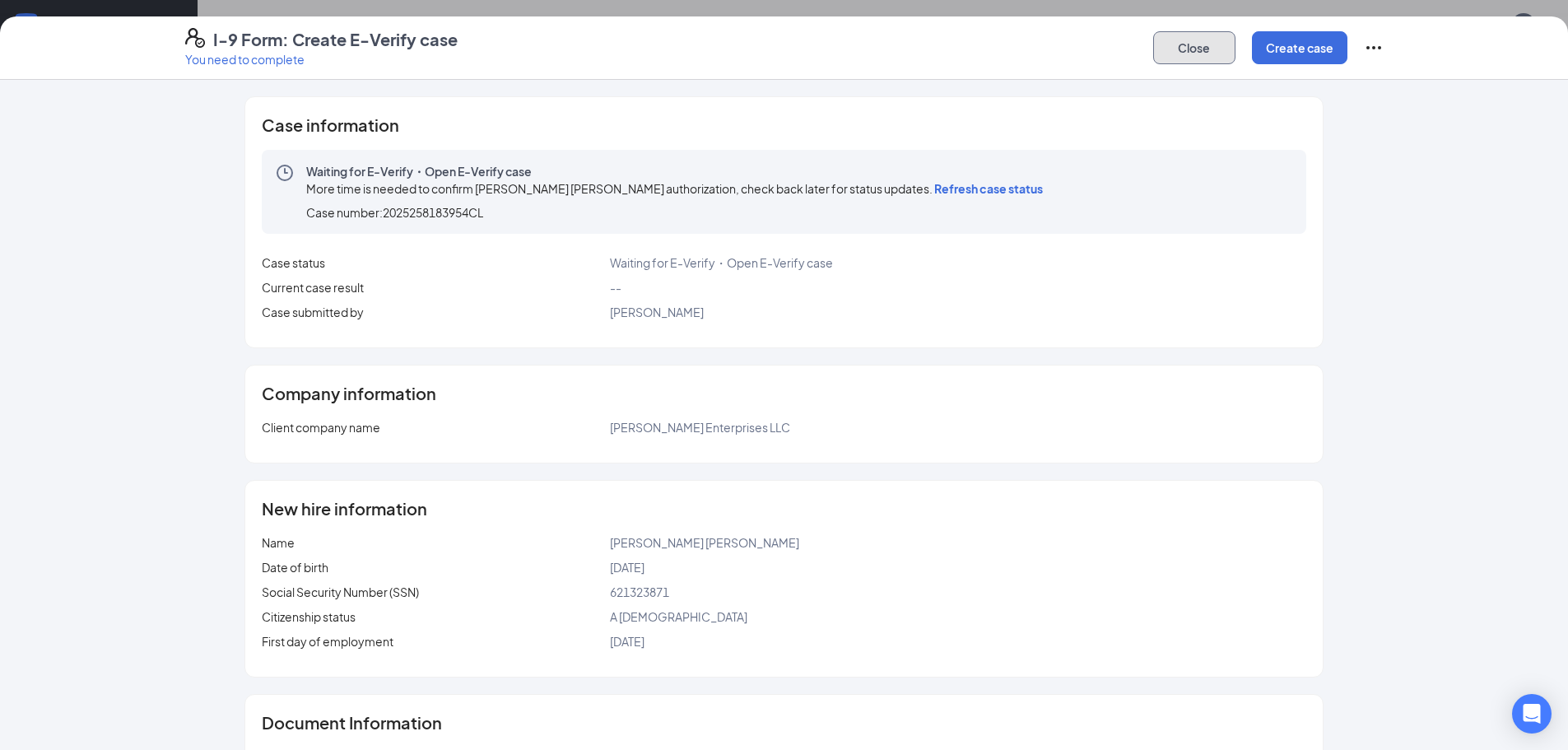
click at [1196, 42] on button "Close" at bounding box center [1194, 48] width 82 height 33
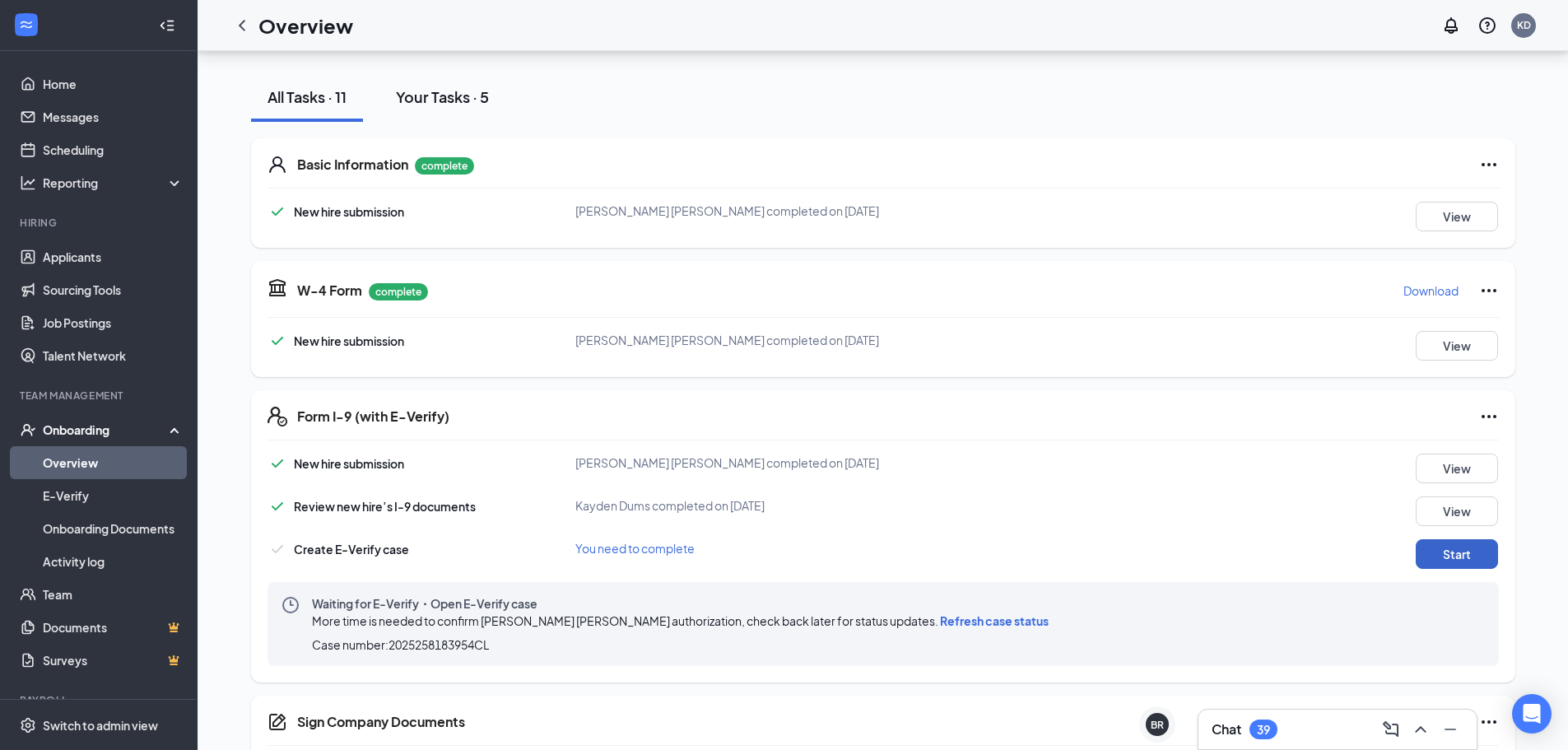
scroll to position [0, 0]
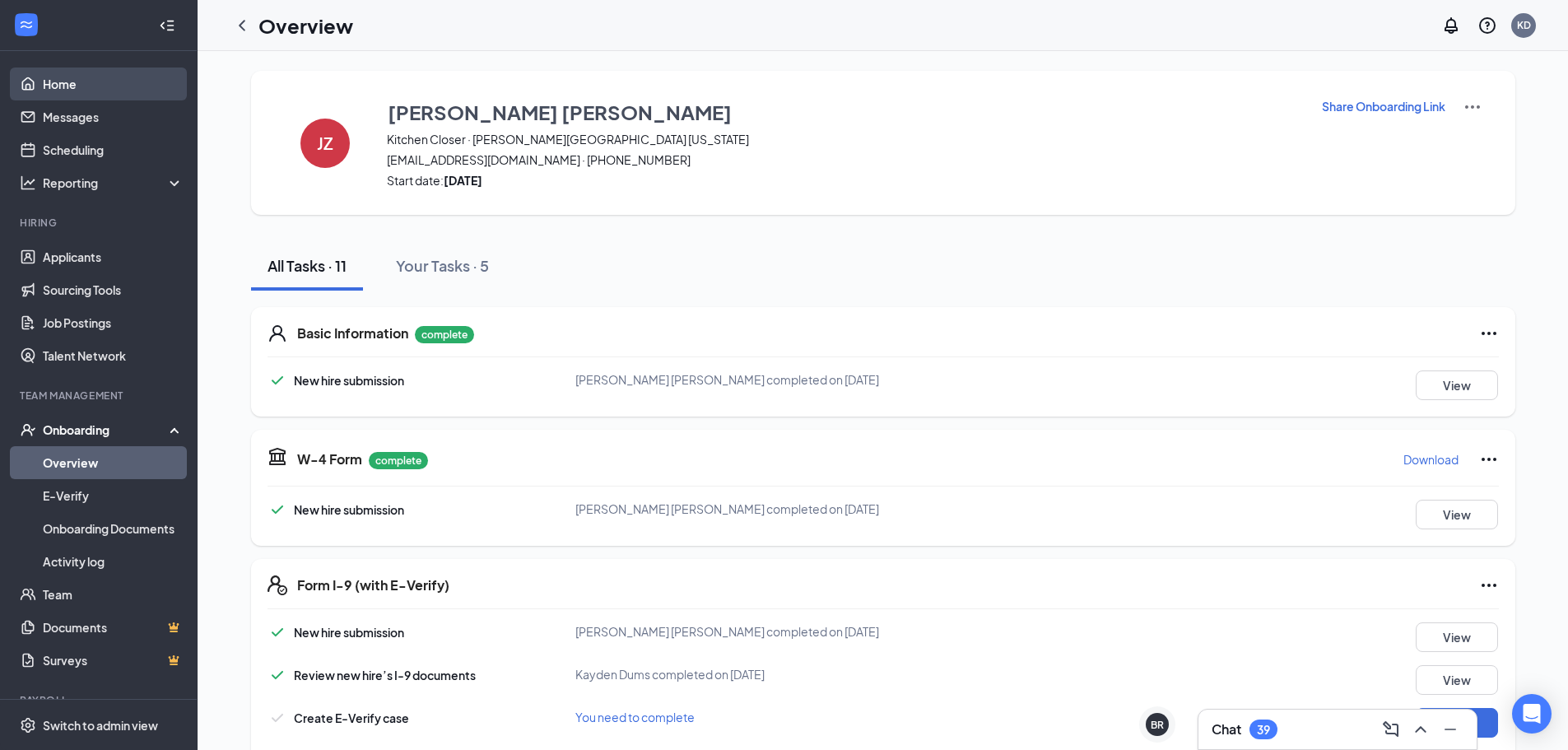
click at [84, 75] on link "Home" at bounding box center [113, 84] width 141 height 33
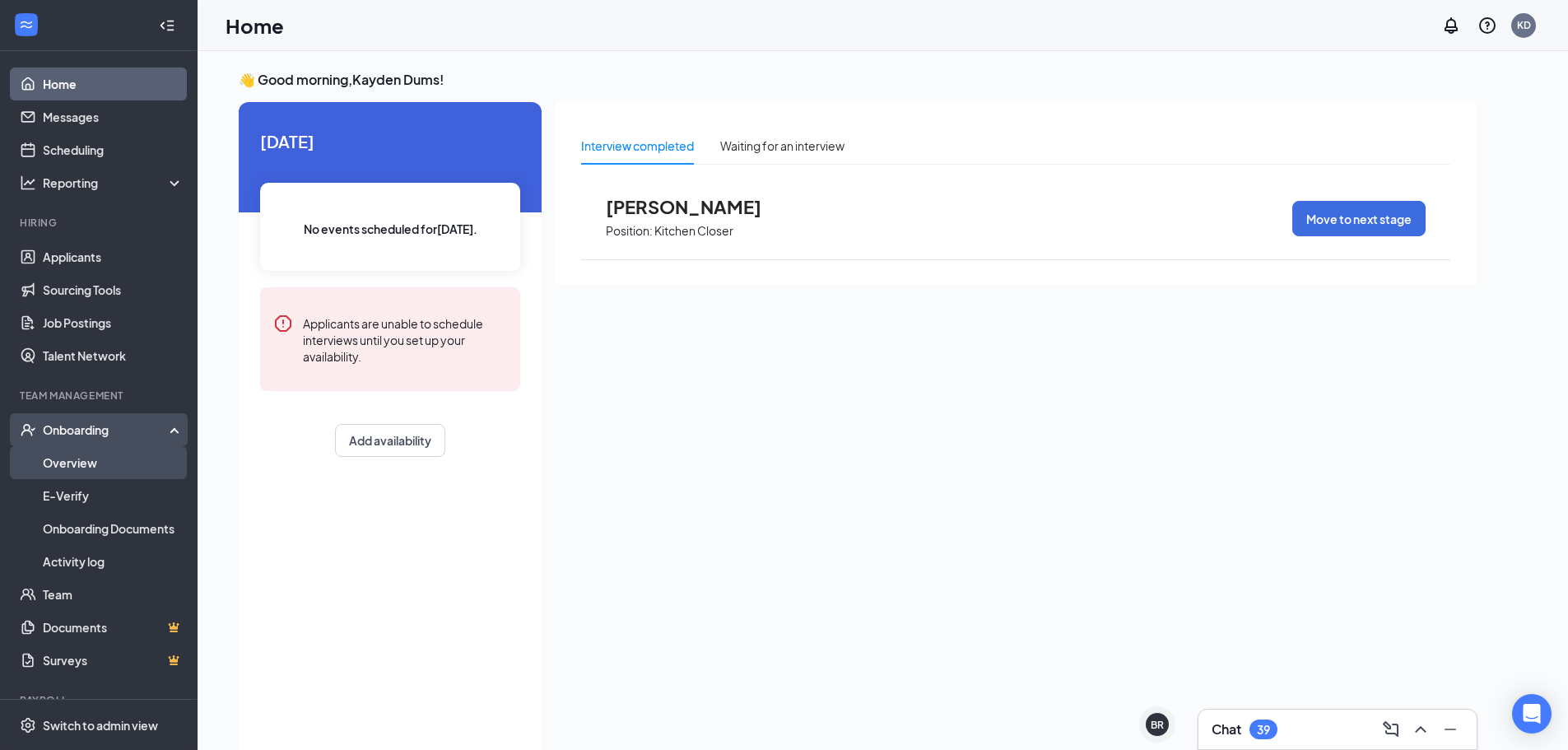
click at [79, 462] on link "Overview" at bounding box center [113, 462] width 141 height 33
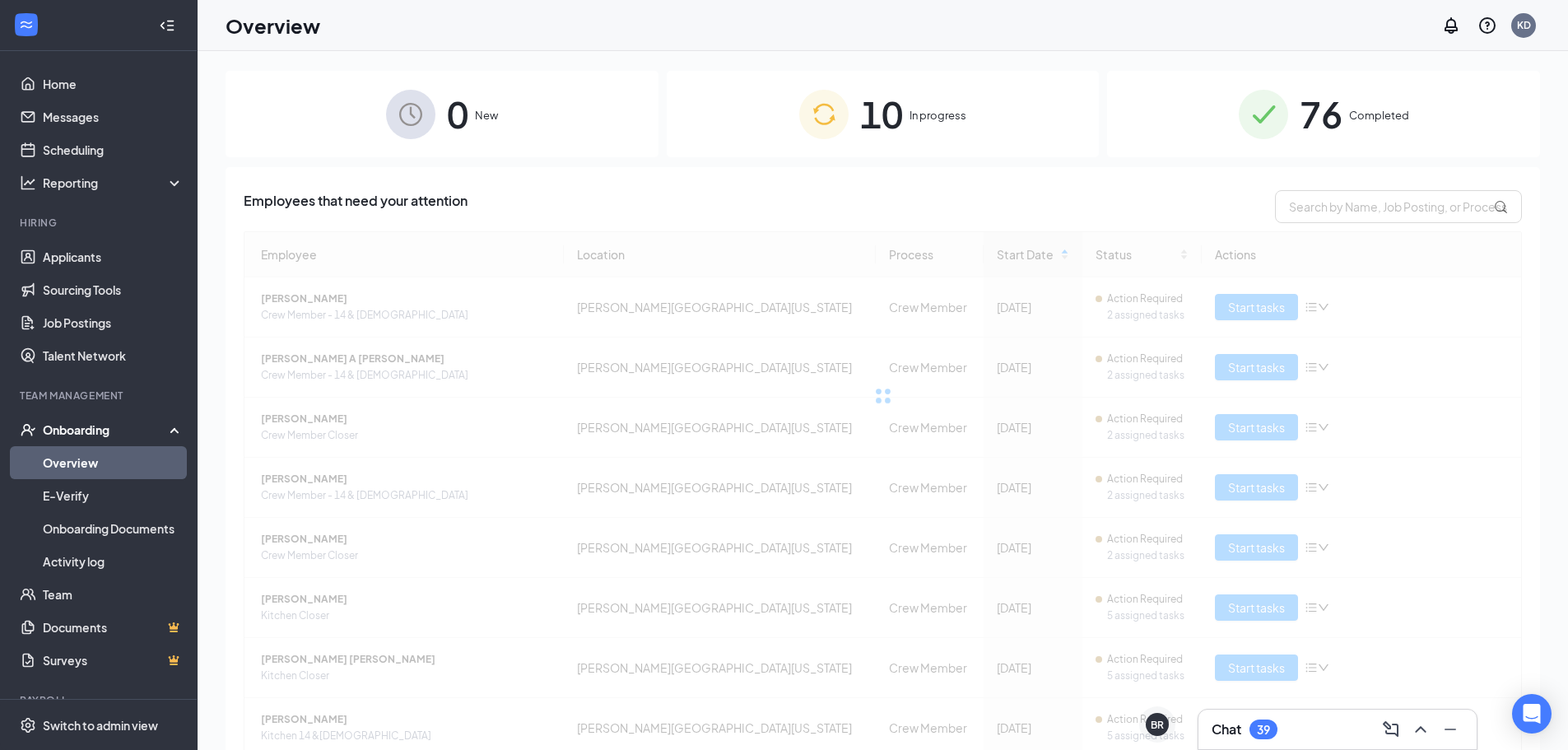
click at [804, 132] on img at bounding box center [824, 115] width 49 height 49
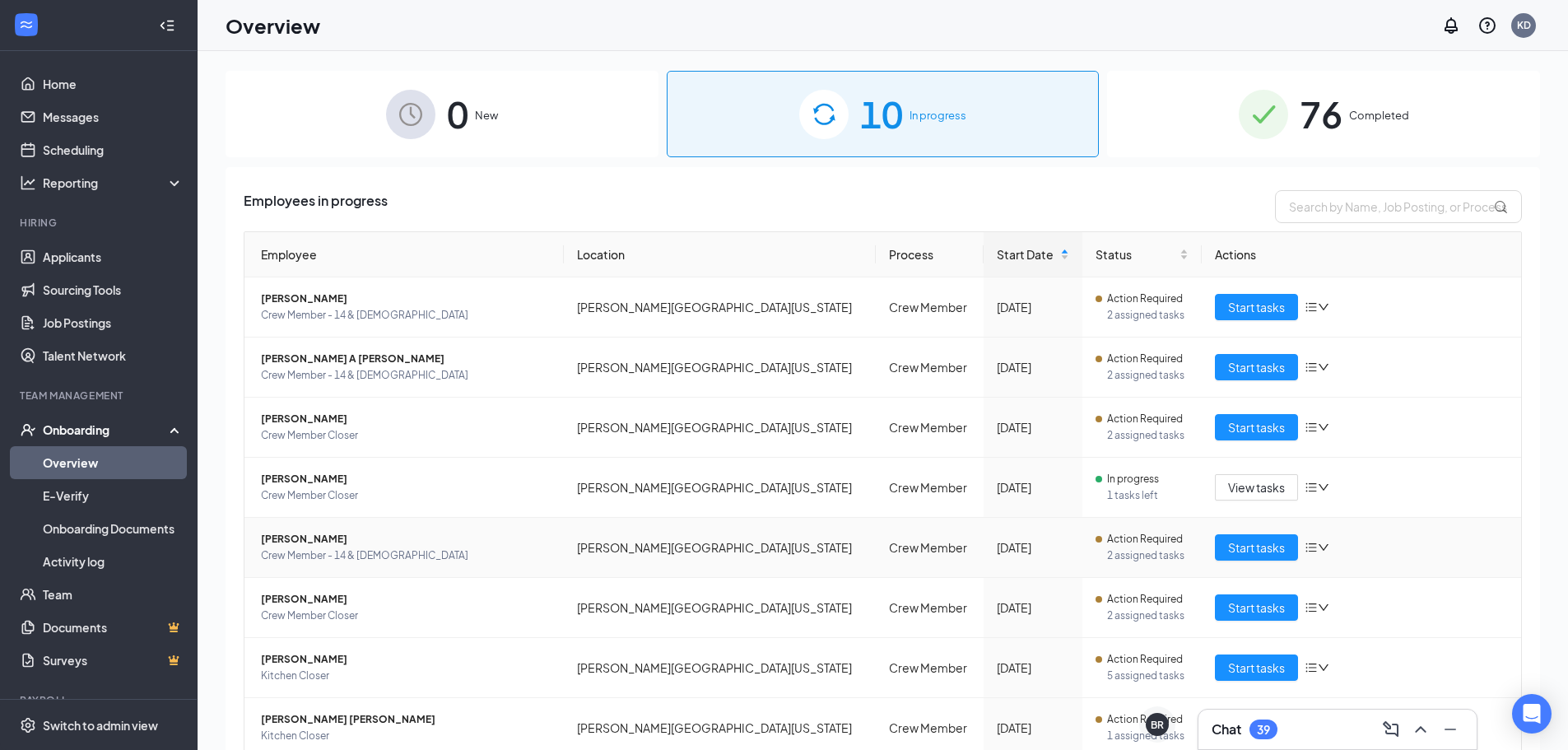
scroll to position [165, 0]
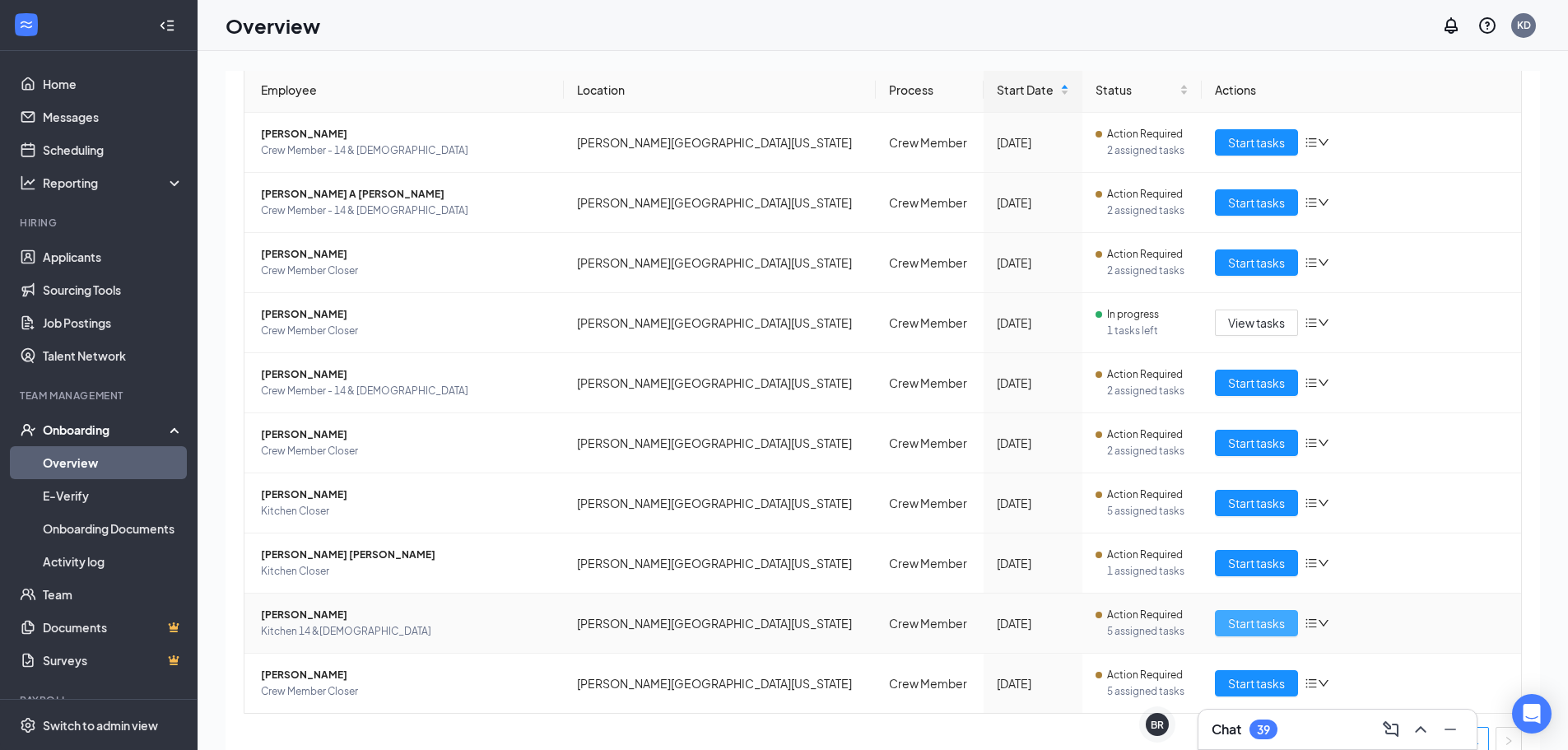
click at [1245, 620] on span "Start tasks" at bounding box center [1256, 623] width 57 height 18
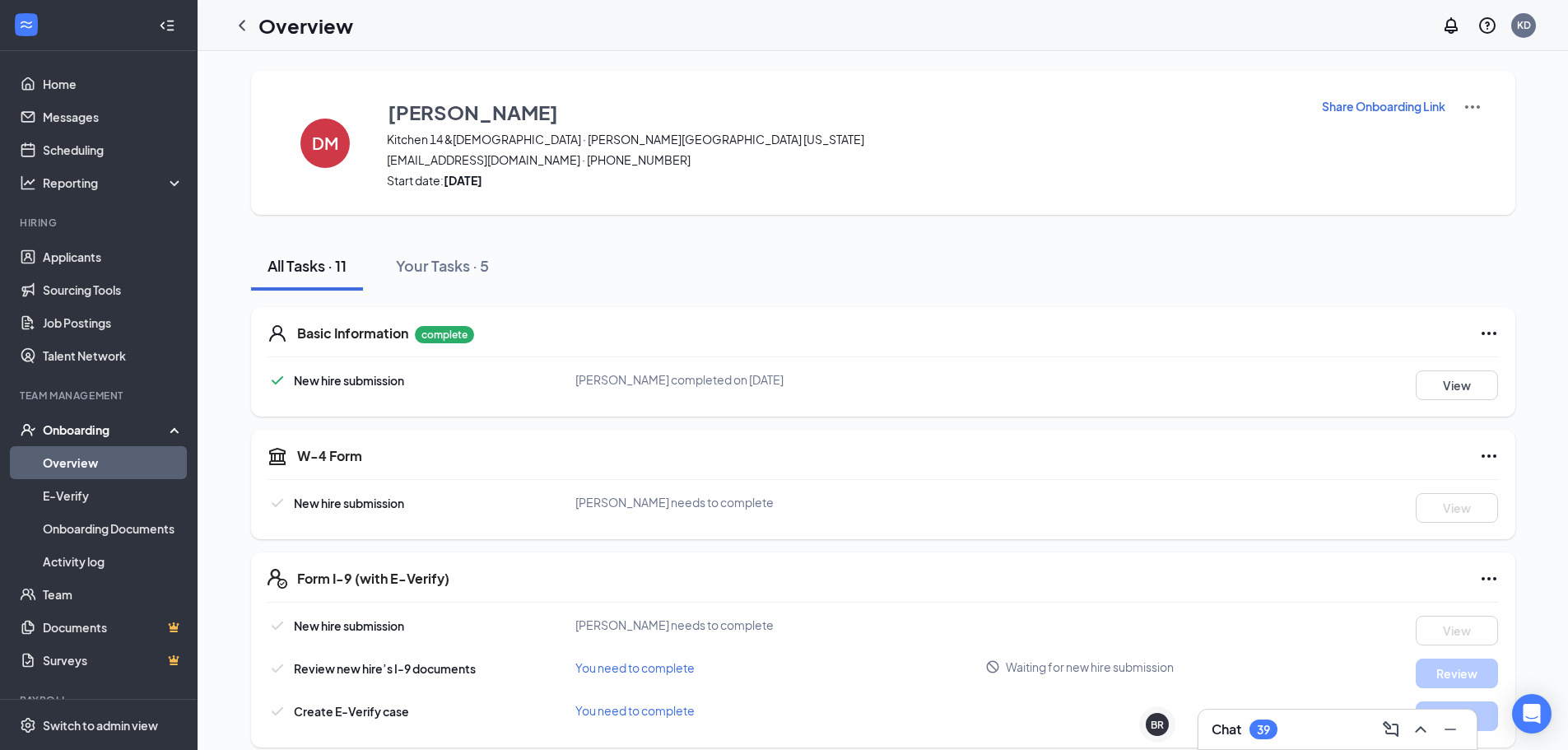
drag, startPoint x: 82, startPoint y: 456, endPoint x: 184, endPoint y: 526, distance: 123.7
click at [82, 456] on link "Overview" at bounding box center [113, 462] width 141 height 33
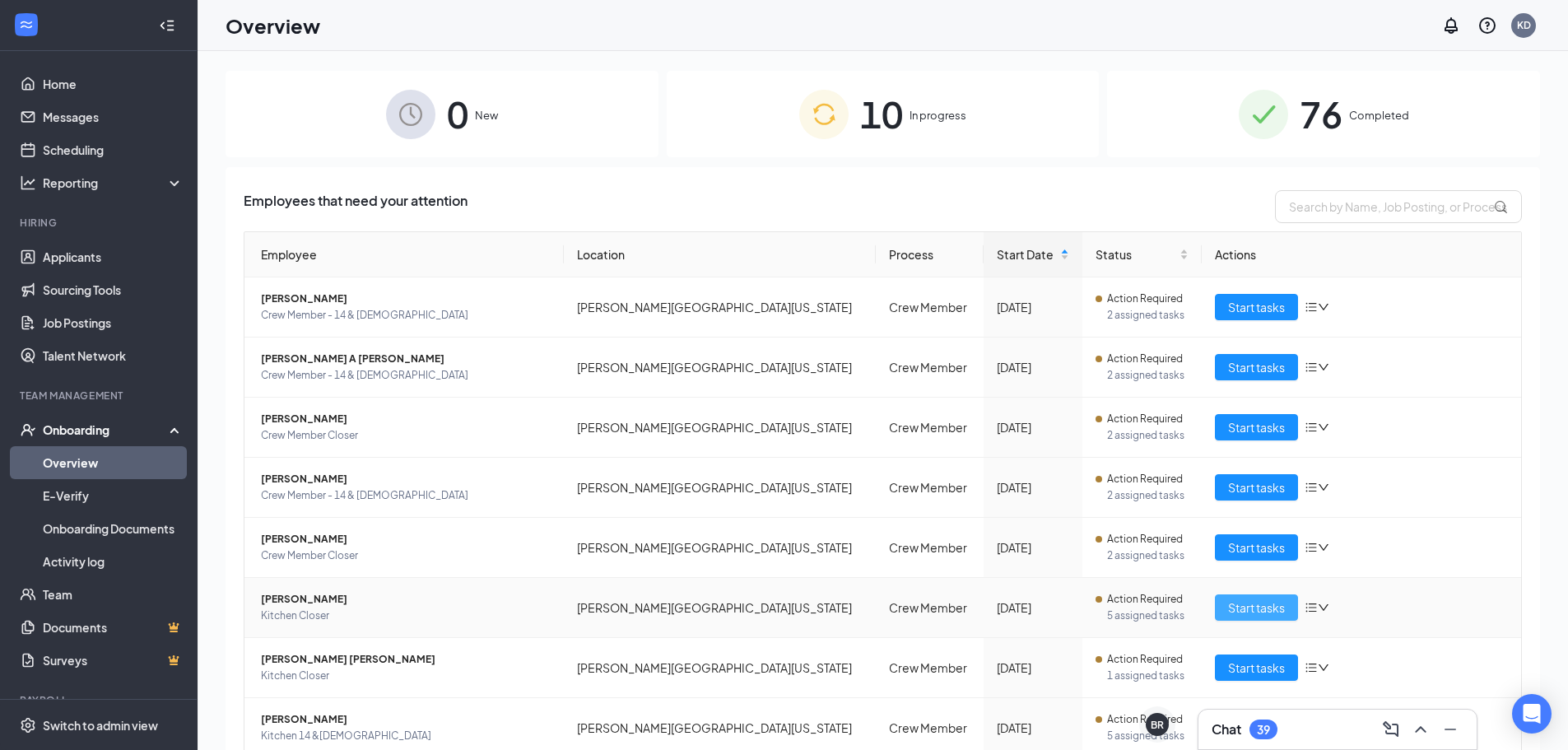
click at [1224, 618] on button "Start tasks" at bounding box center [1257, 607] width 83 height 26
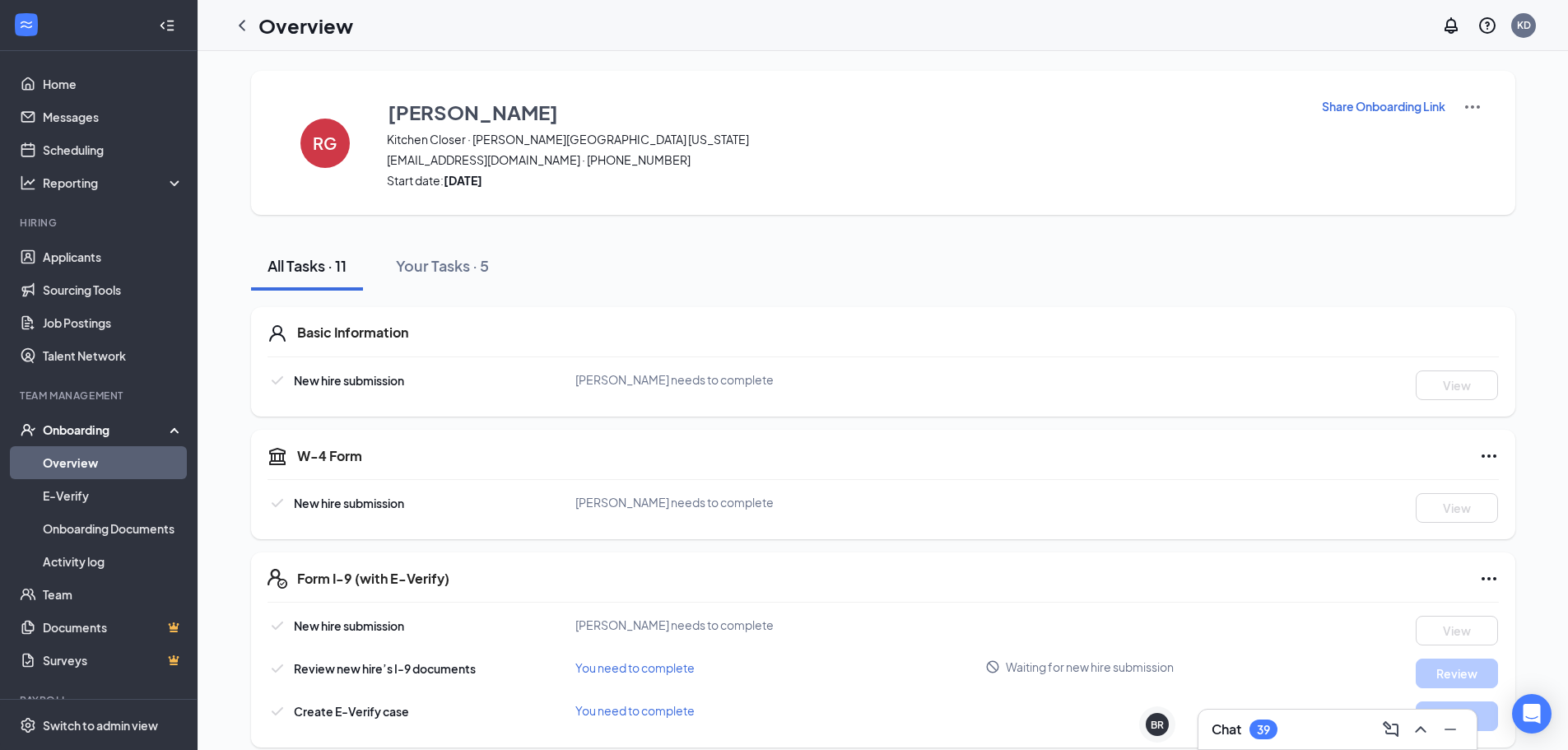
click at [76, 466] on link "Overview" at bounding box center [113, 462] width 141 height 33
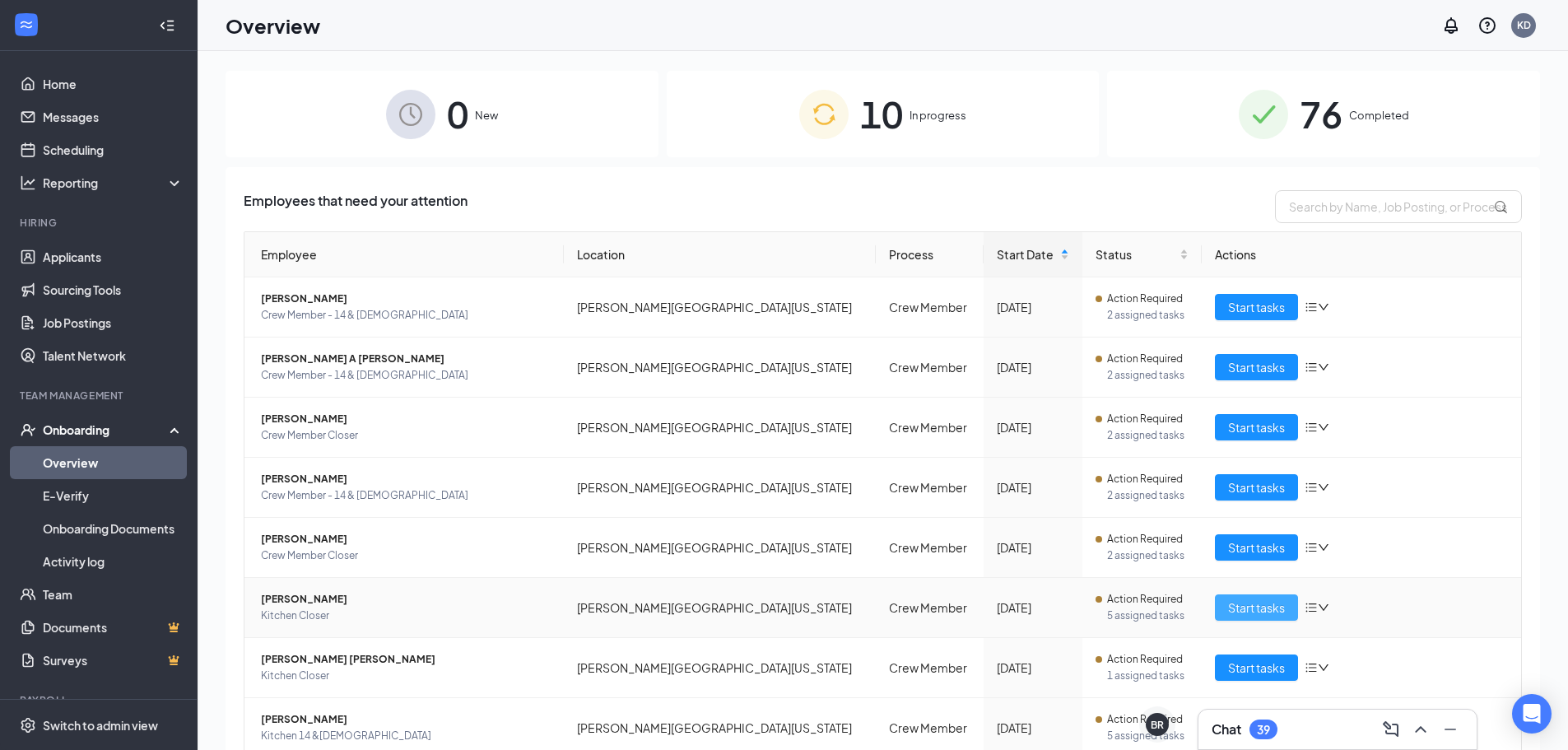
click at [1229, 602] on span "Start tasks" at bounding box center [1256, 607] width 57 height 18
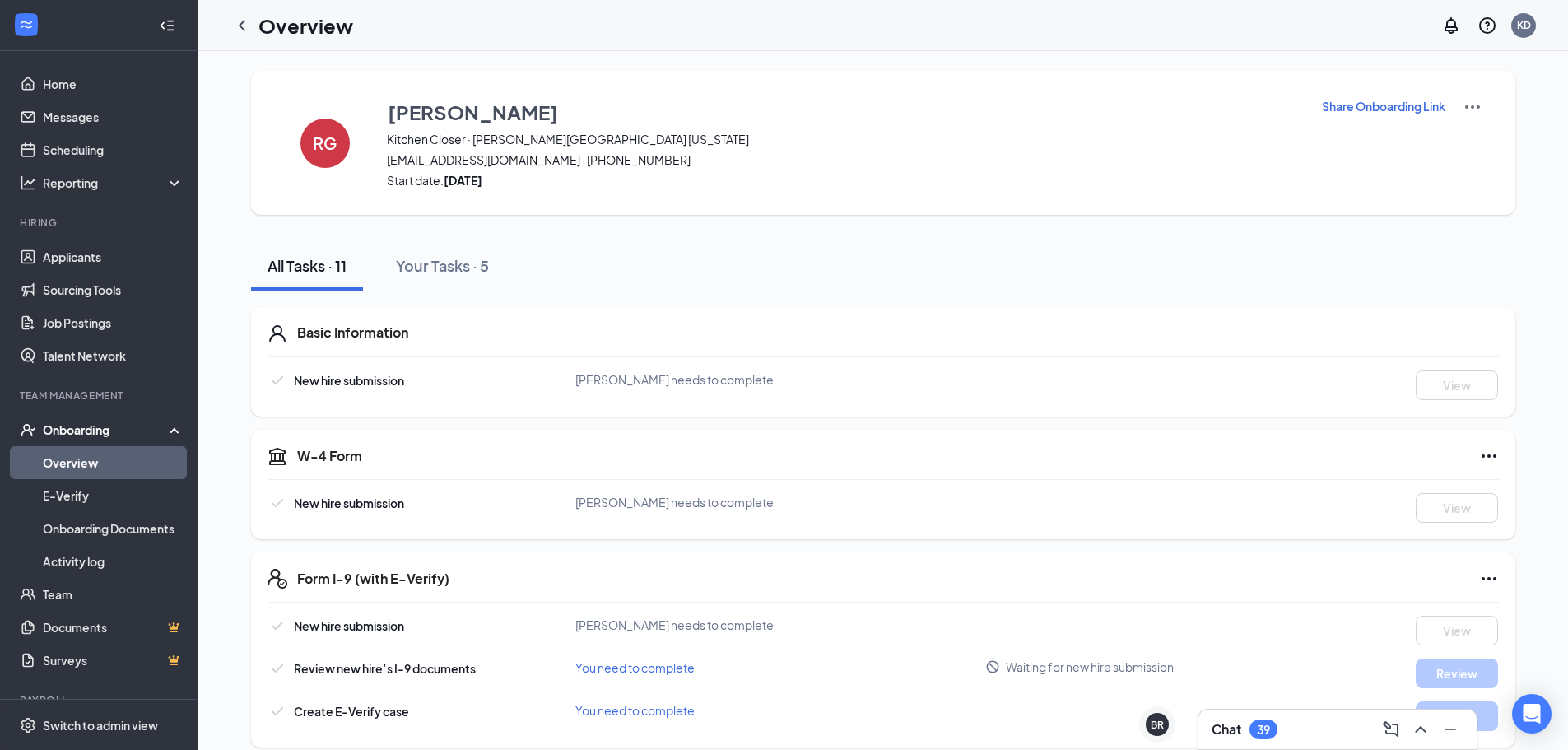
click at [1416, 109] on p "Share Onboarding Link" at bounding box center [1384, 105] width 124 height 16
type textarea "Hi Rachel, This is a gentle reminder to complete your onboarding before your fi…"
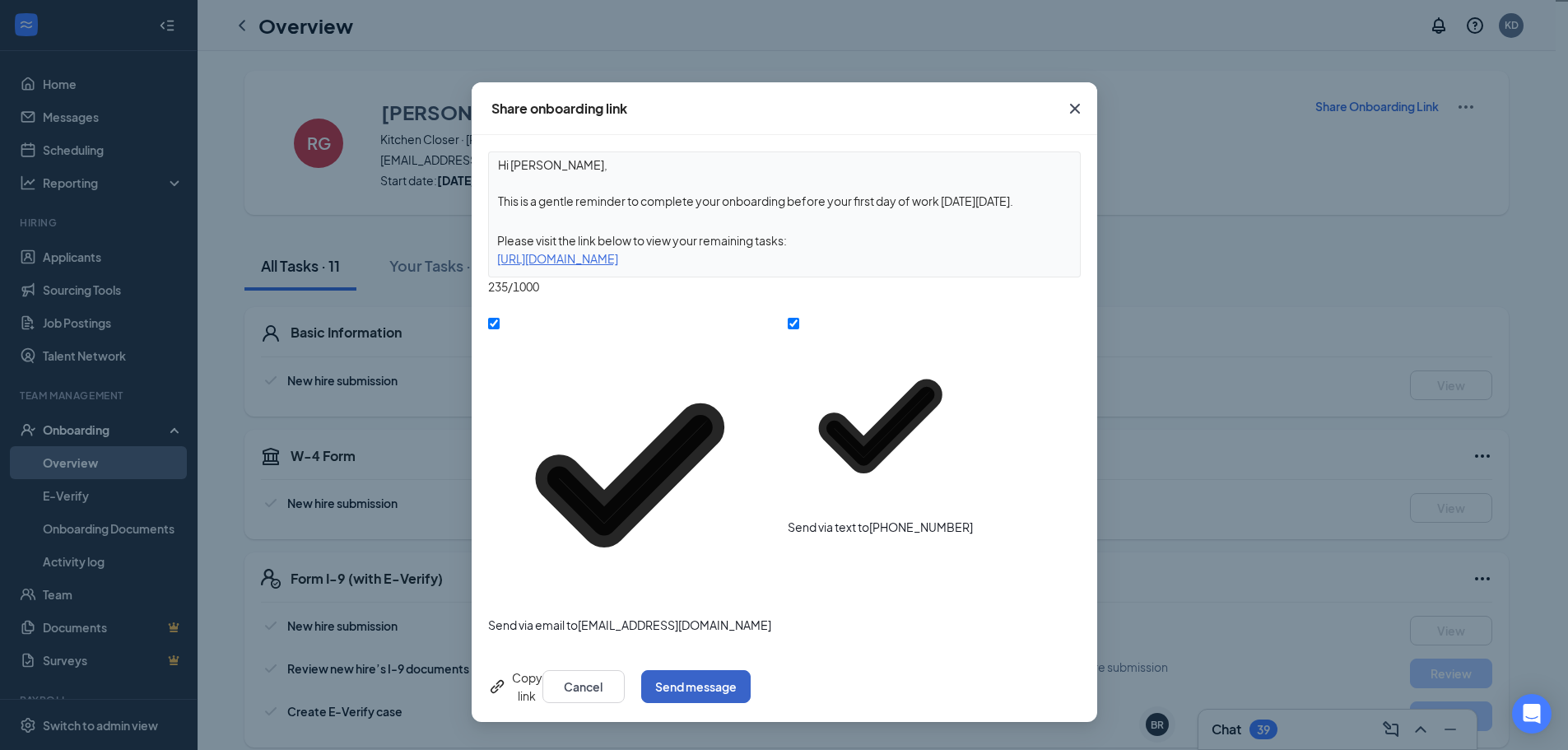
click at [751, 670] on button "Send message" at bounding box center [696, 686] width 109 height 33
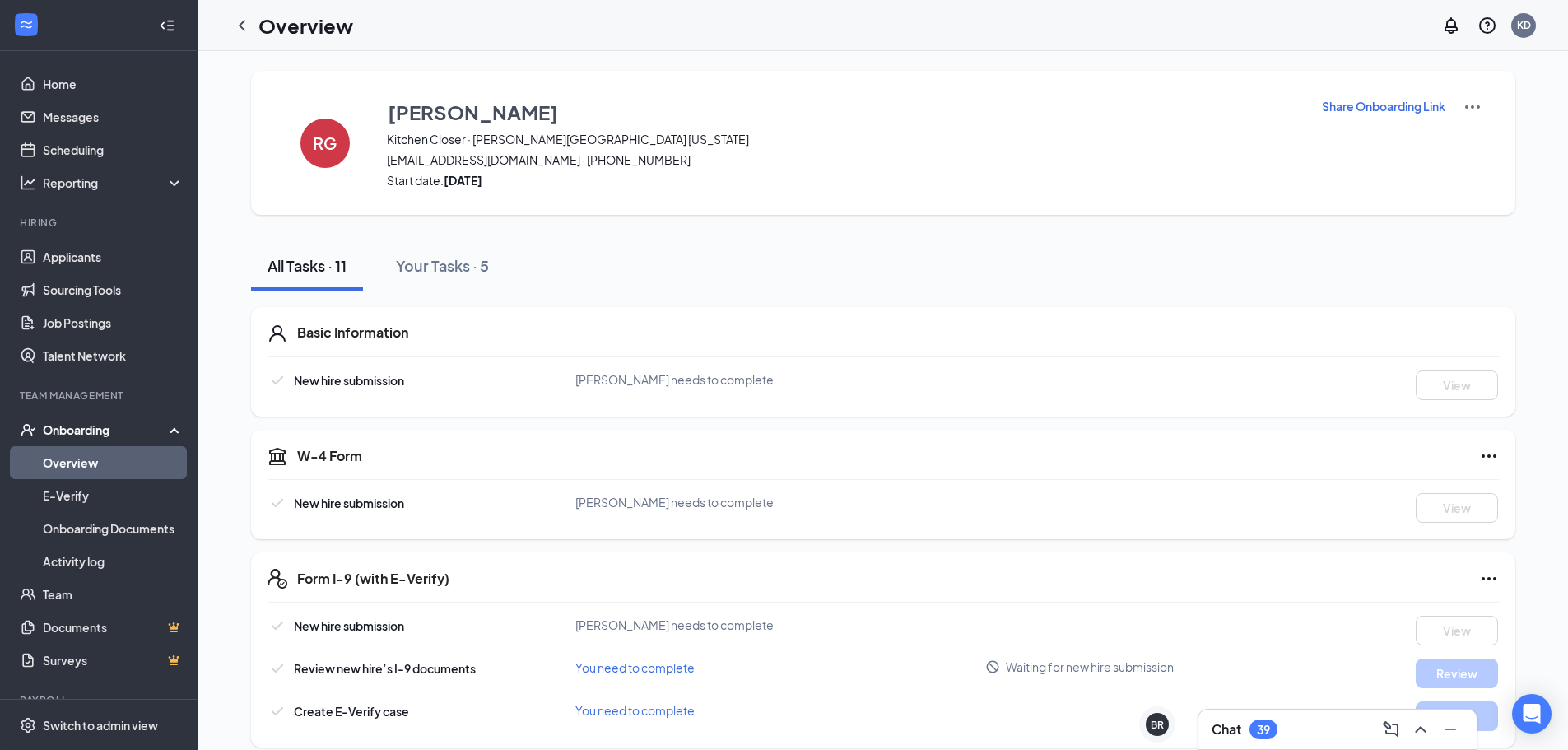
click at [42, 474] on link "Overview" at bounding box center [113, 462] width 141 height 33
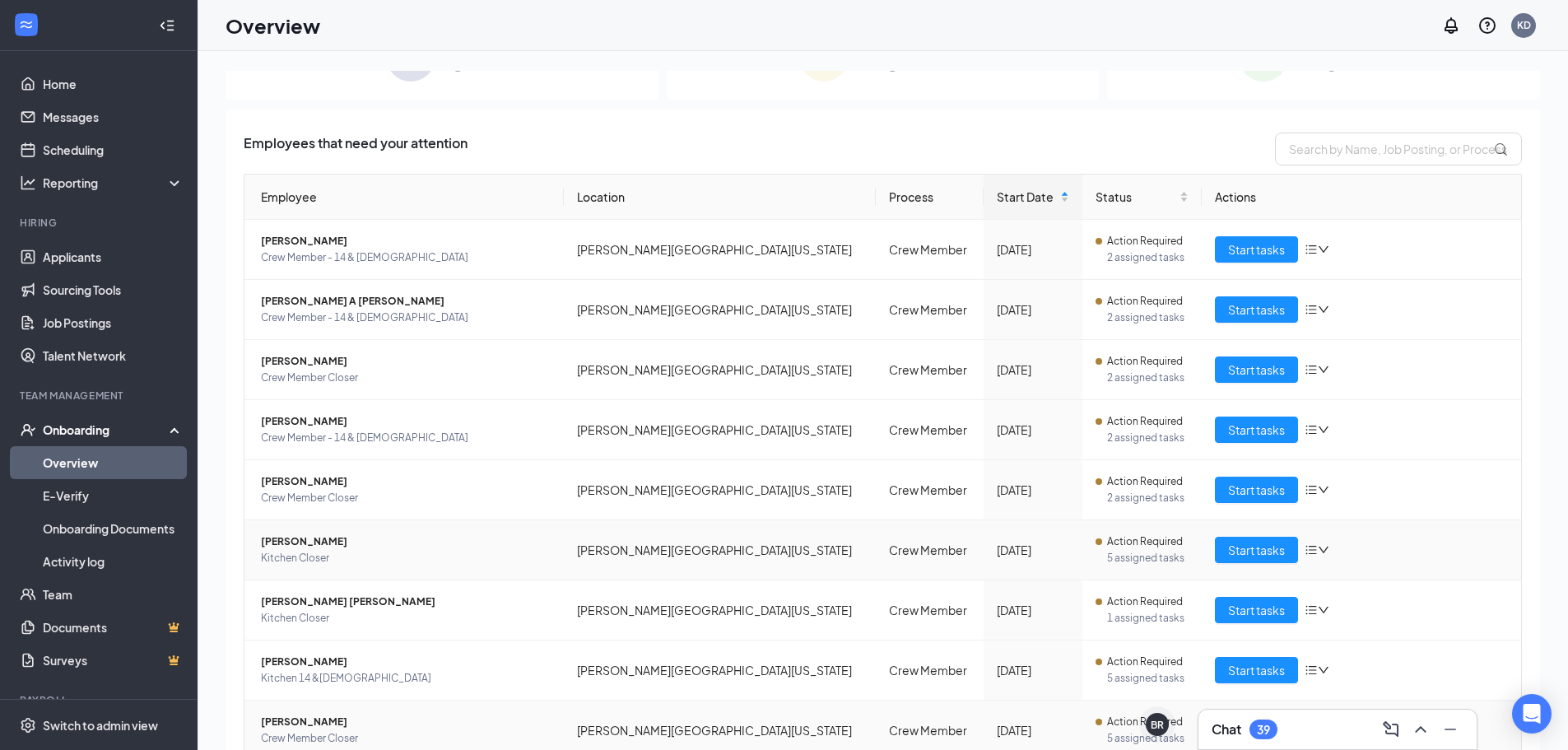
scroll to position [125, 0]
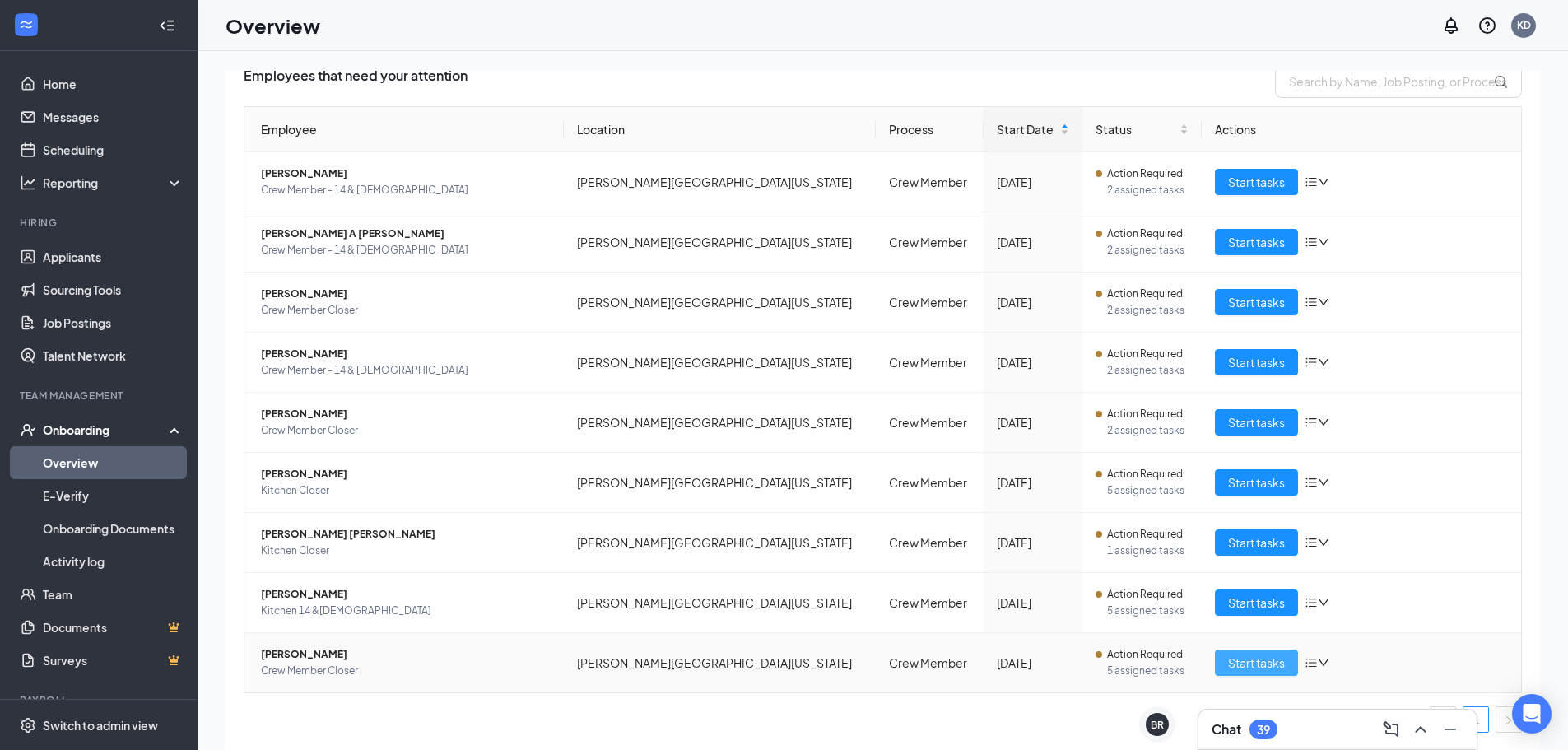
click at [1256, 661] on span "Start tasks" at bounding box center [1256, 662] width 57 height 18
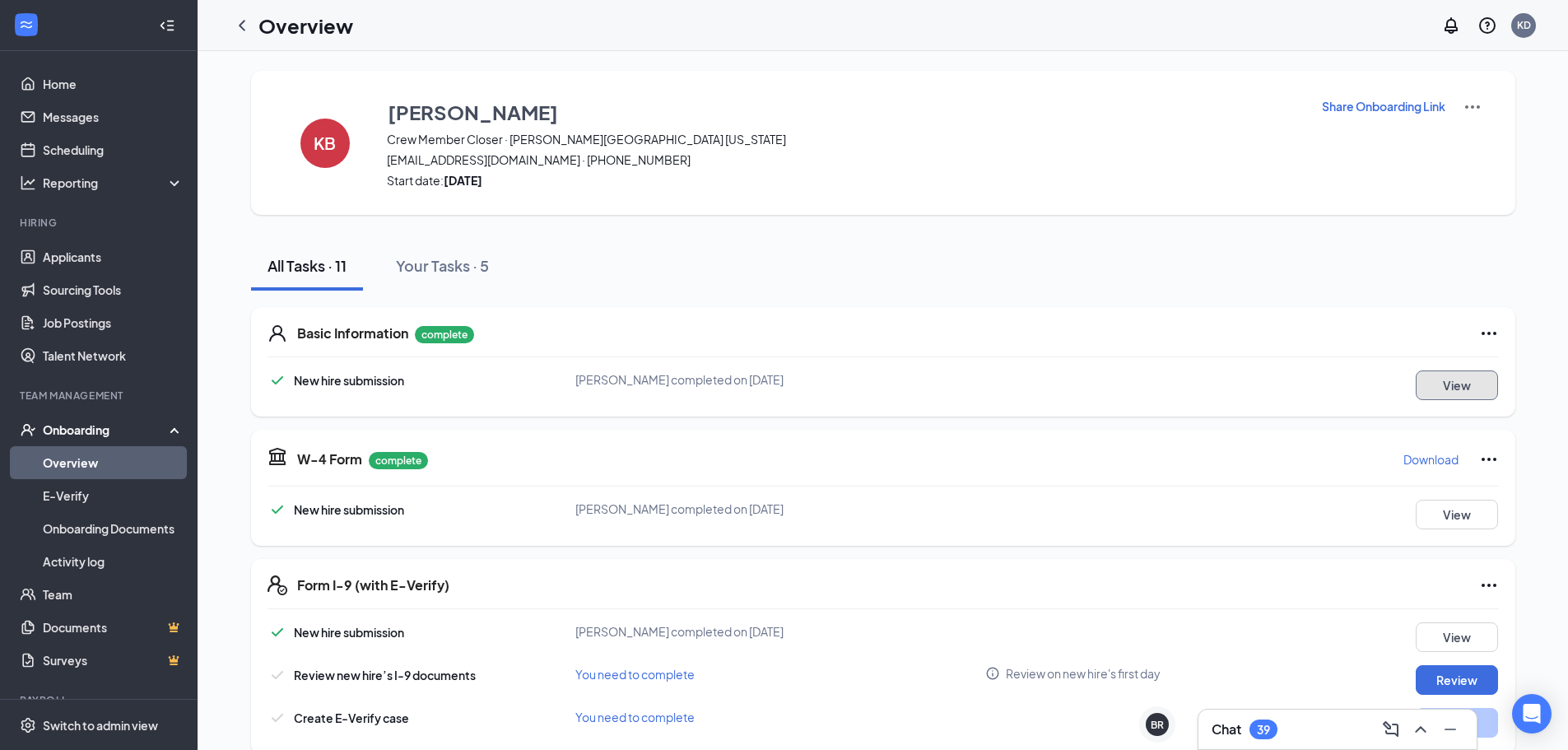
click at [1483, 384] on button "View" at bounding box center [1457, 385] width 82 height 30
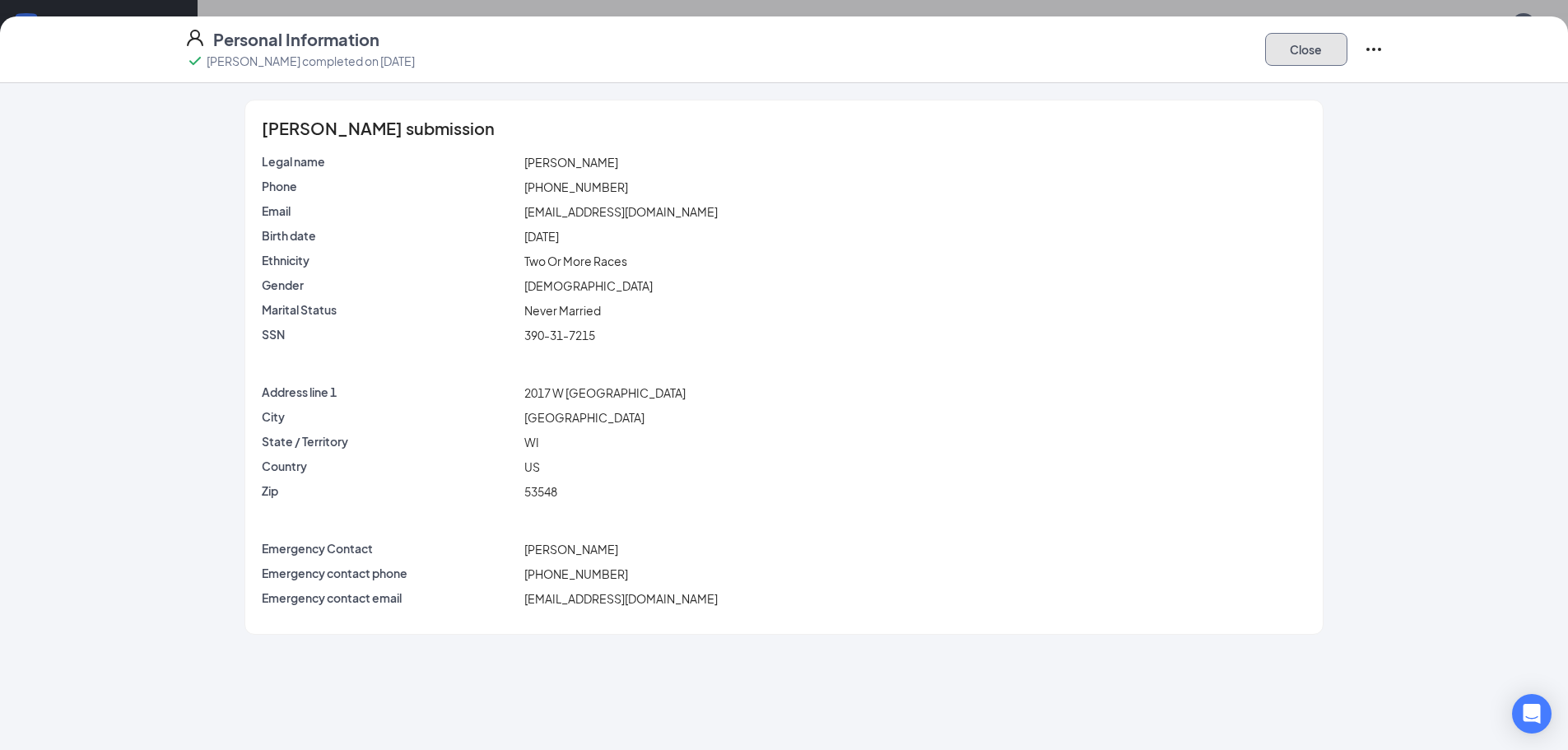
click at [1287, 51] on button "Close" at bounding box center [1306, 49] width 82 height 33
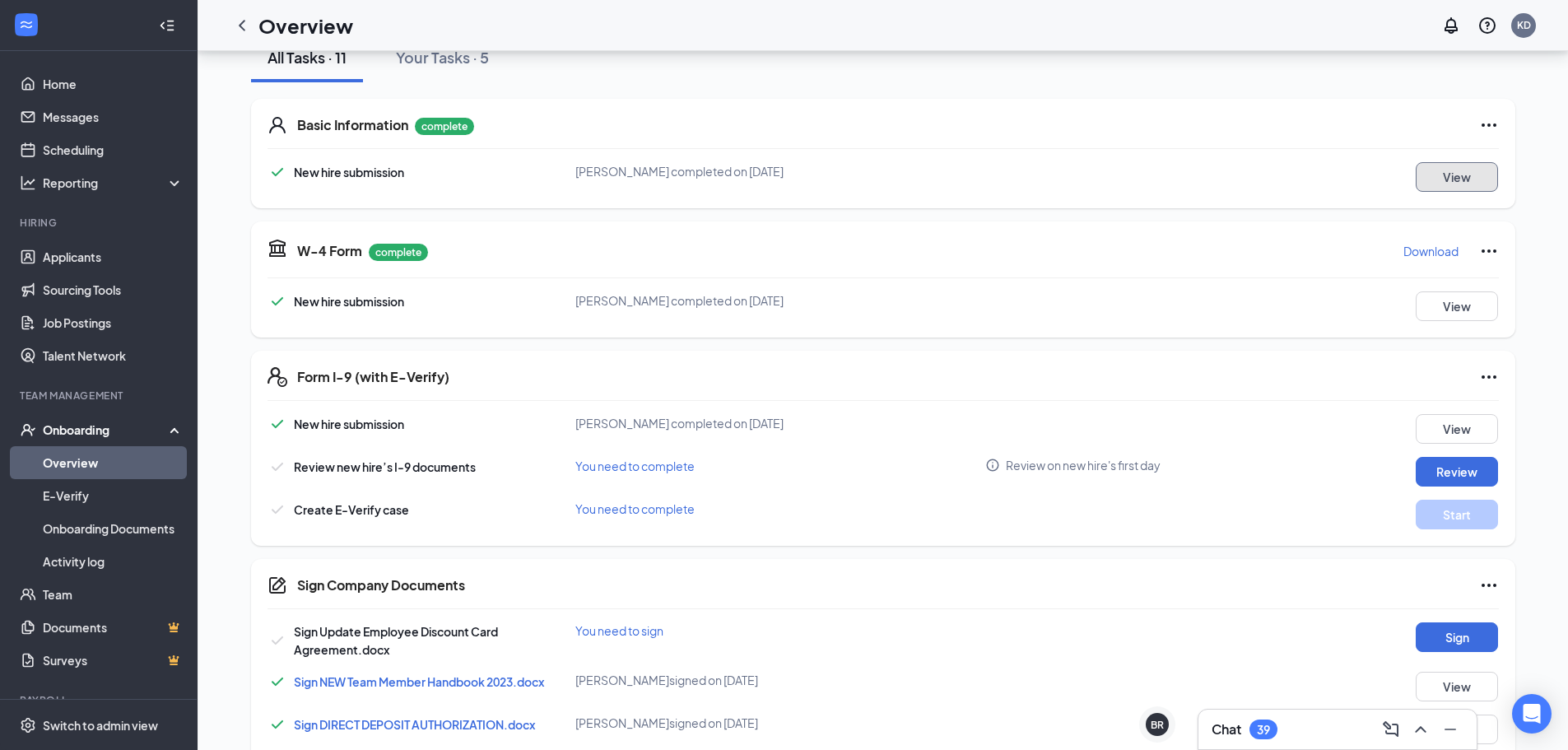
scroll to position [200, 0]
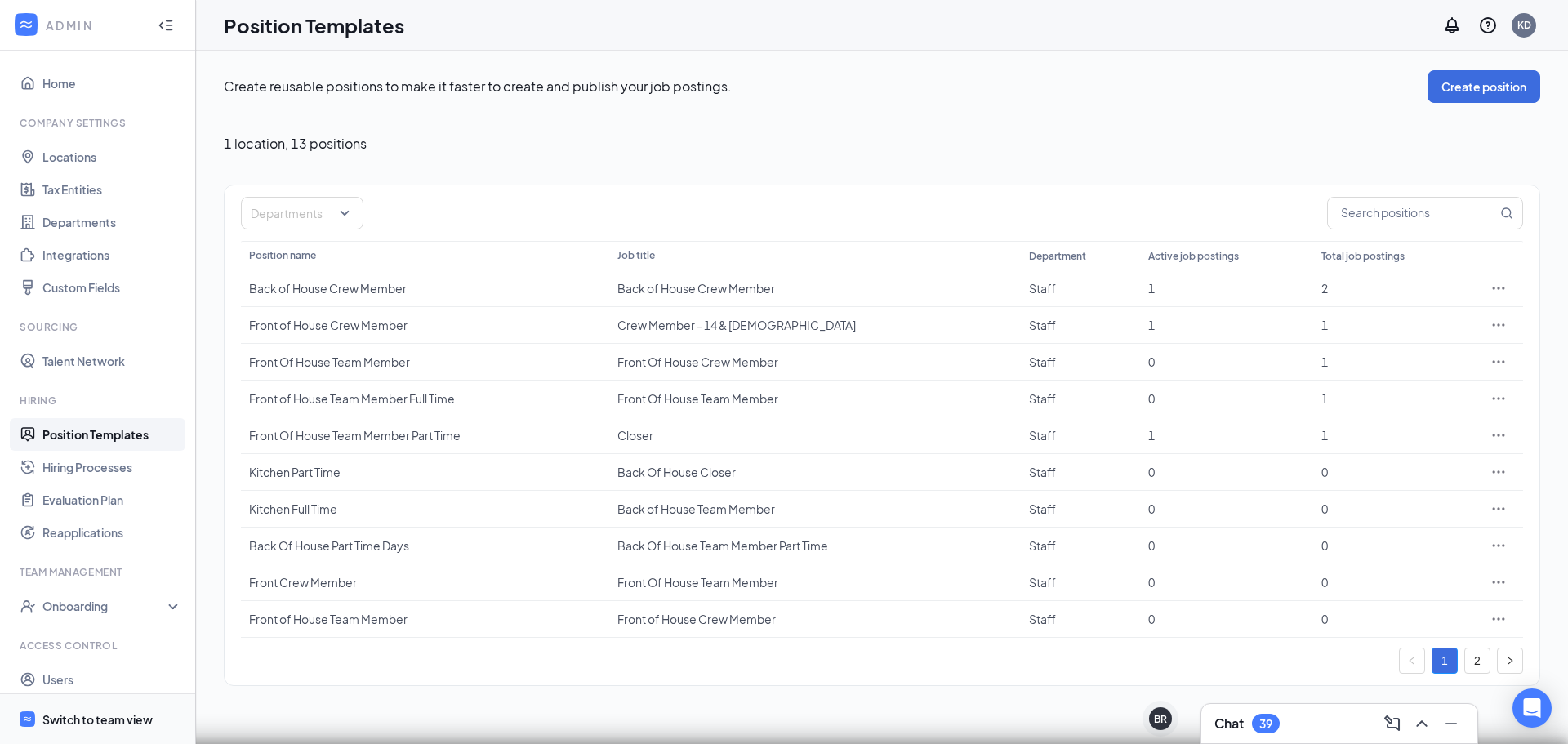
drag, startPoint x: 112, startPoint y: 732, endPoint x: 111, endPoint y: 720, distance: 12.0
click at [112, 732] on span "Switch to team view" at bounding box center [112, 719] width 140 height 50
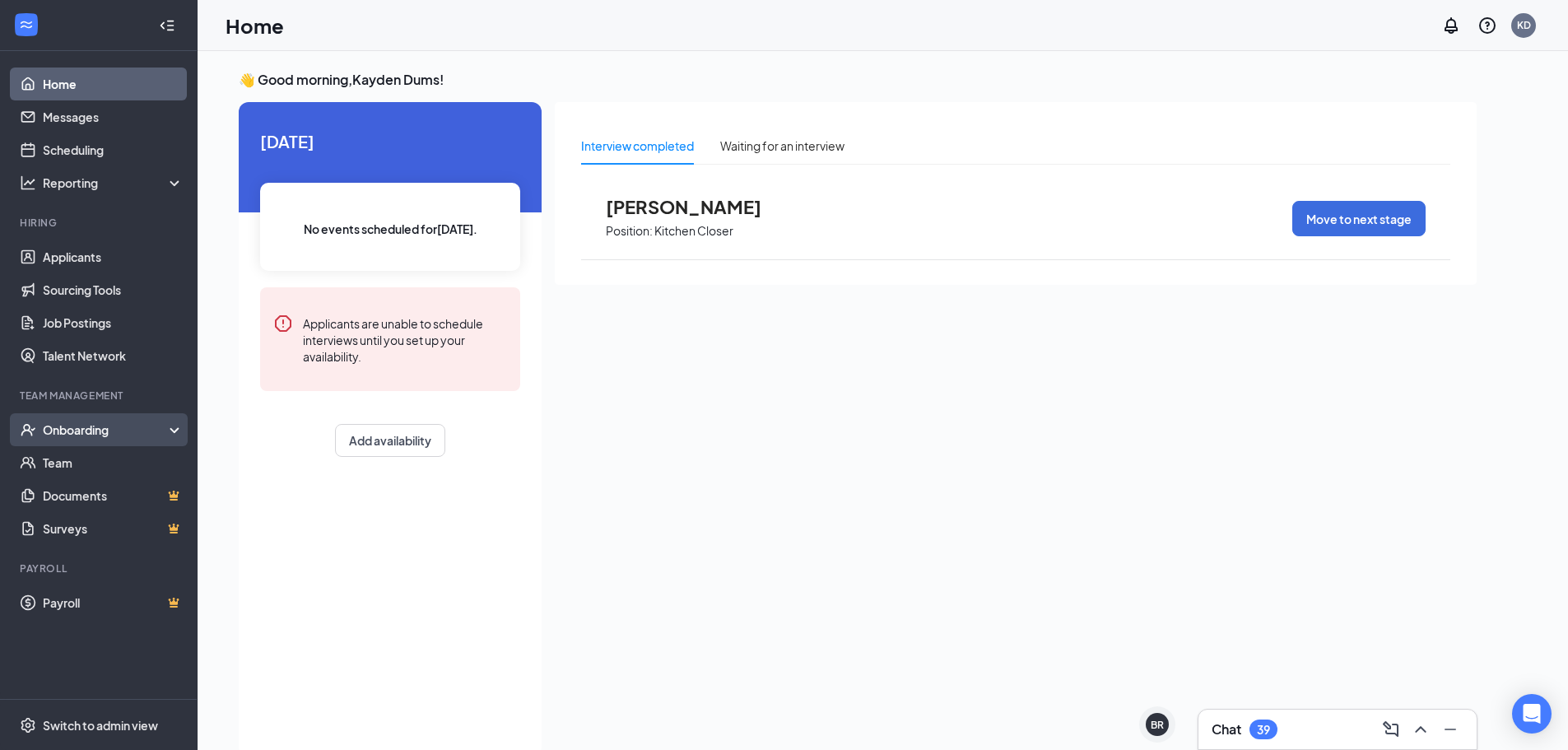
click at [142, 446] on div "Onboarding" at bounding box center [98, 429] width 198 height 33
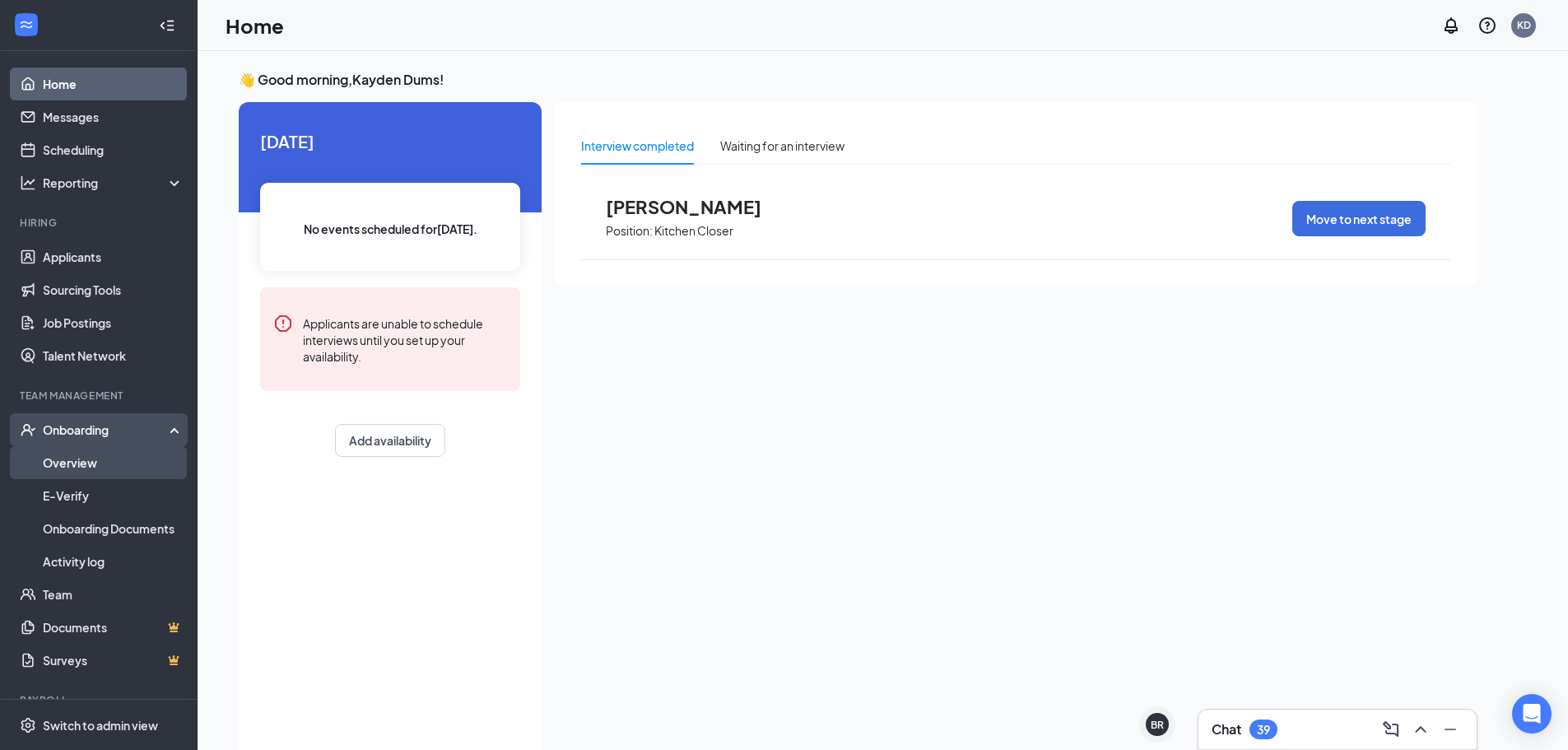
click at [110, 465] on link "Overview" at bounding box center [113, 462] width 141 height 33
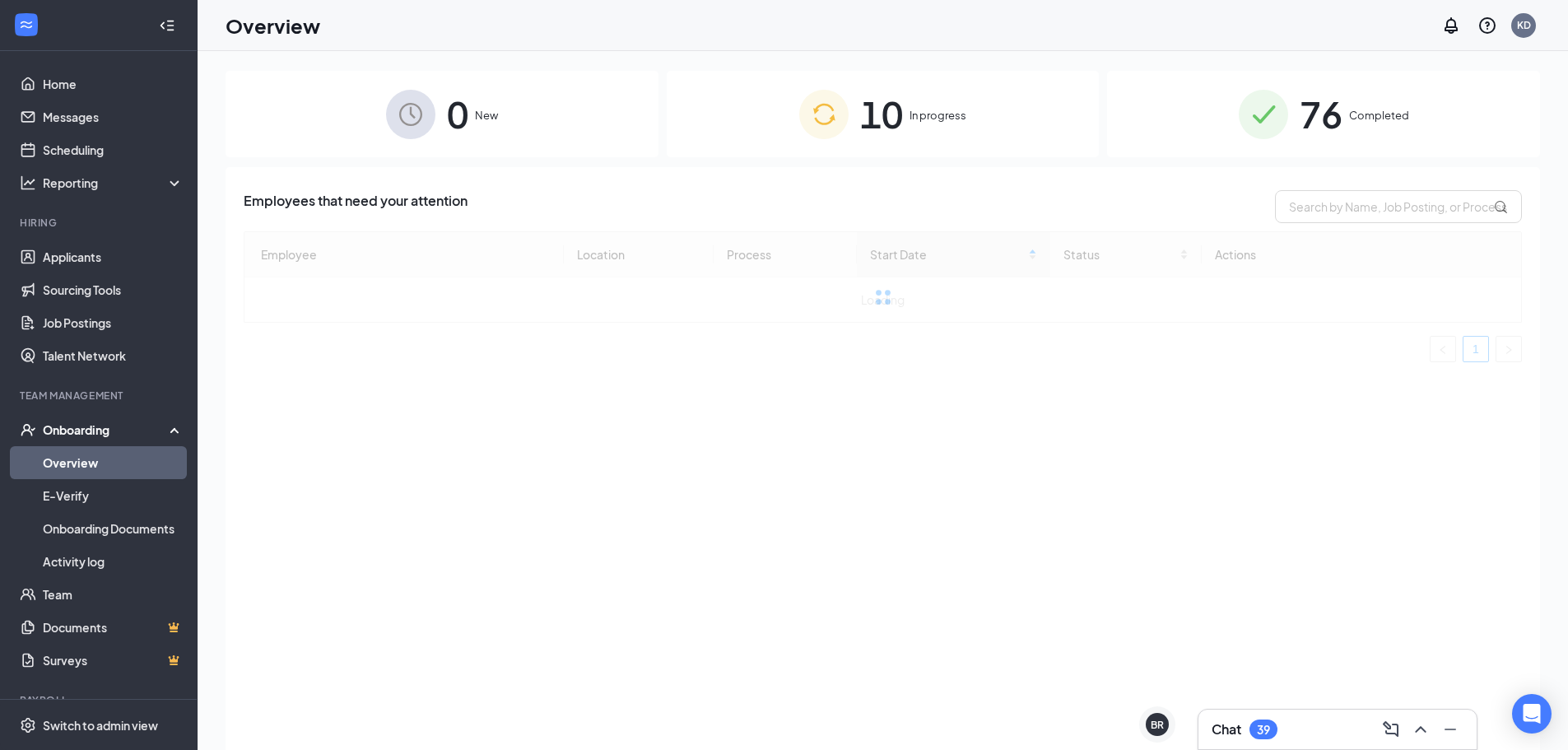
click at [864, 96] on span "10" at bounding box center [882, 114] width 42 height 57
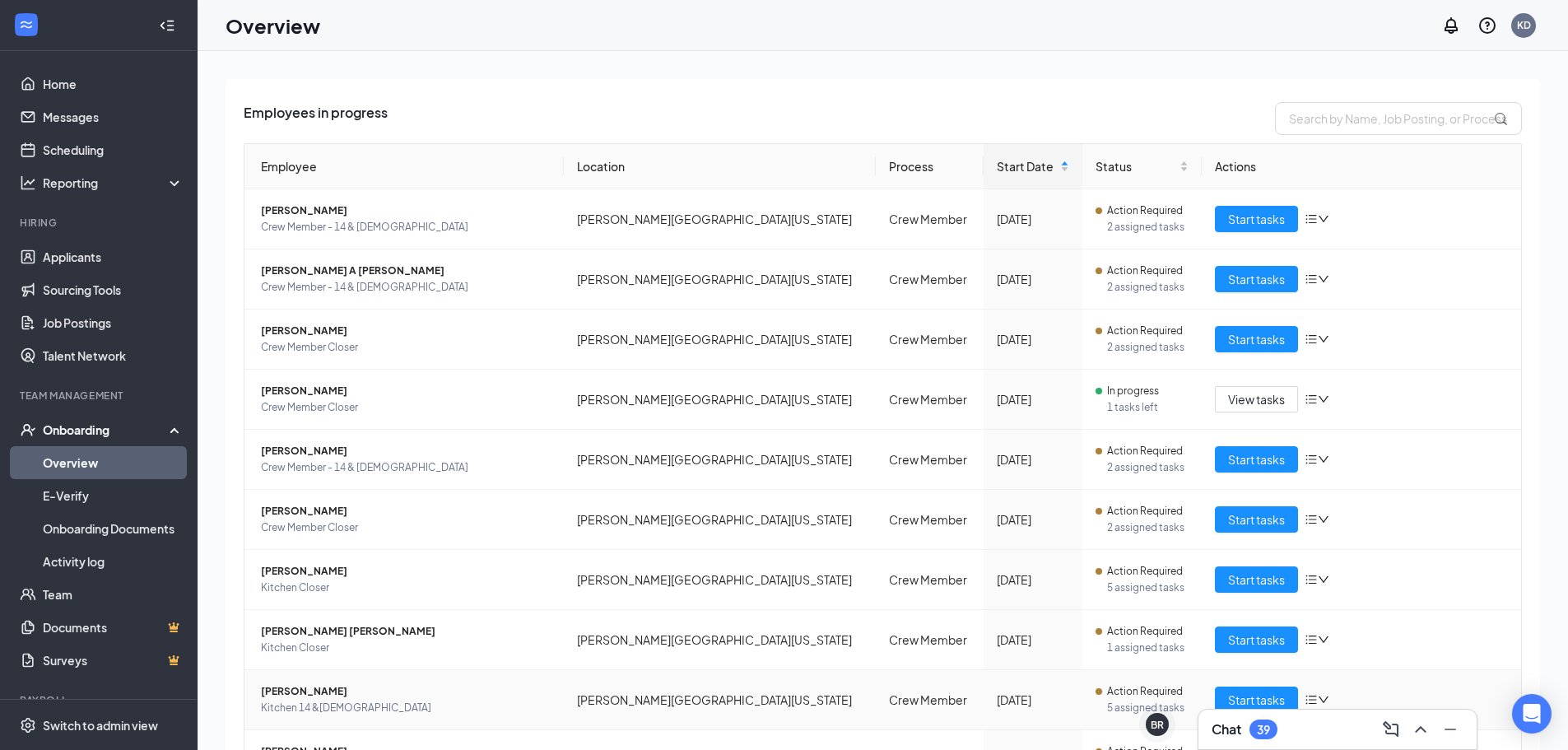
scroll to position [185, 0]
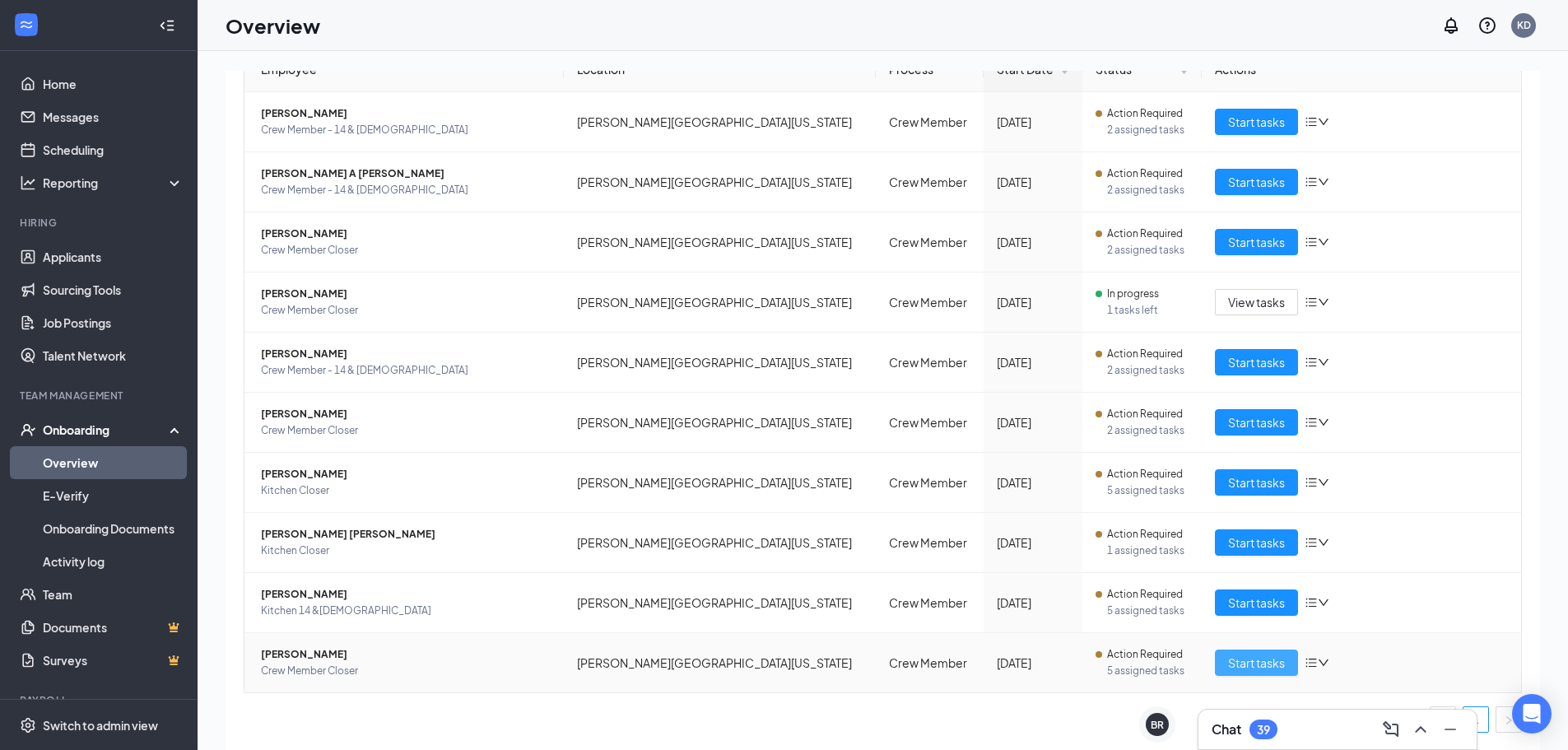
click at [1228, 659] on span "Start tasks" at bounding box center [1256, 662] width 57 height 18
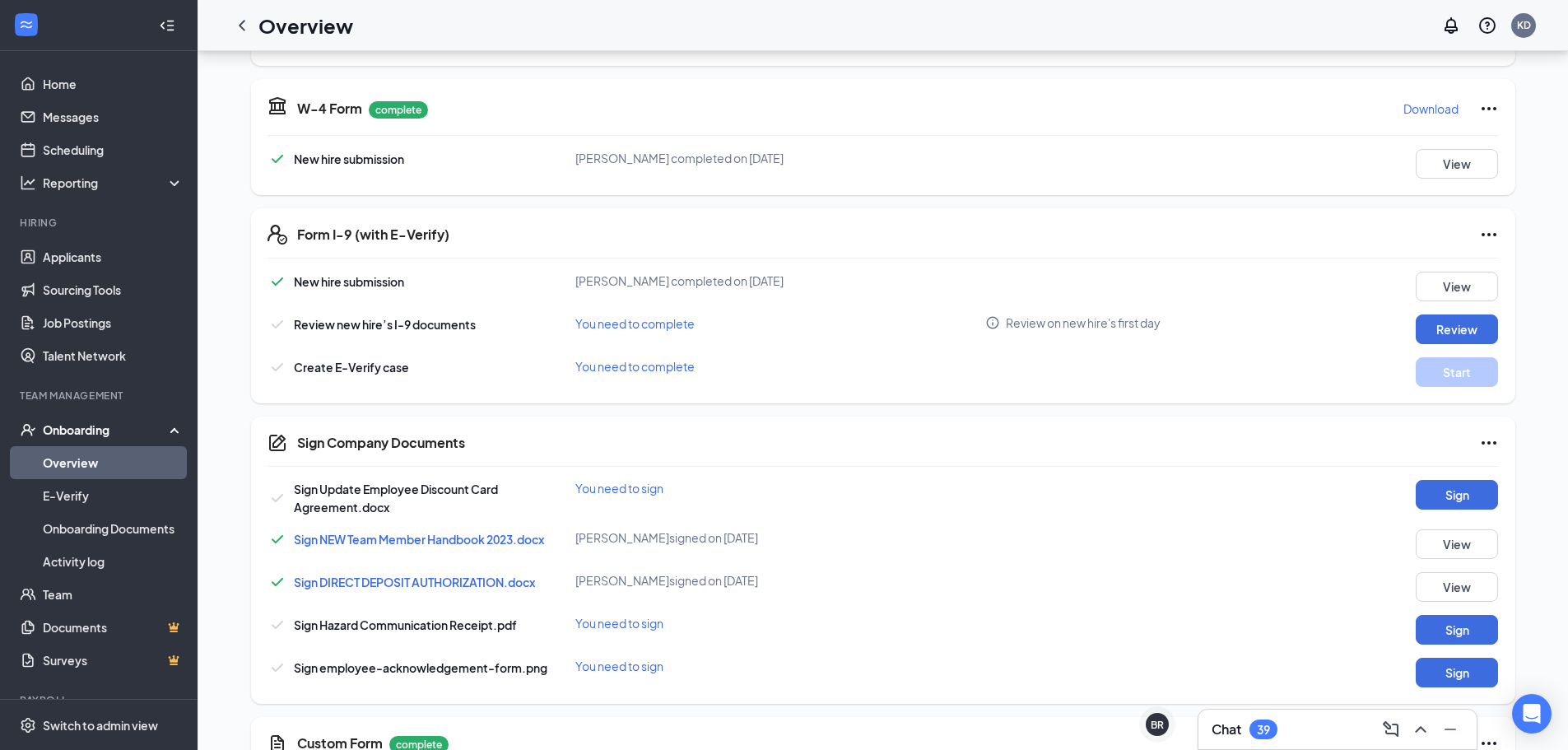
scroll to position [447, 0]
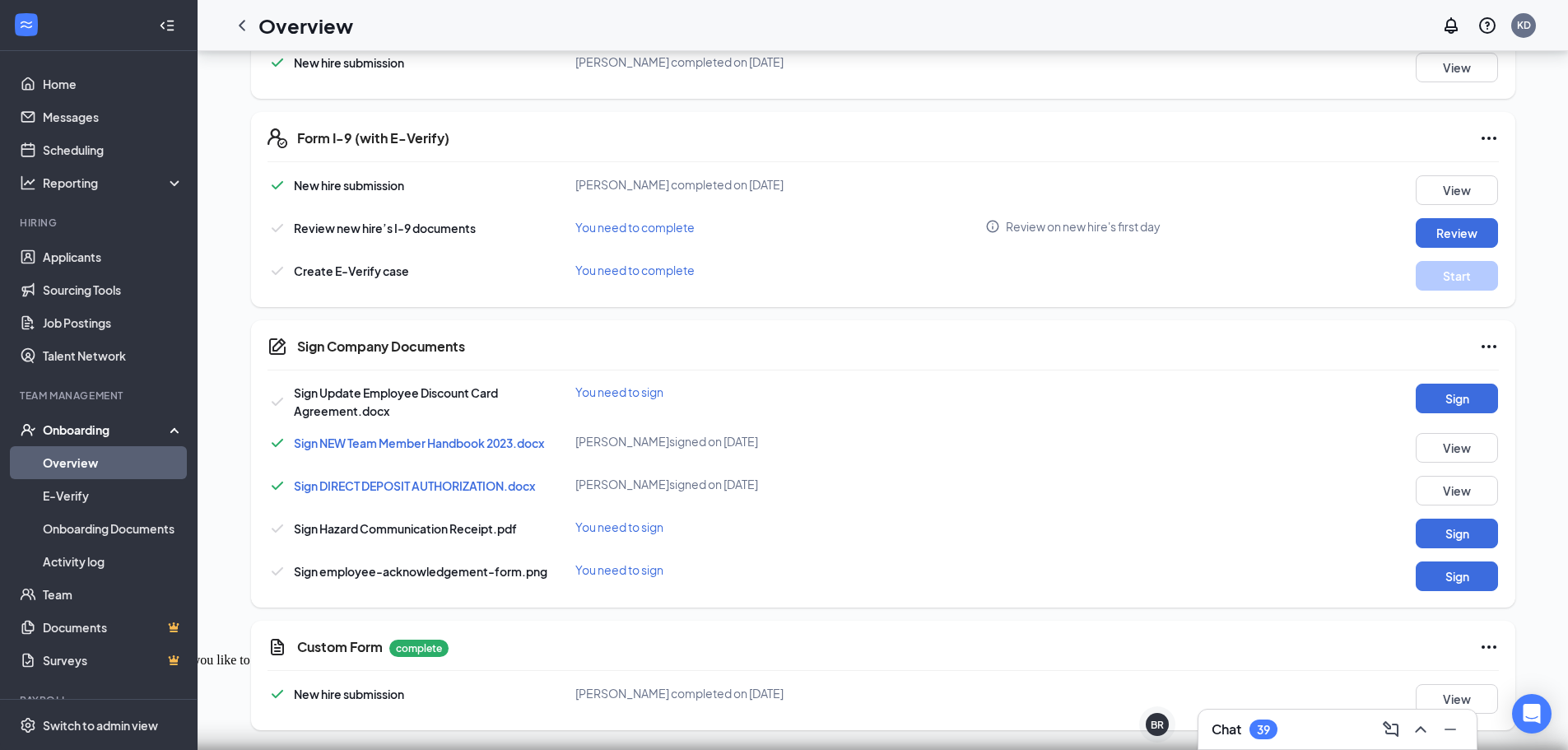
click at [389, 481] on span "Sign DIRECT DEPOSIT AUTHORIZATION.docx" at bounding box center [414, 485] width 241 height 14
click at [1426, 403] on button "Sign" at bounding box center [1457, 398] width 82 height 30
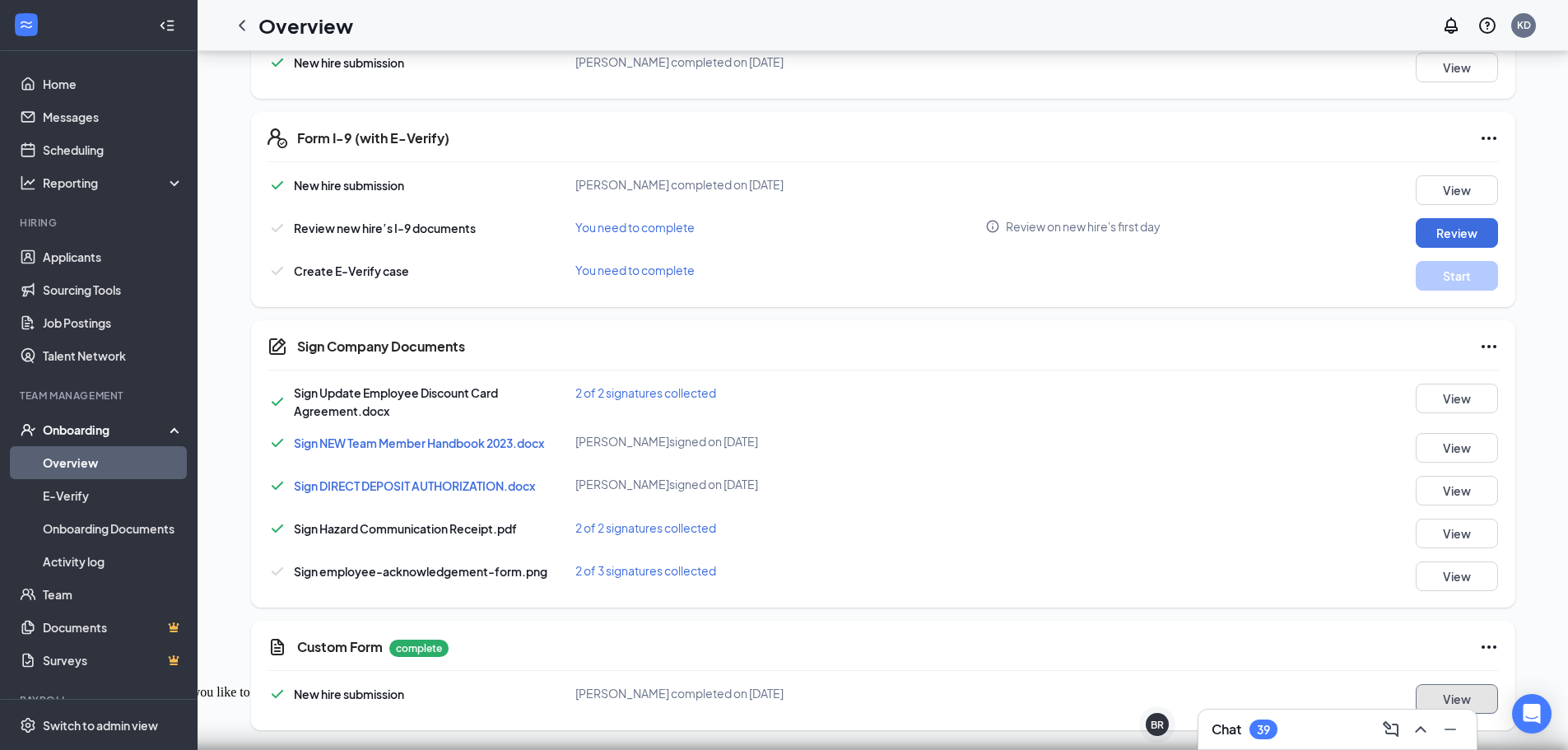
click at [1468, 692] on button "View" at bounding box center [1457, 698] width 82 height 30
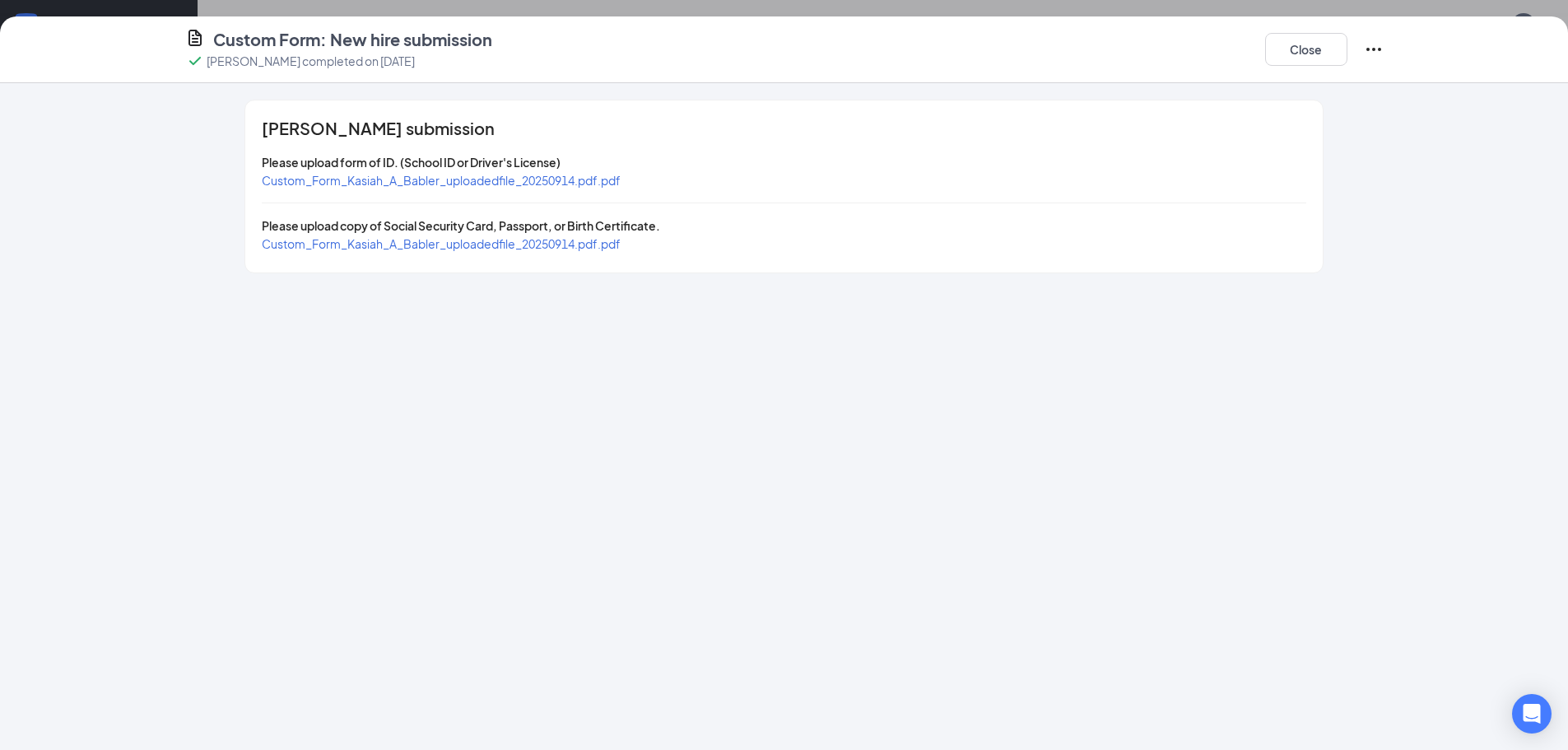
click at [484, 179] on span "Custom_Form_Kasiah_A_Babler_uploadedfile_20250914.pdf.pdf" at bounding box center [440, 180] width 359 height 14
click at [496, 250] on div "Custom_Form_Kasiah_A_Babler_uploadedfile_20250914.pdf.pdf" at bounding box center [440, 243] width 359 height 18
click at [494, 243] on span "Custom_Form_Kasiah_A_Babler_uploadedfile_20250914.pdf.pdf" at bounding box center [440, 243] width 359 height 14
click at [1315, 51] on button "Close" at bounding box center [1306, 49] width 82 height 33
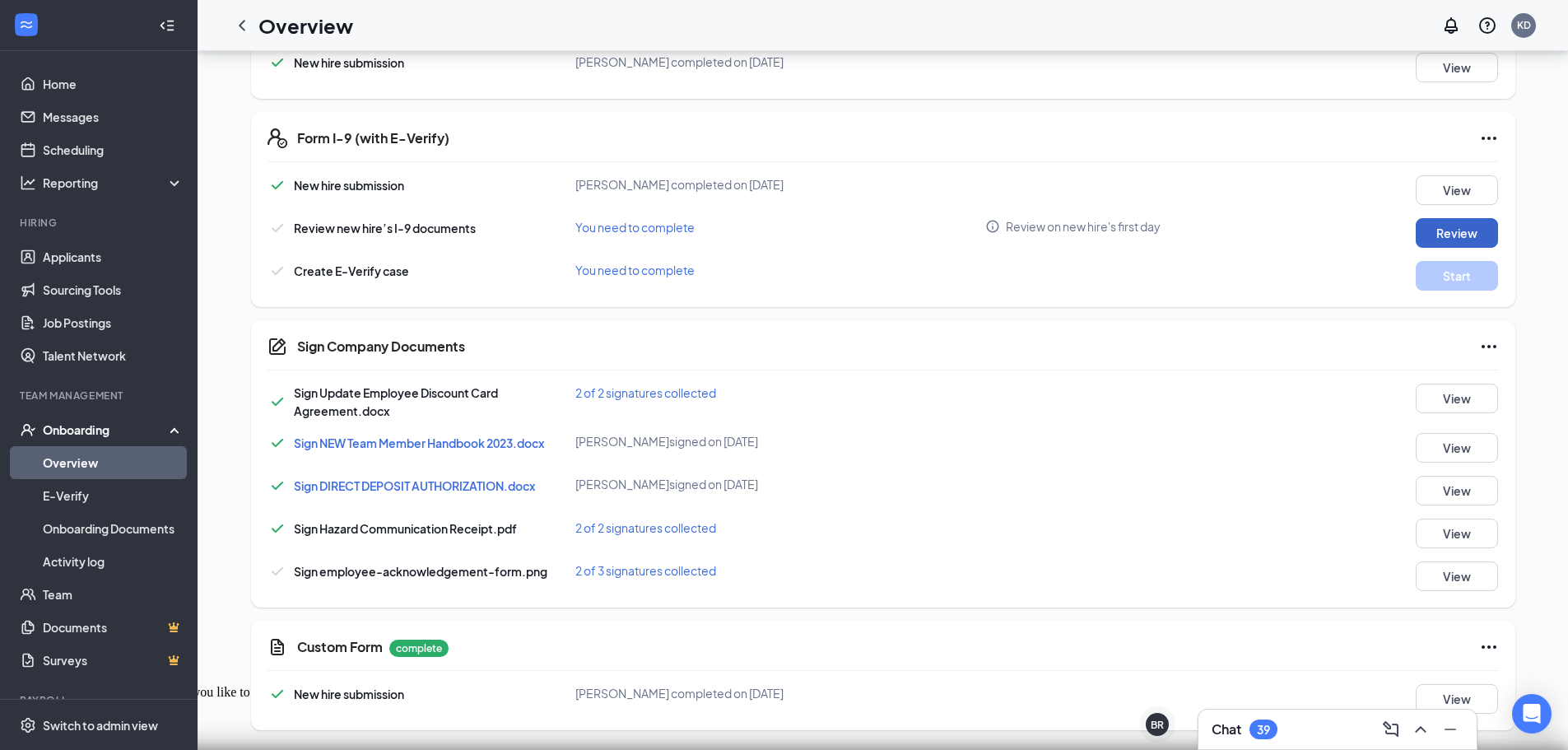
click at [1444, 245] on button "Review" at bounding box center [1457, 232] width 82 height 30
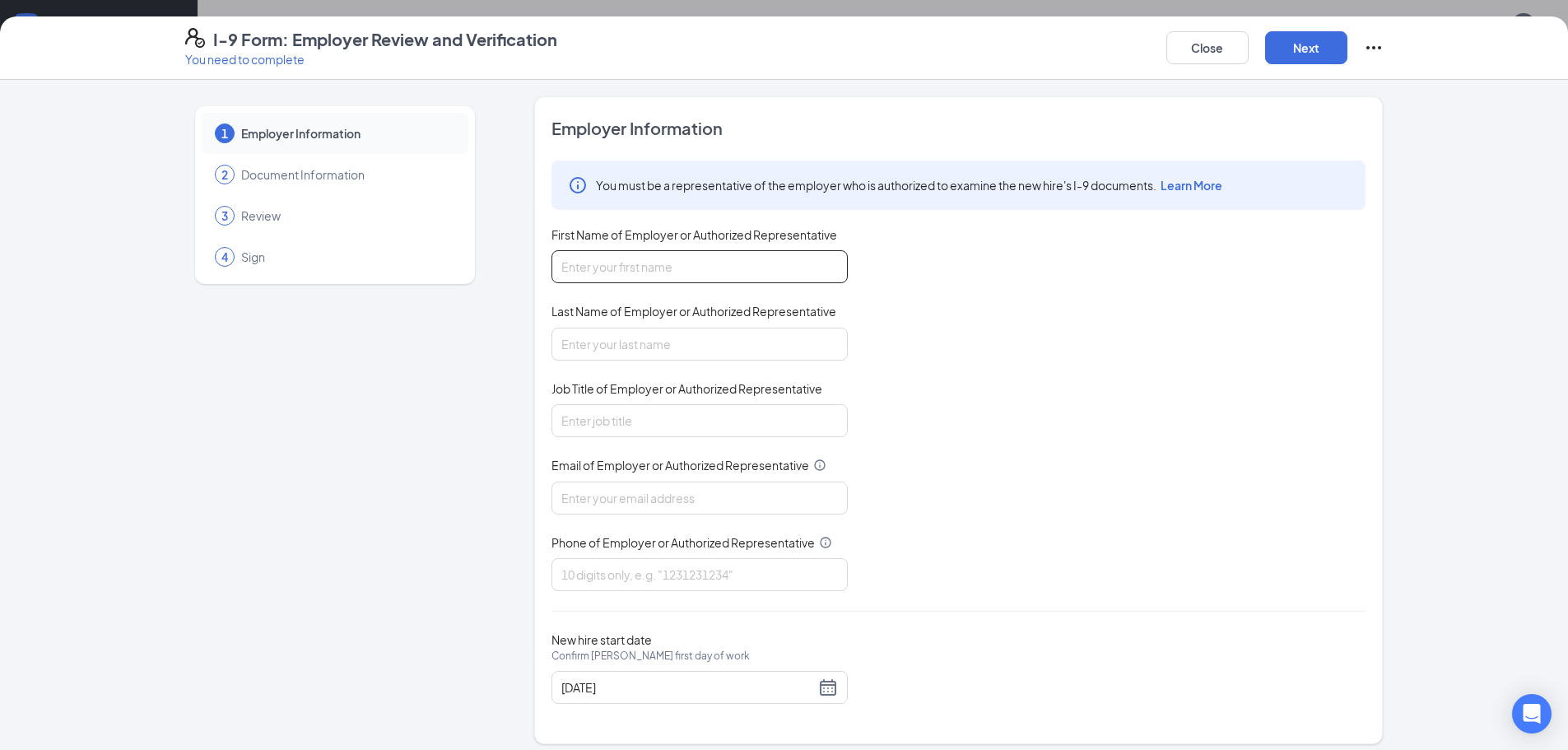
click at [605, 258] on input "First Name of Employer or Authorized Representative" at bounding box center [699, 266] width 296 height 33
type input "Ruby"
type input "[PERSON_NAME]"
type input "General Manager"
click at [591, 490] on input "Email of Employer or Authorized Representative" at bounding box center [699, 497] width 296 height 33
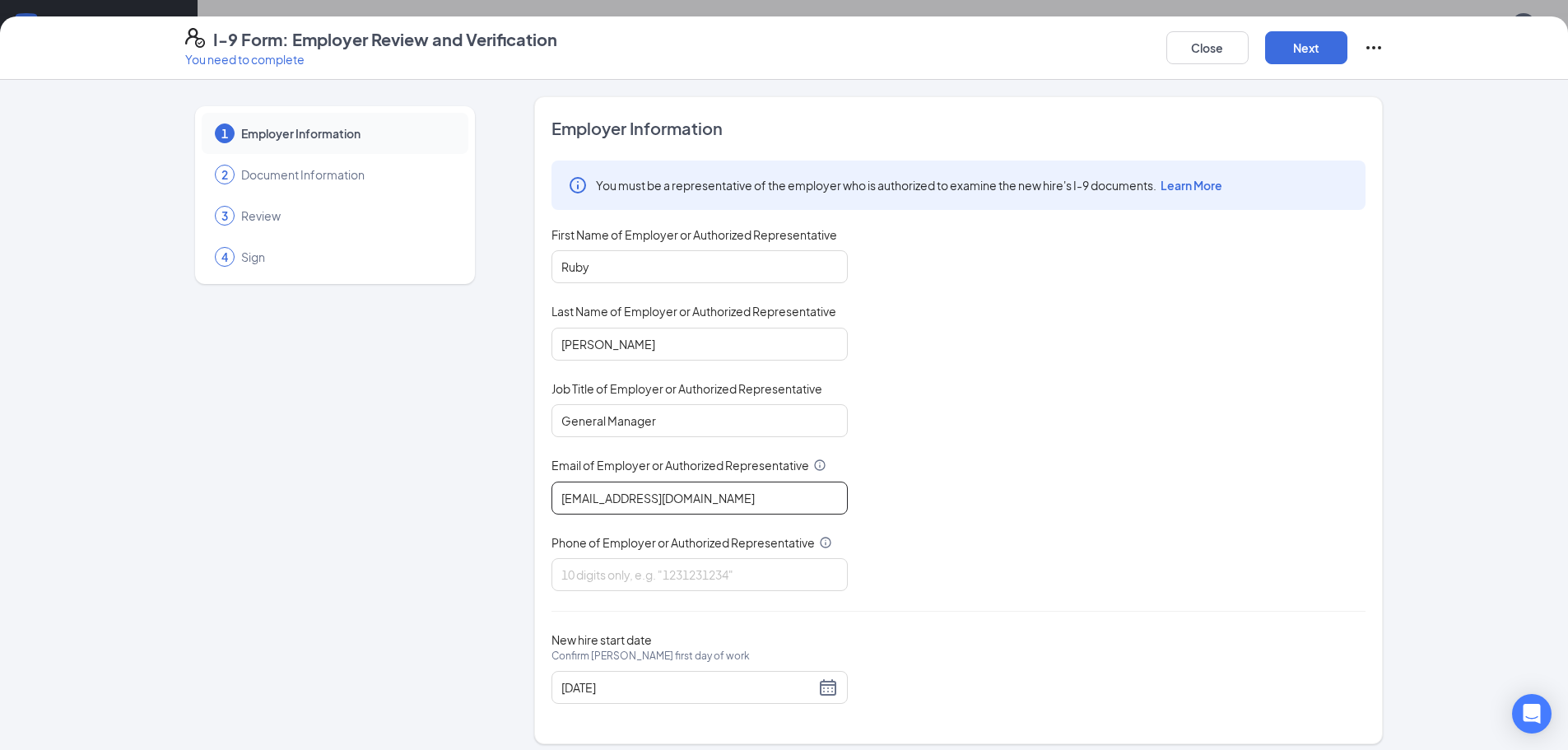
type input "[EMAIL_ADDRESS][DOMAIN_NAME]"
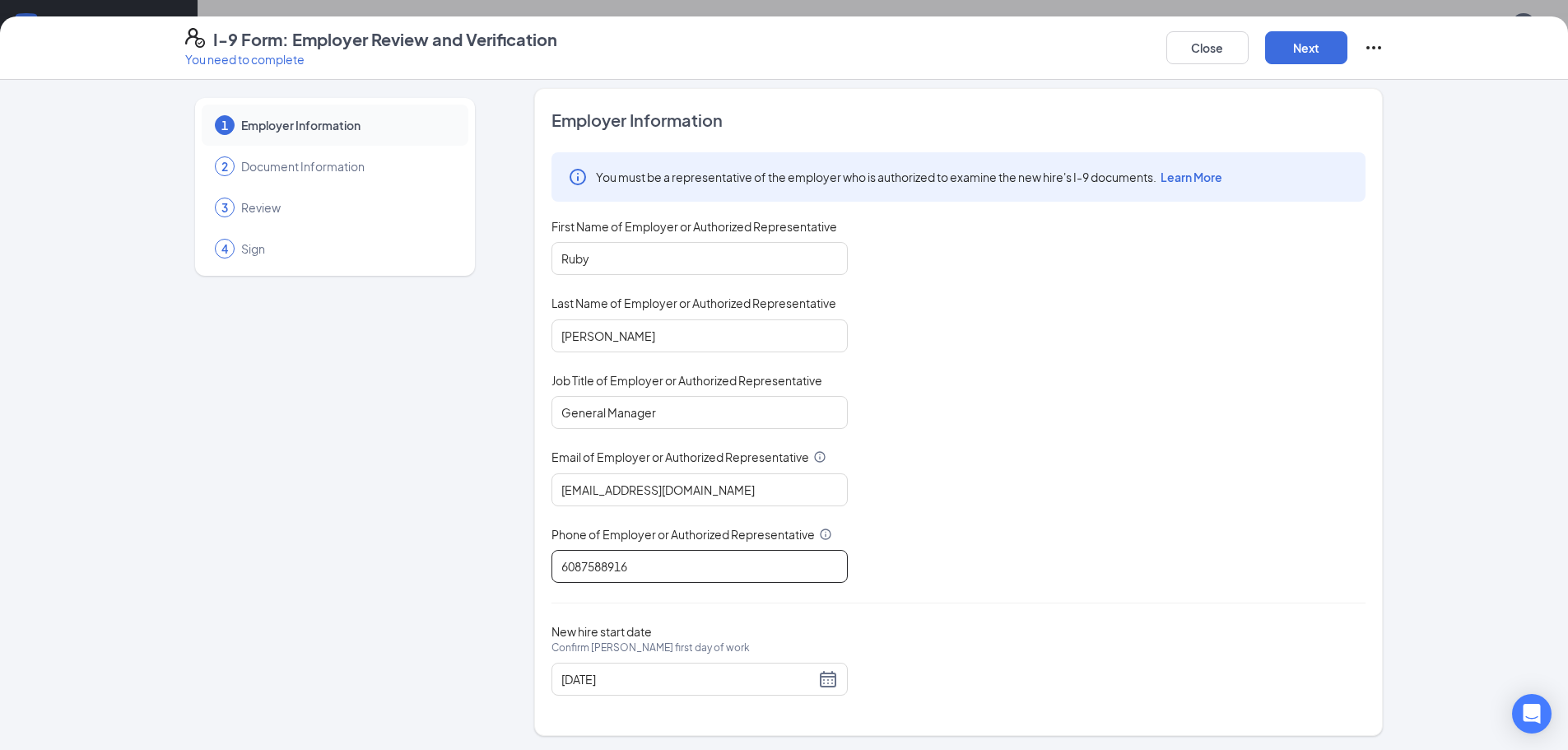
scroll to position [11, 0]
type input "6087588916"
click at [960, 616] on div "Employer Information You must be a representative of the employer who is author…" at bounding box center [958, 409] width 814 height 607
click at [1323, 40] on button "Next" at bounding box center [1306, 48] width 82 height 33
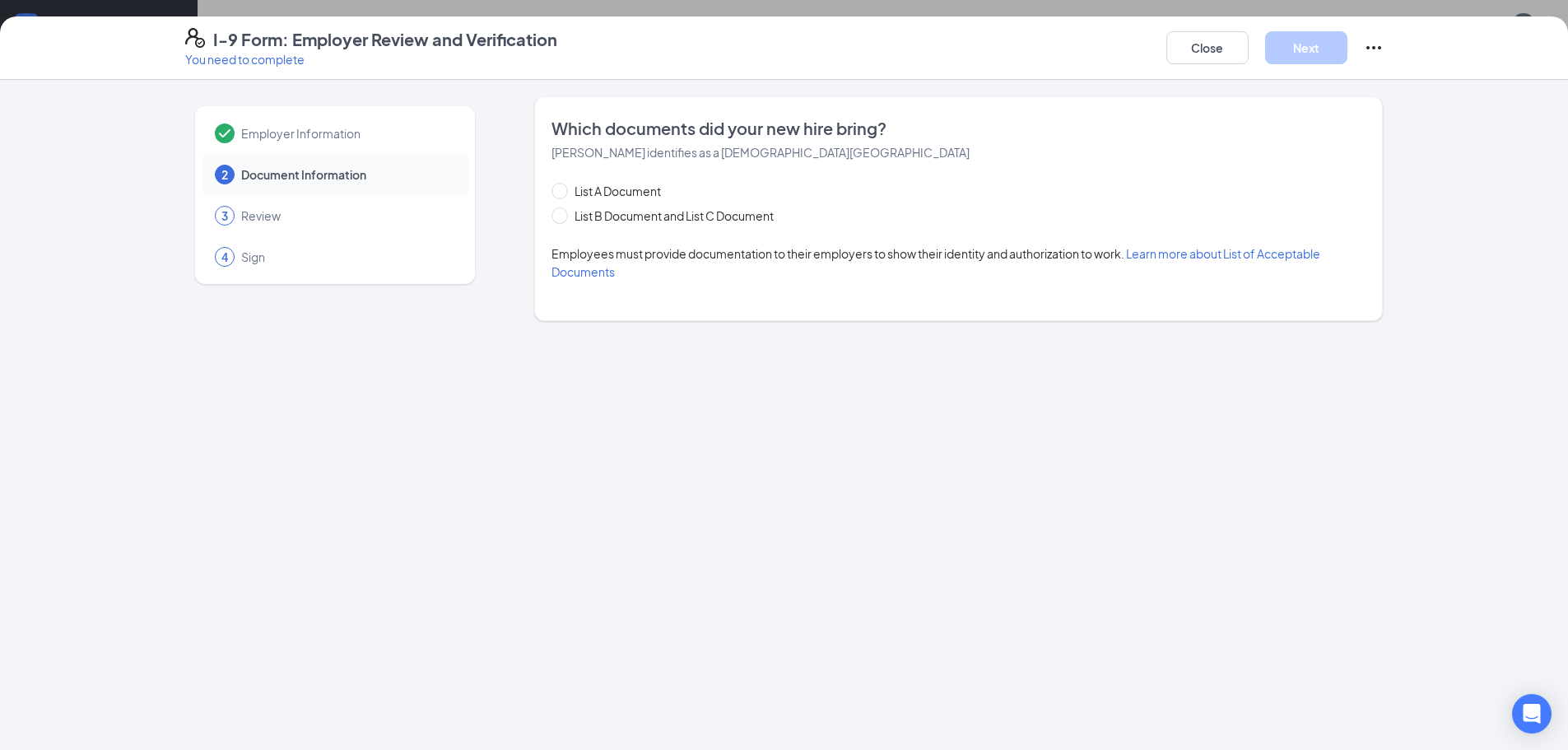
scroll to position [0, 0]
click at [575, 219] on span "List B Document and List C Document" at bounding box center [674, 215] width 212 height 18
click at [563, 219] on input "List B Document and List C Document" at bounding box center [557, 213] width 12 height 12
radio input "true"
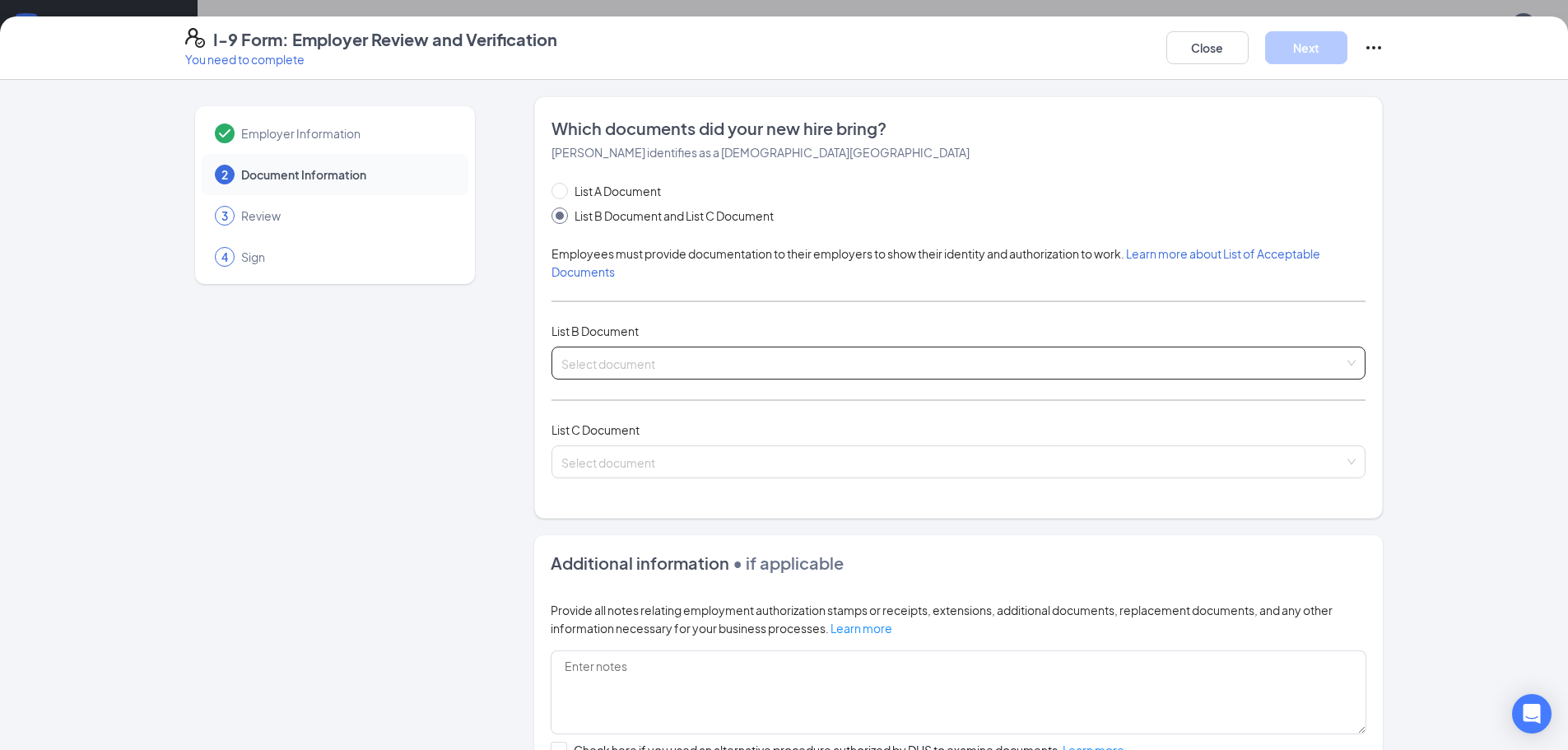
click at [673, 378] on div "Select document" at bounding box center [958, 362] width 814 height 33
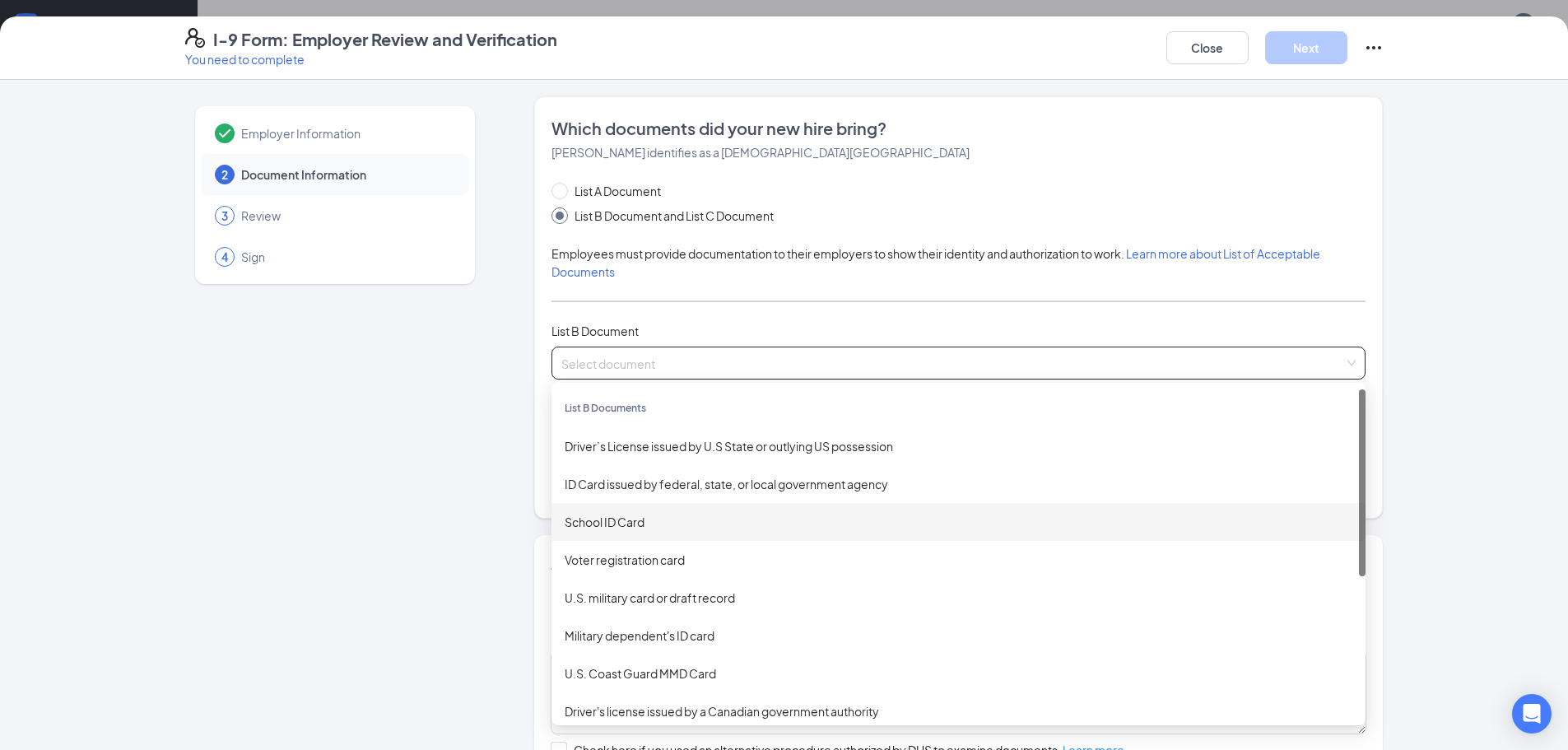
click at [630, 519] on div "School ID Card" at bounding box center [958, 521] width 787 height 18
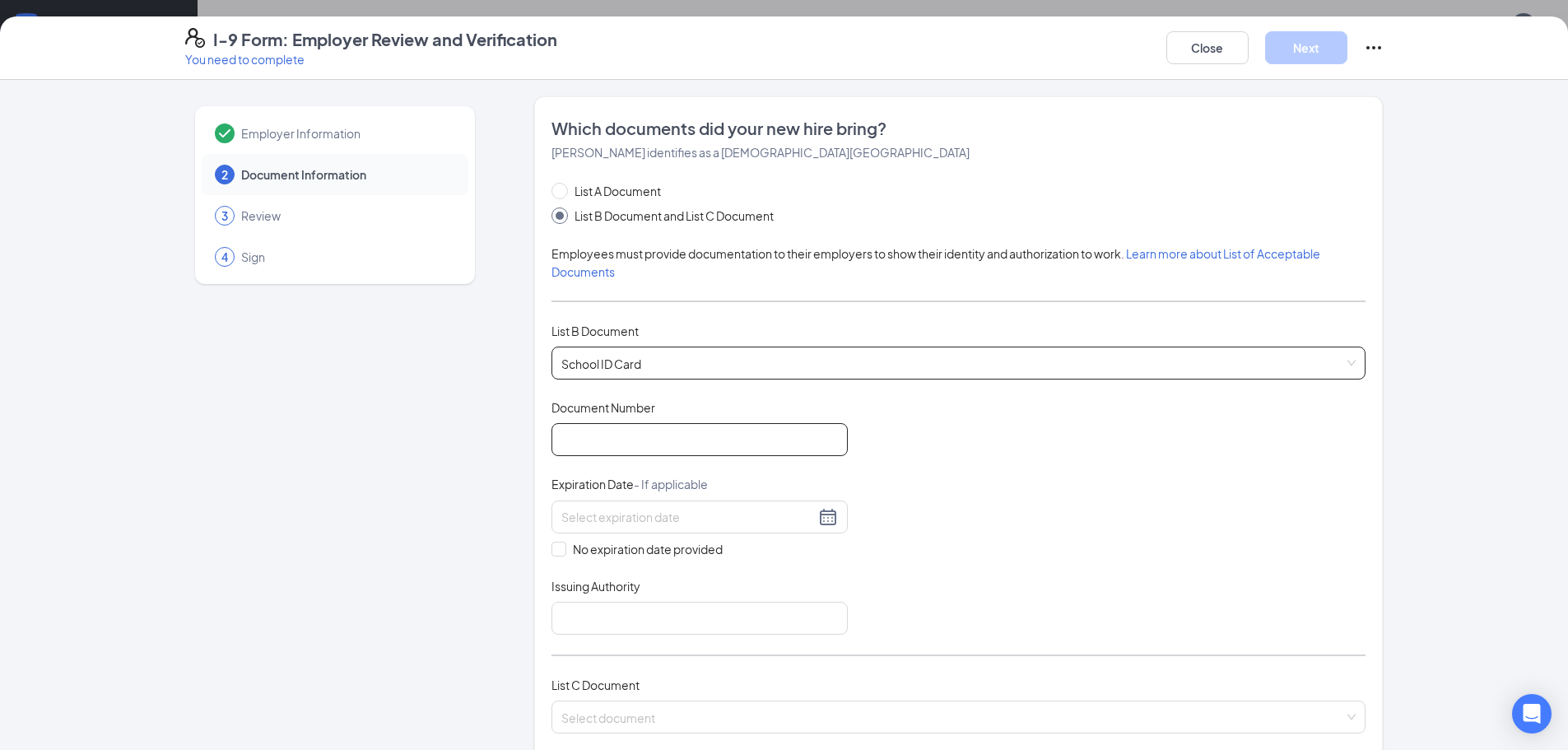
click at [609, 448] on input "Document Number" at bounding box center [699, 439] width 296 height 33
type input "011"
click at [585, 516] on input at bounding box center [688, 517] width 254 height 18
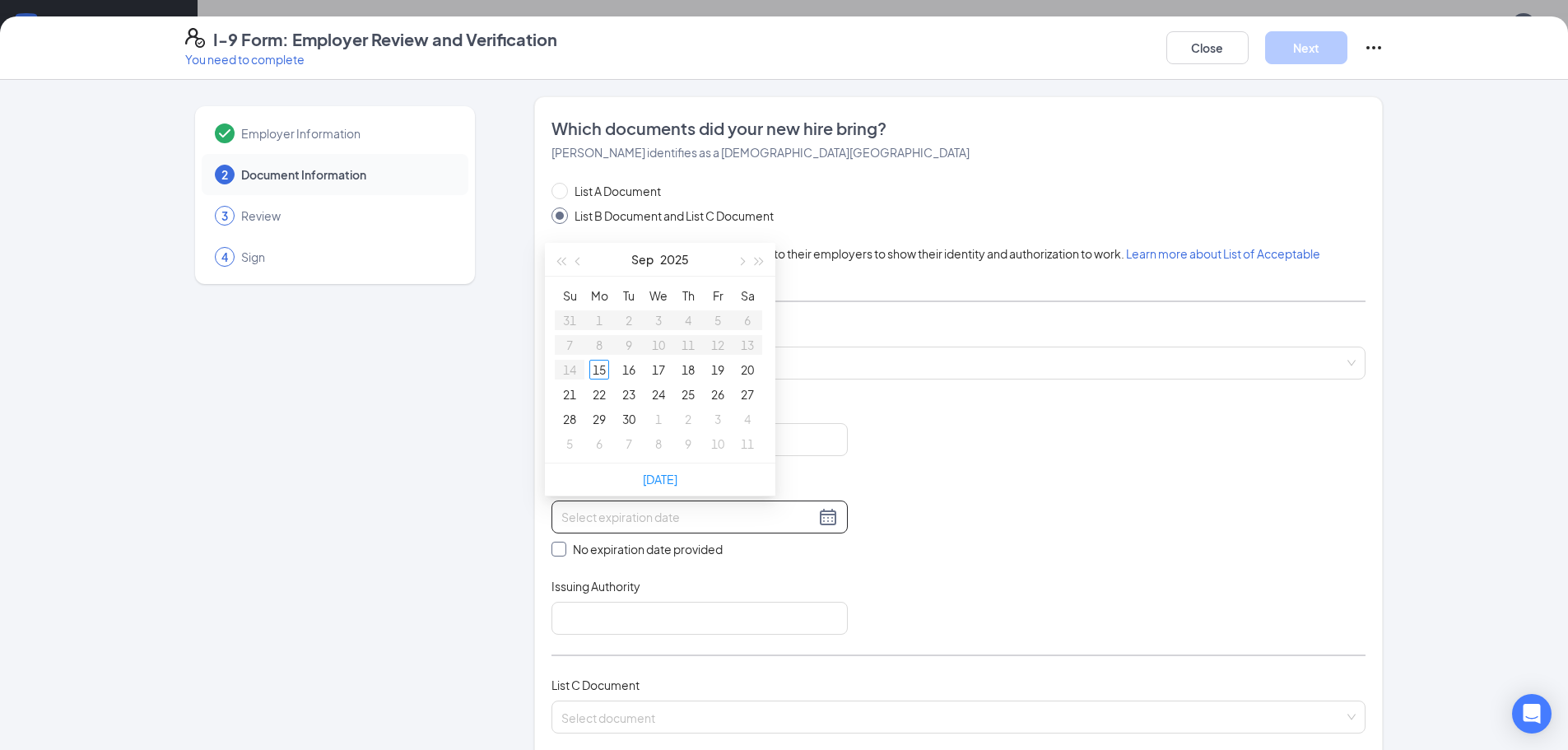
click at [558, 546] on span at bounding box center [558, 548] width 14 height 14
click at [558, 546] on input "No expiration date provided" at bounding box center [557, 547] width 12 height 12
checkbox input "true"
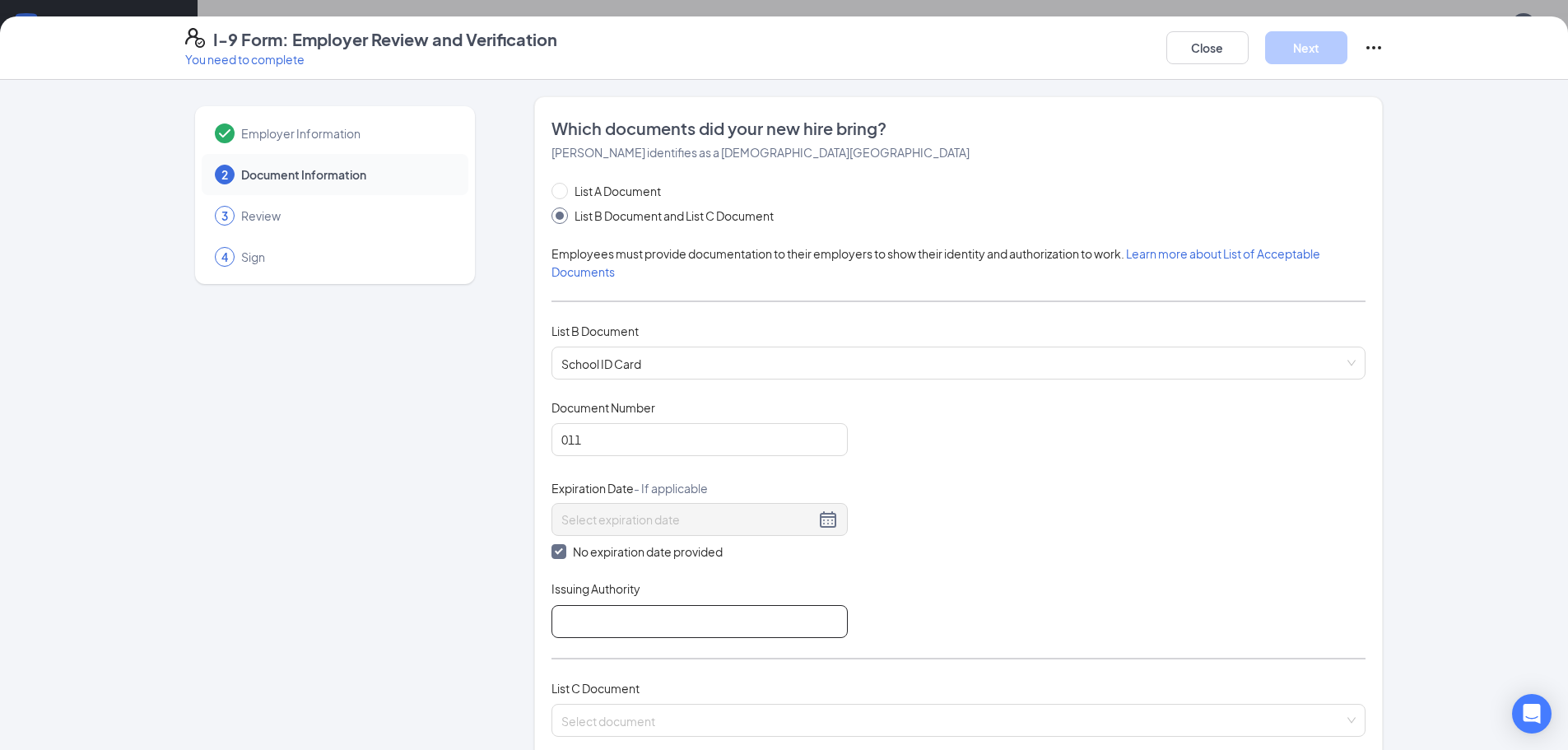
click at [558, 633] on input "Issuing Authority" at bounding box center [699, 621] width 296 height 33
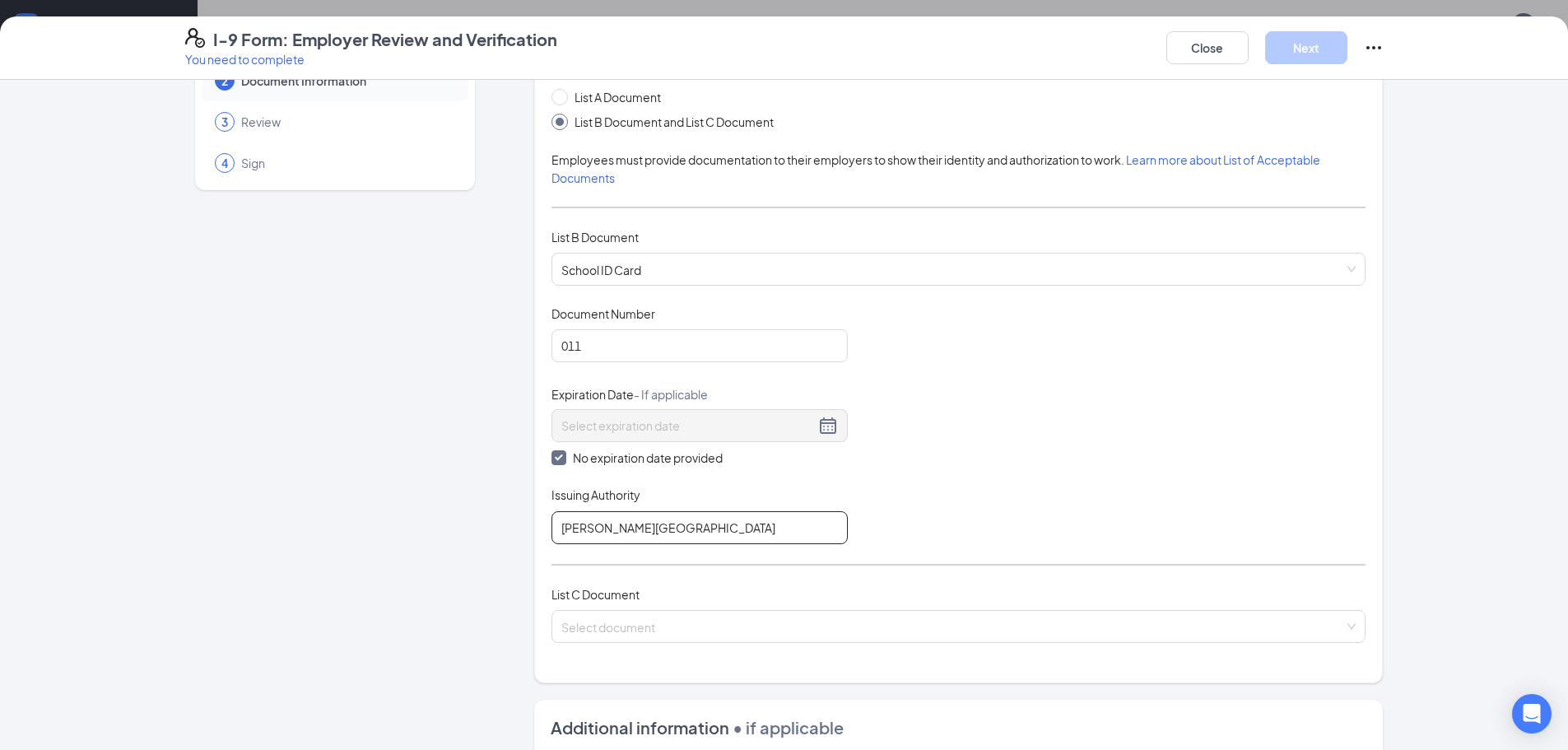
scroll to position [329, 0]
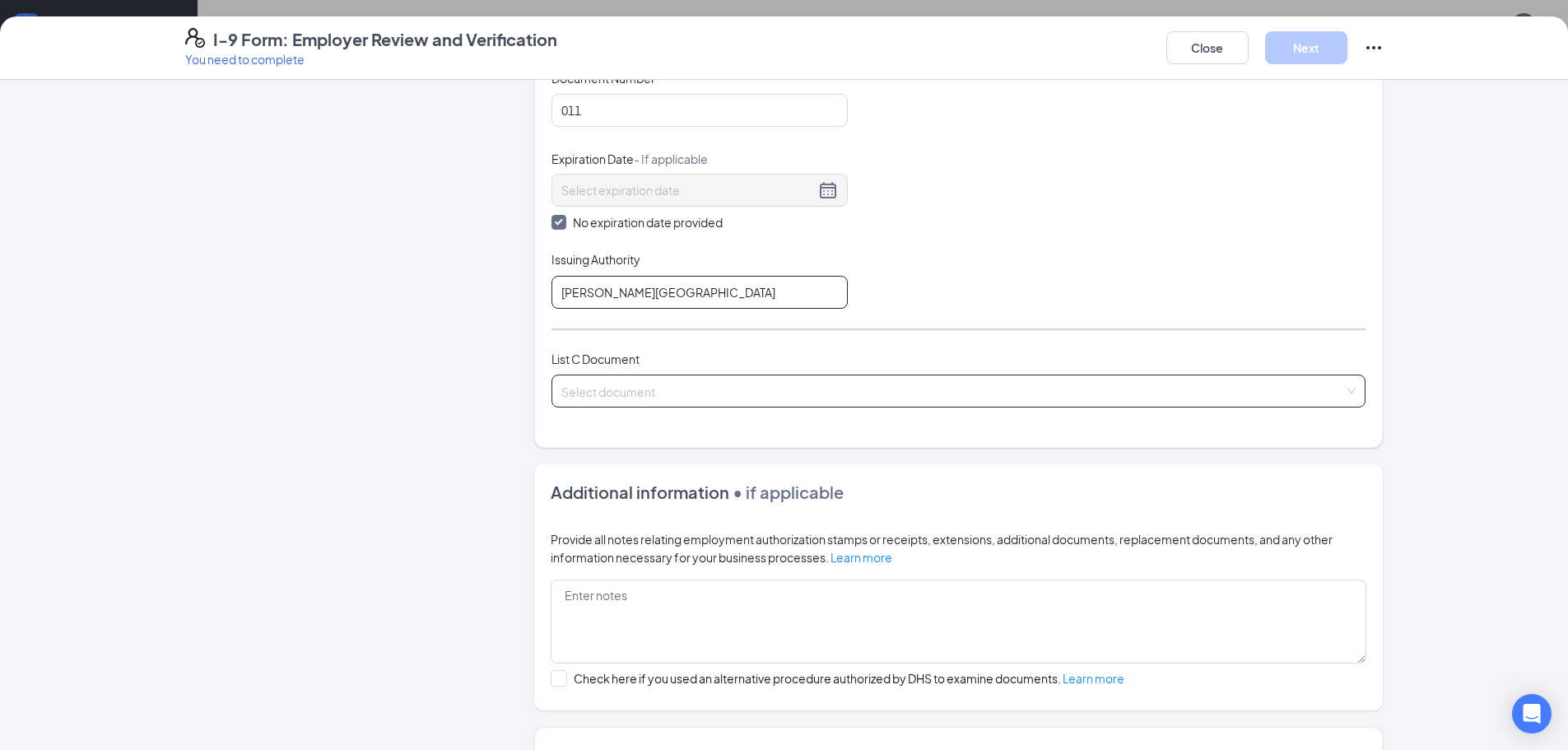
type input "[PERSON_NAME][GEOGRAPHIC_DATA]"
click at [663, 378] on input "search" at bounding box center [953, 387] width 783 height 25
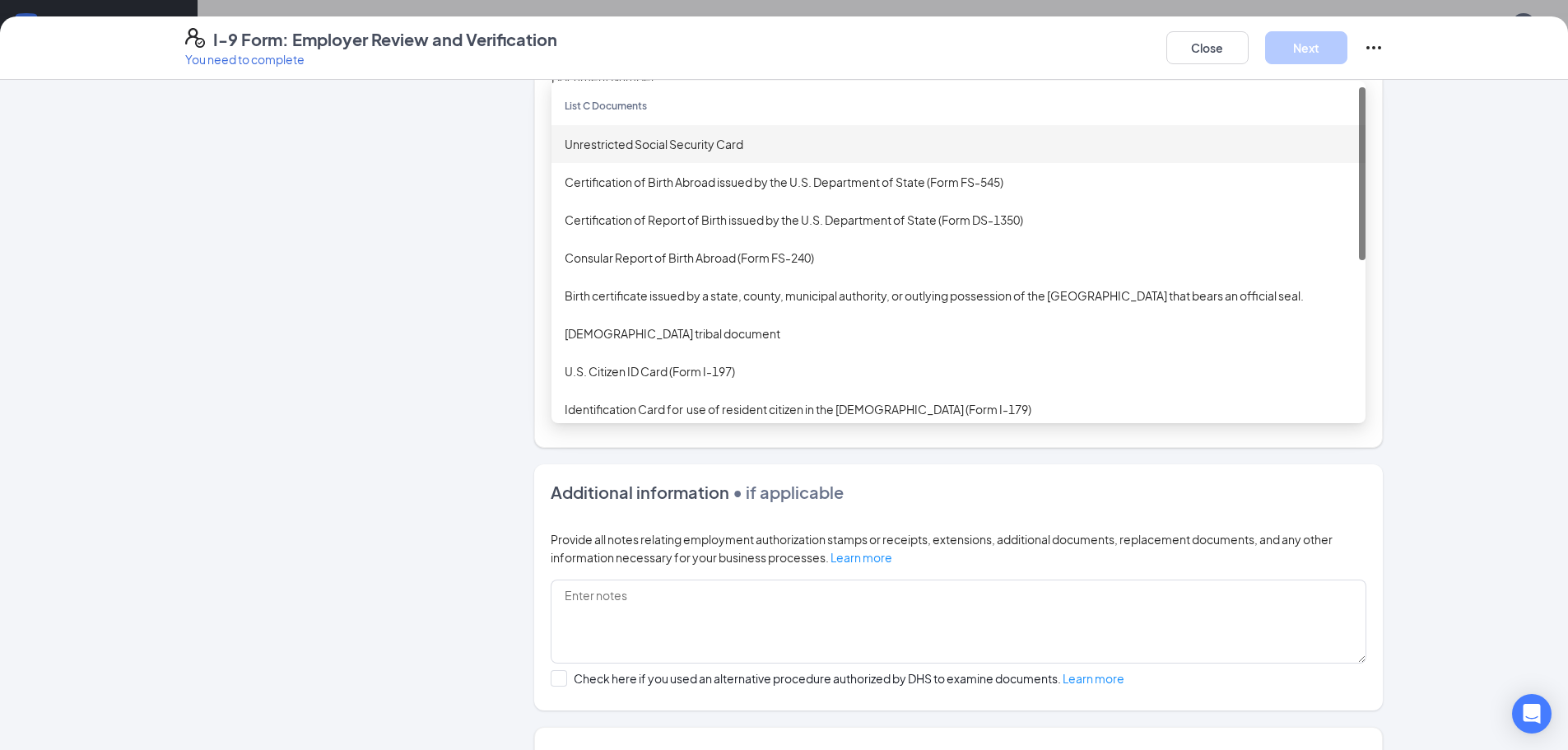
click at [638, 143] on div "Unrestricted Social Security Card" at bounding box center [958, 143] width 787 height 18
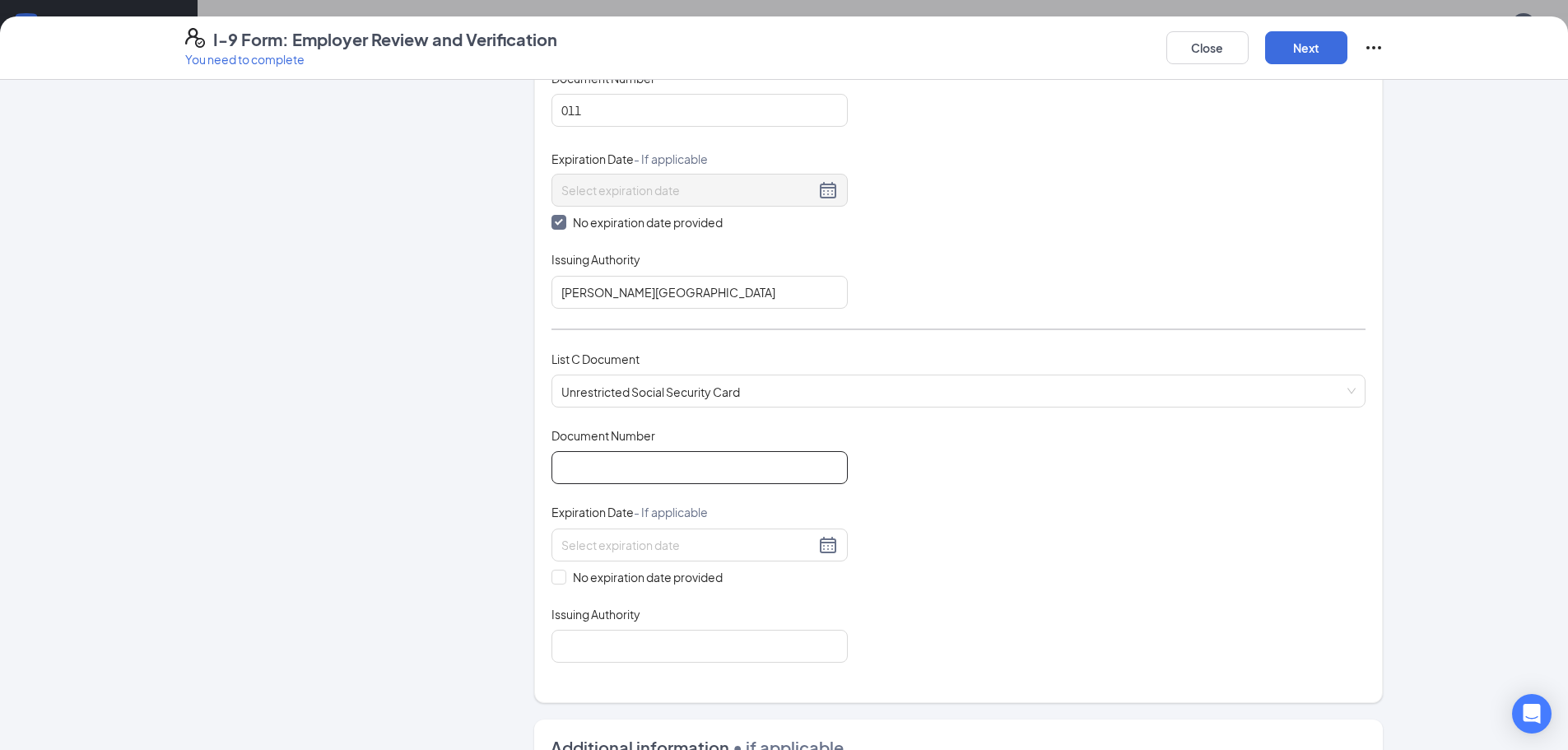
click at [639, 473] on input "Document Number" at bounding box center [699, 467] width 296 height 33
type input "390317215"
click at [337, 432] on div "Employer Information 2 Document Information 3 Review 4 Sign" at bounding box center [334, 444] width 300 height 1355
click at [553, 571] on input "No expiration date provided" at bounding box center [557, 575] width 12 height 12
checkbox input "true"
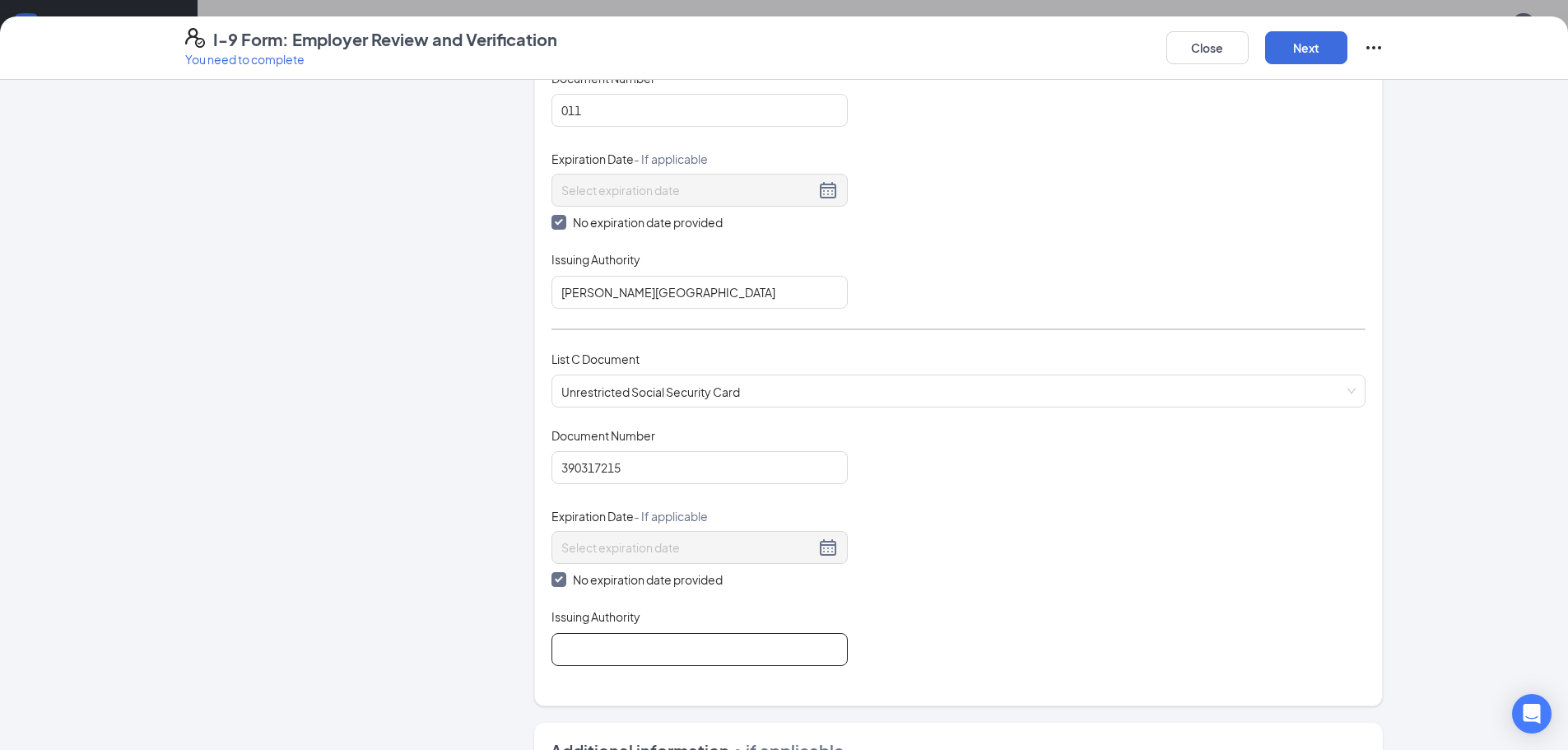
click at [587, 651] on input "Issuing Authority" at bounding box center [699, 649] width 296 height 33
type input "Social security administration"
click at [1066, 578] on div "Document Title Unrestricted Social Security Card Document Number 390317215 Expi…" at bounding box center [958, 546] width 814 height 238
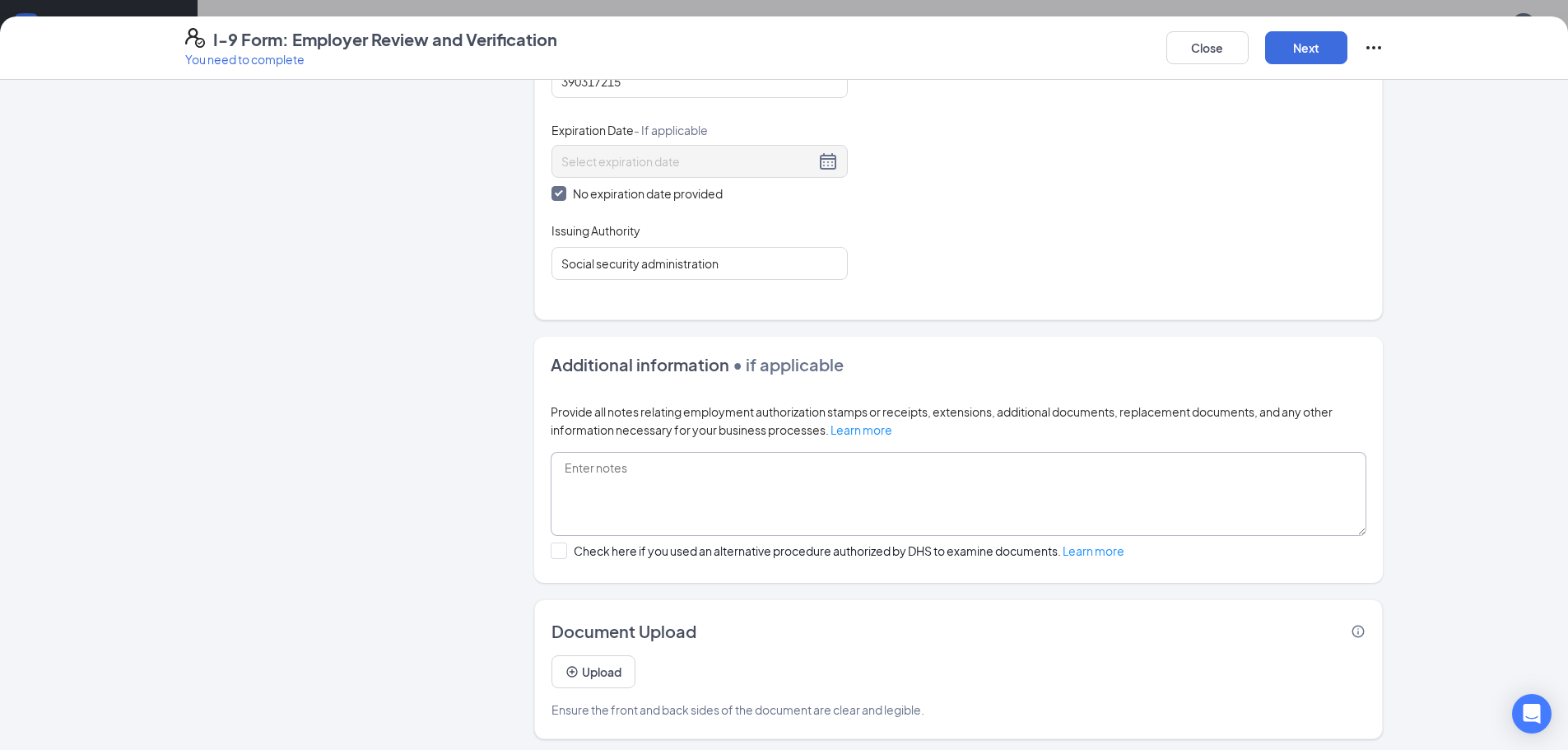
scroll to position [721, 0]
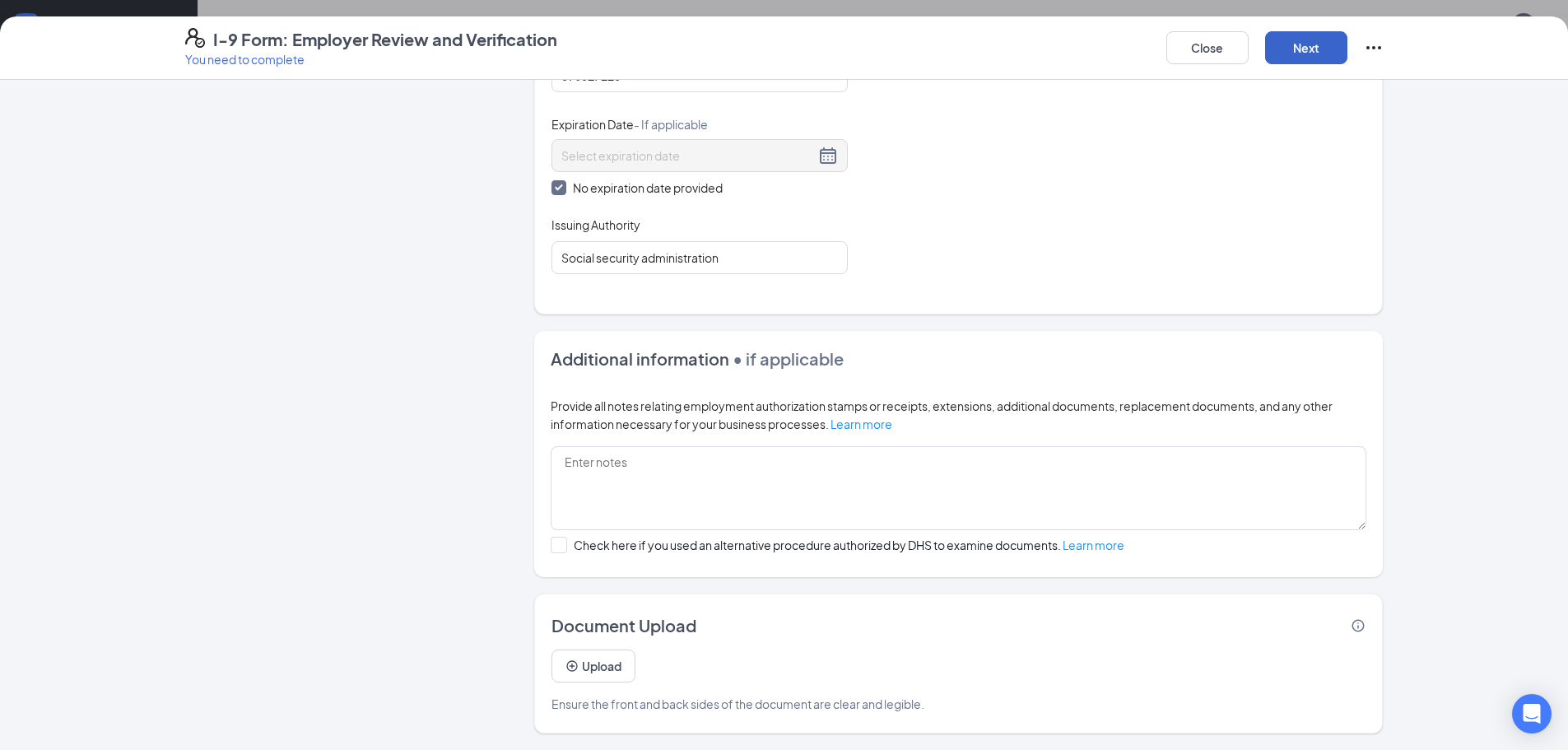
click at [1298, 53] on button "Next" at bounding box center [1306, 48] width 82 height 33
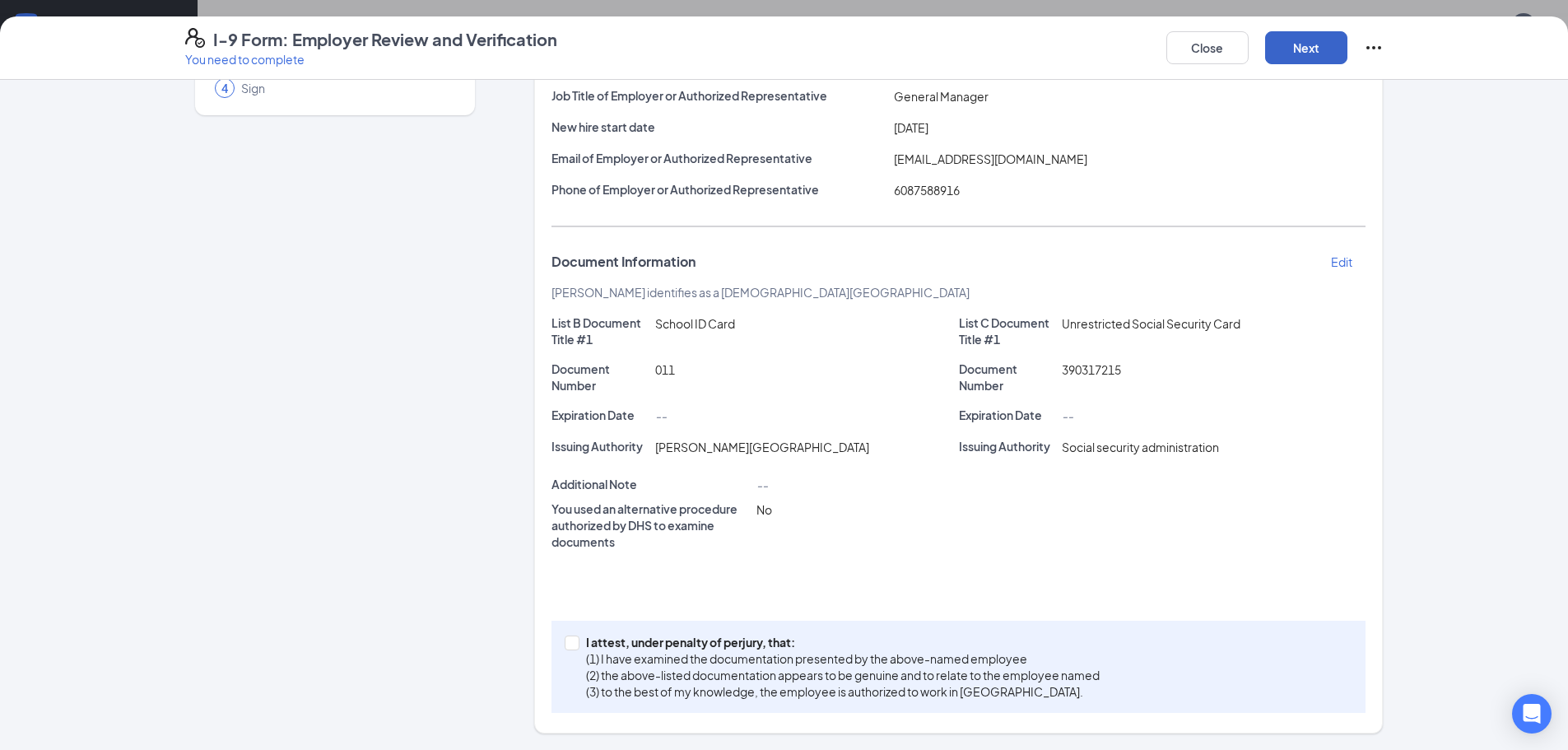
scroll to position [169, 0]
click at [572, 643] on span at bounding box center [571, 642] width 14 height 14
click at [572, 643] on input "I attest, under penalty of [PERSON_NAME], that: (1) I have examined the documen…" at bounding box center [570, 641] width 12 height 12
checkbox input "true"
click at [1290, 39] on button "Next" at bounding box center [1306, 48] width 82 height 33
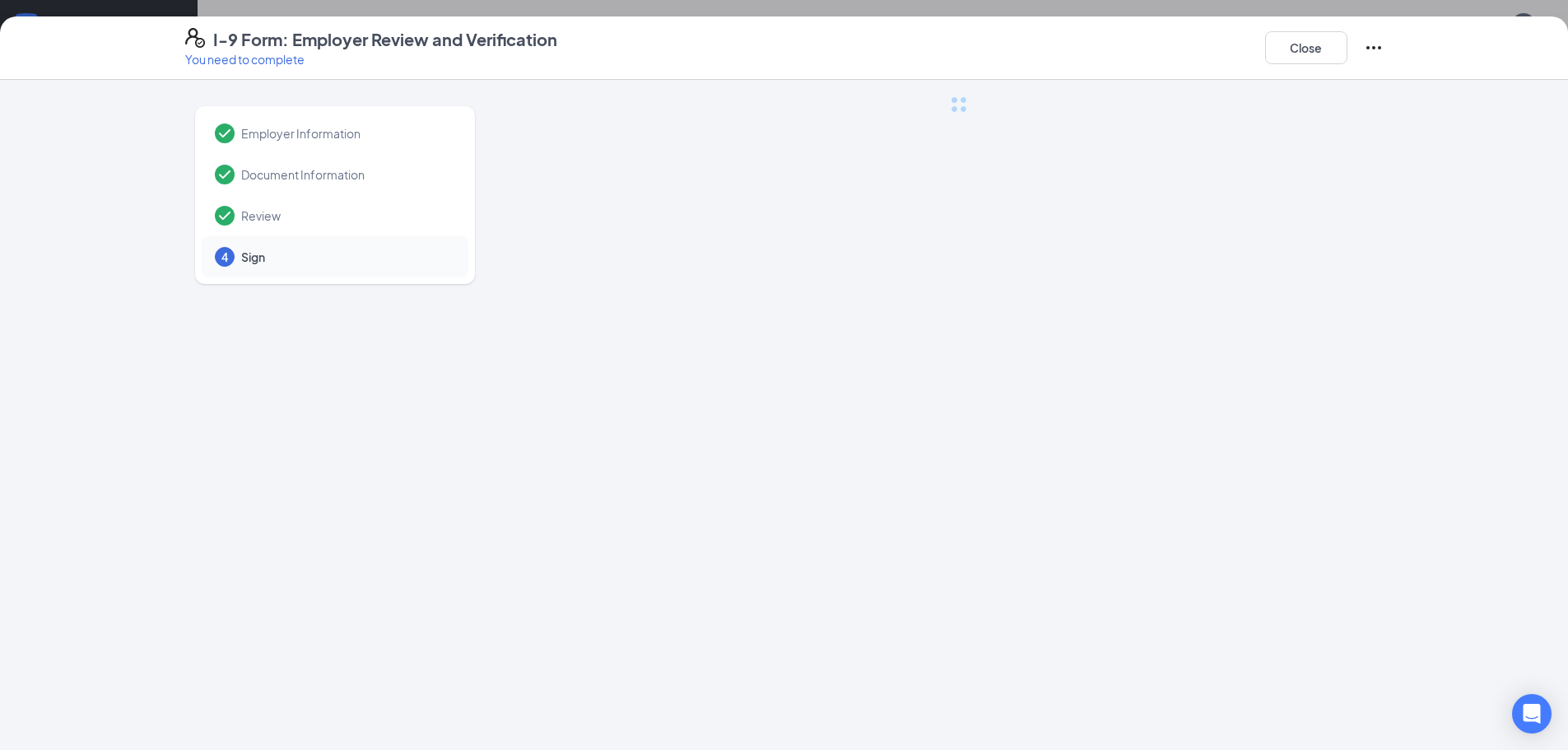
scroll to position [0, 0]
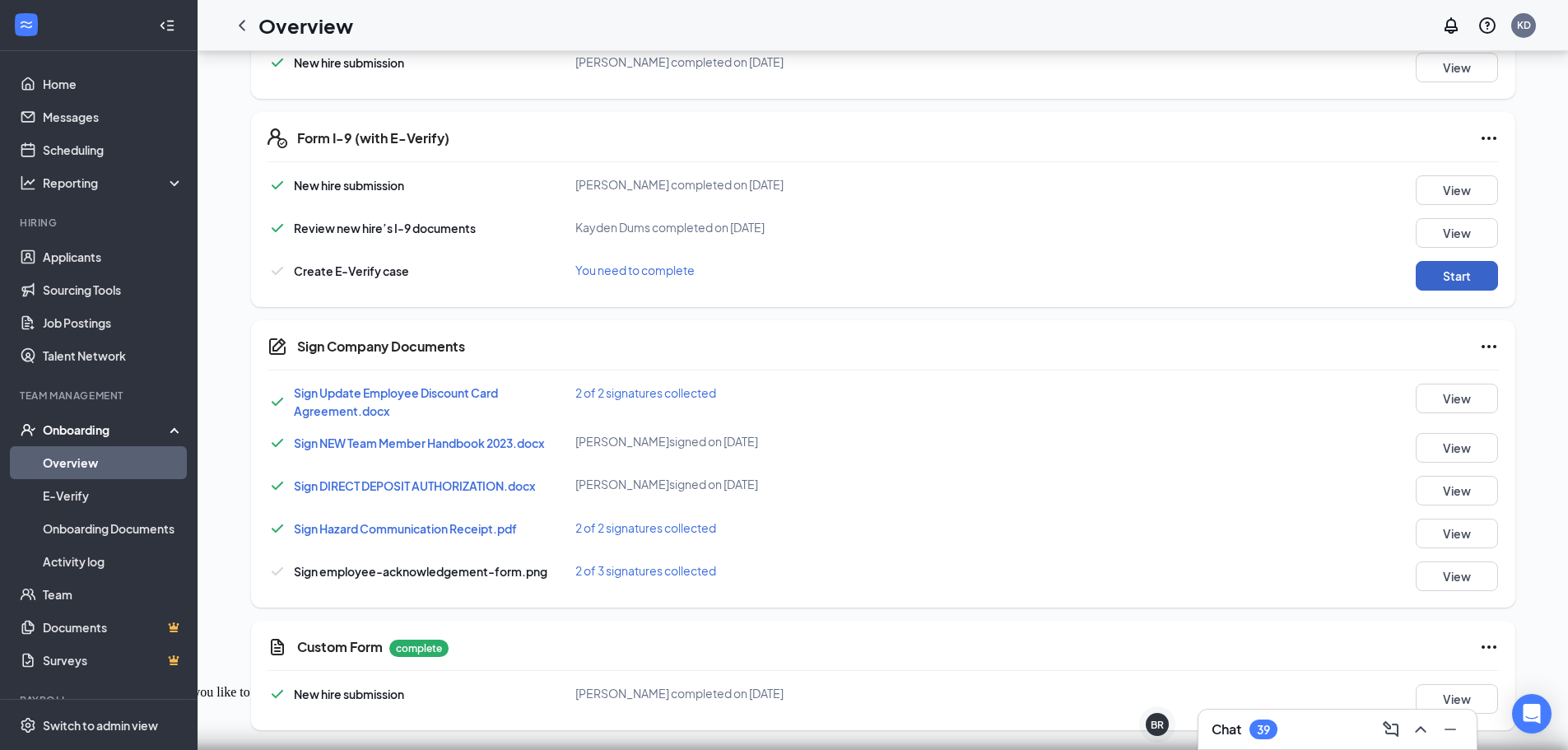
click at [1464, 282] on button "Start" at bounding box center [1457, 276] width 82 height 30
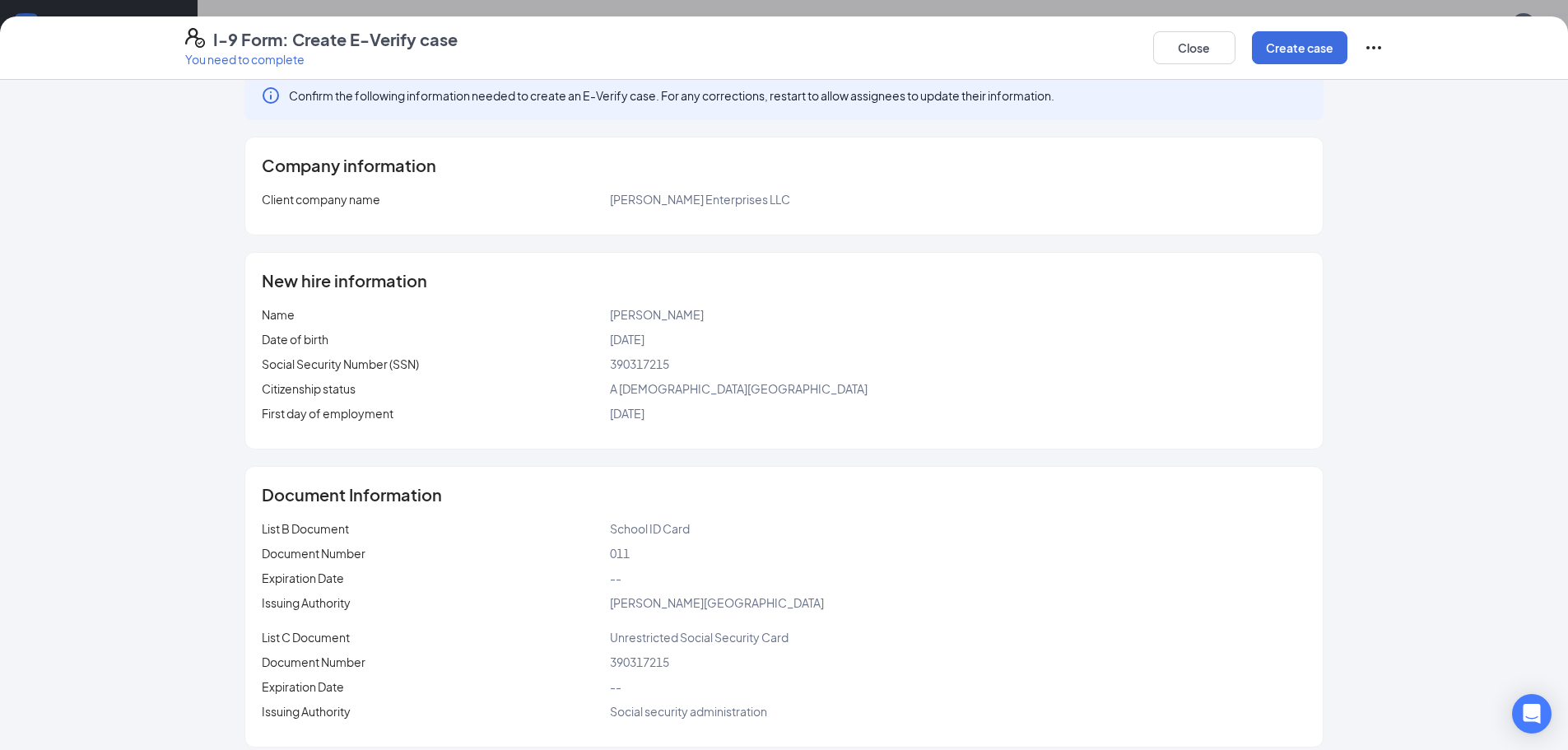
scroll to position [40, 0]
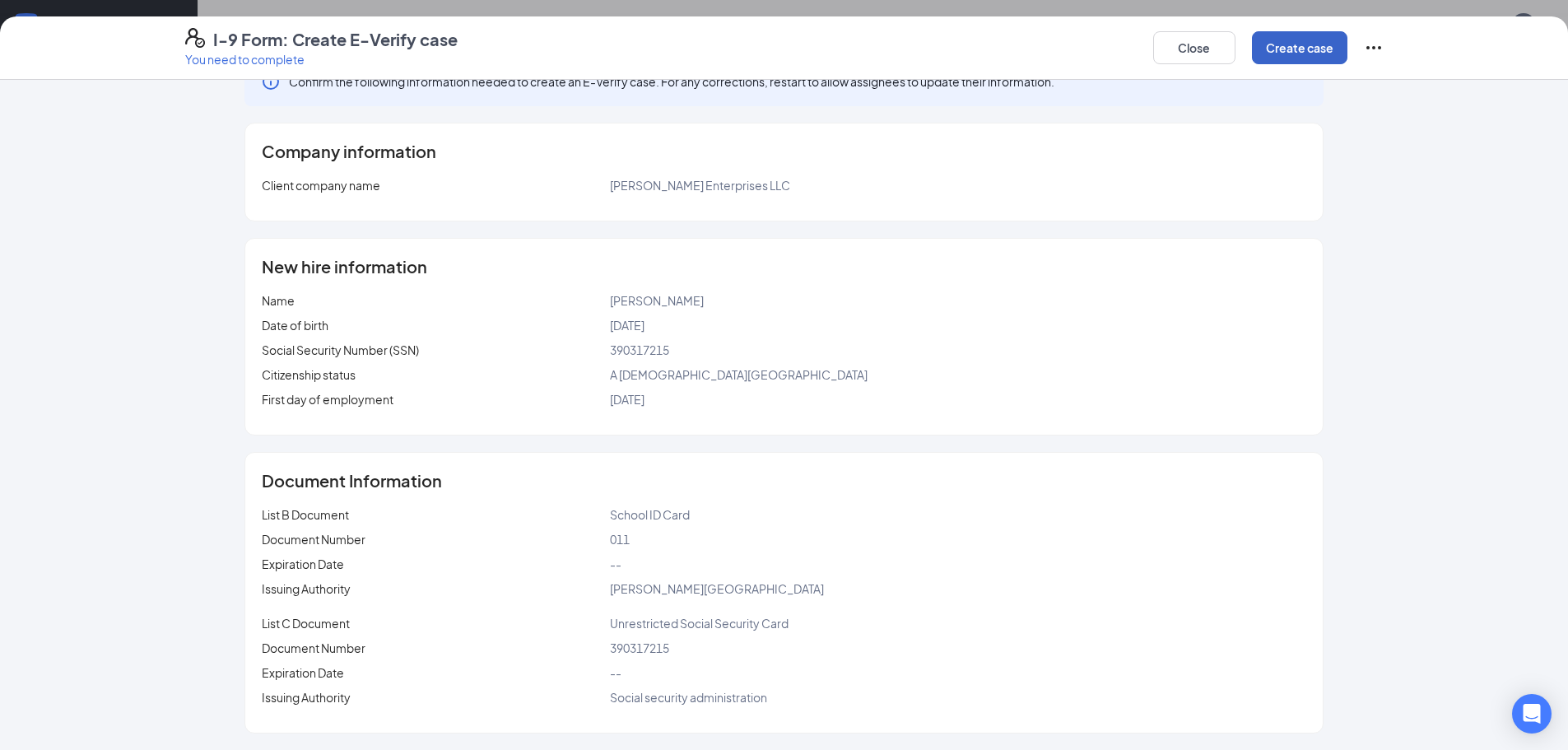
click at [1307, 50] on button "Create case" at bounding box center [1299, 48] width 96 height 33
